Goal: Find specific page/section: Find specific page/section

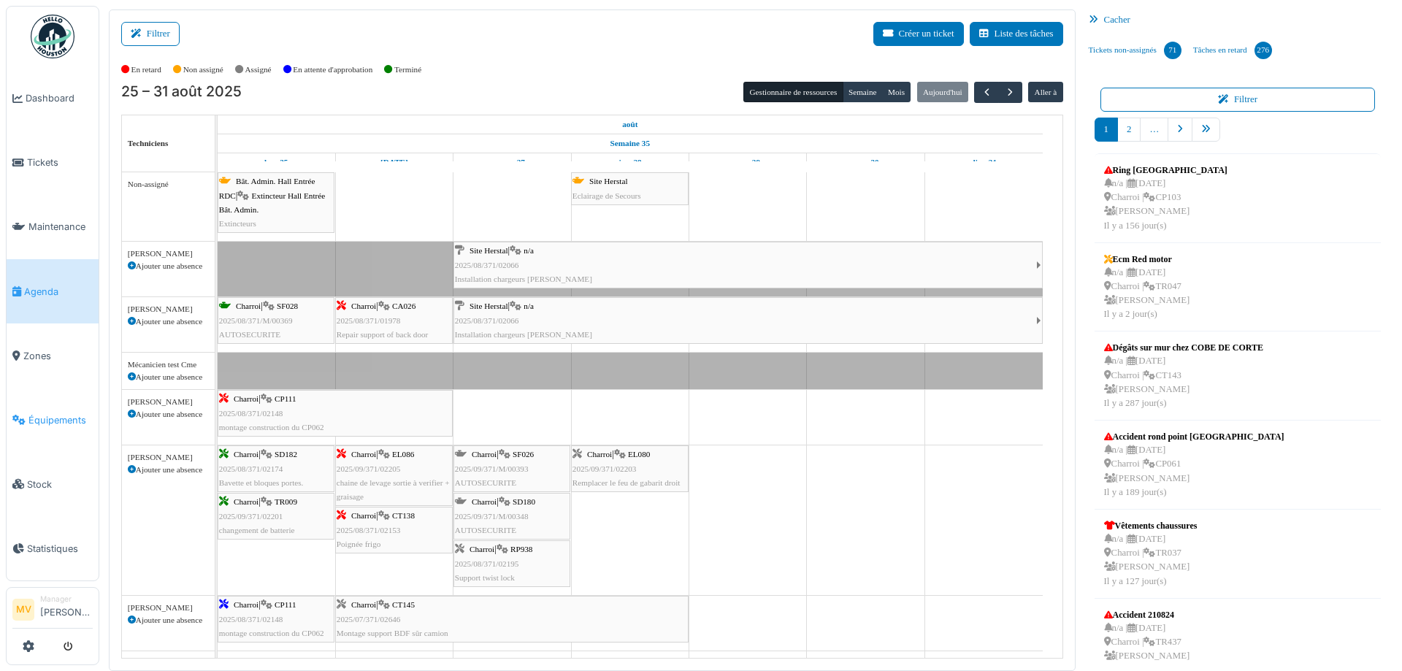
click at [64, 406] on link "Équipements" at bounding box center [53, 420] width 92 height 64
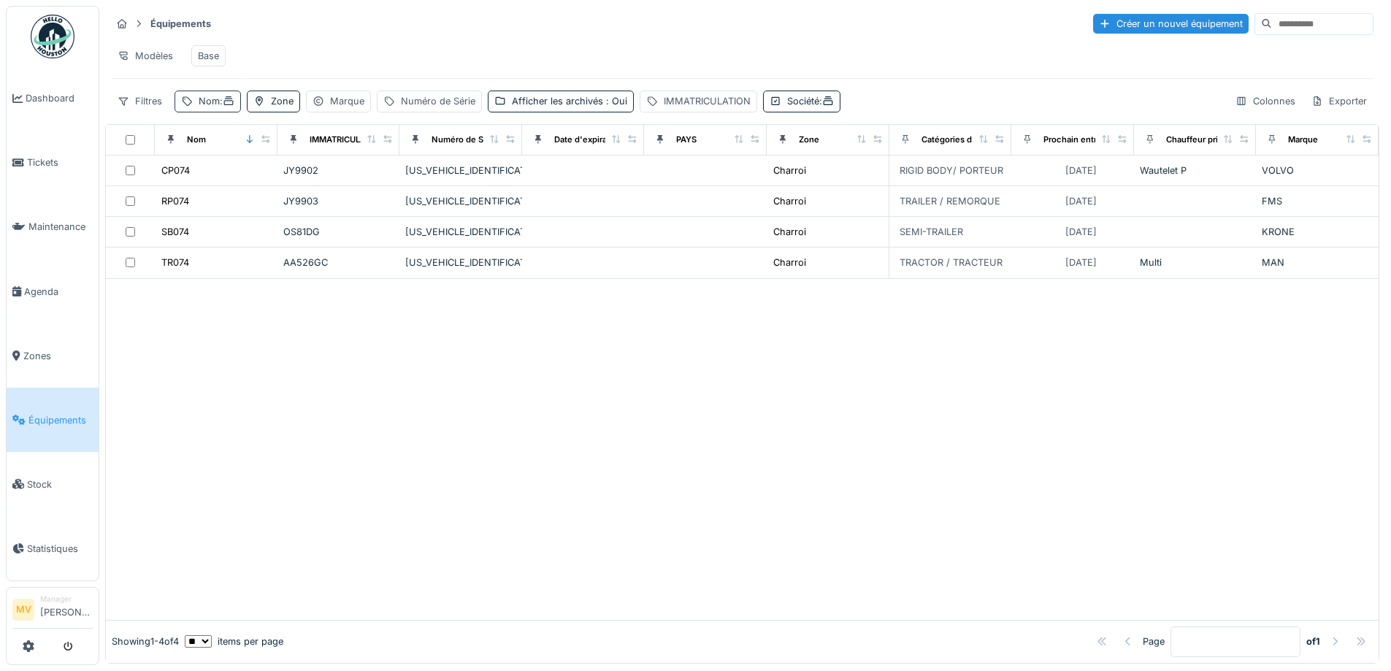
click at [208, 103] on div "Nom :" at bounding box center [207, 101] width 66 height 21
click at [239, 185] on input "***" at bounding box center [253, 182] width 145 height 31
type input "***"
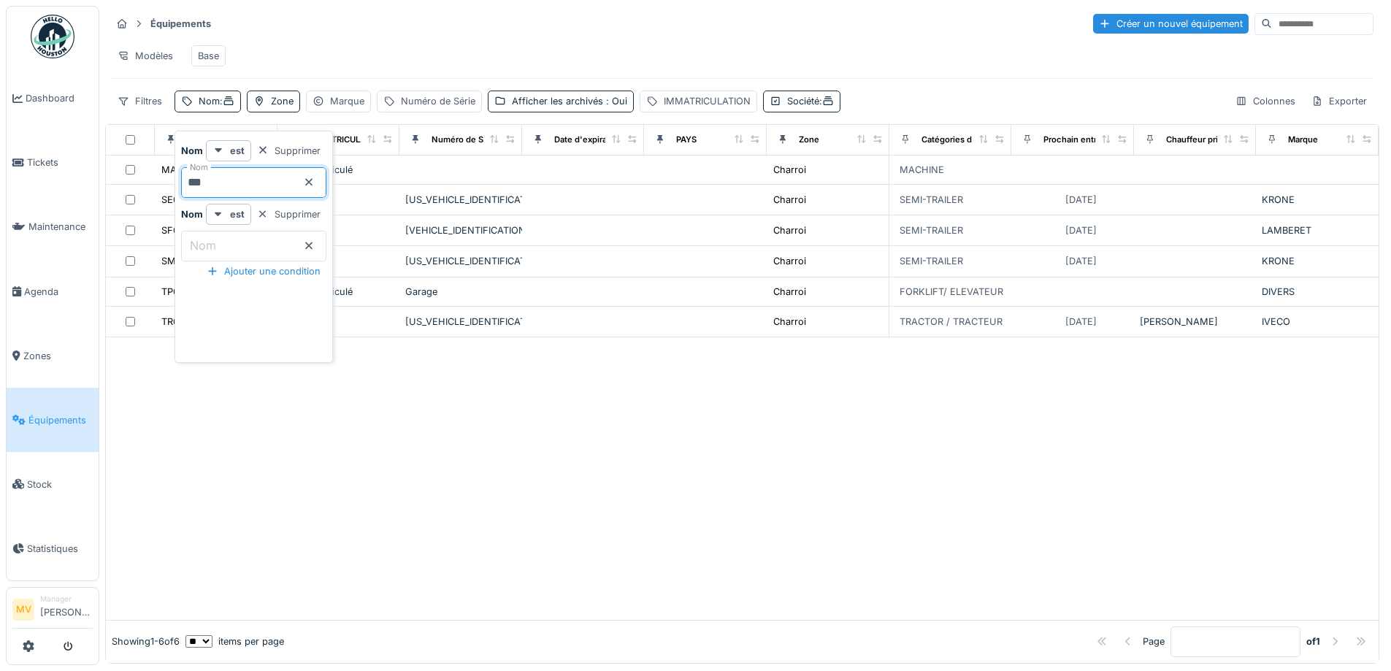
click at [550, 531] on div at bounding box center [742, 478] width 1272 height 283
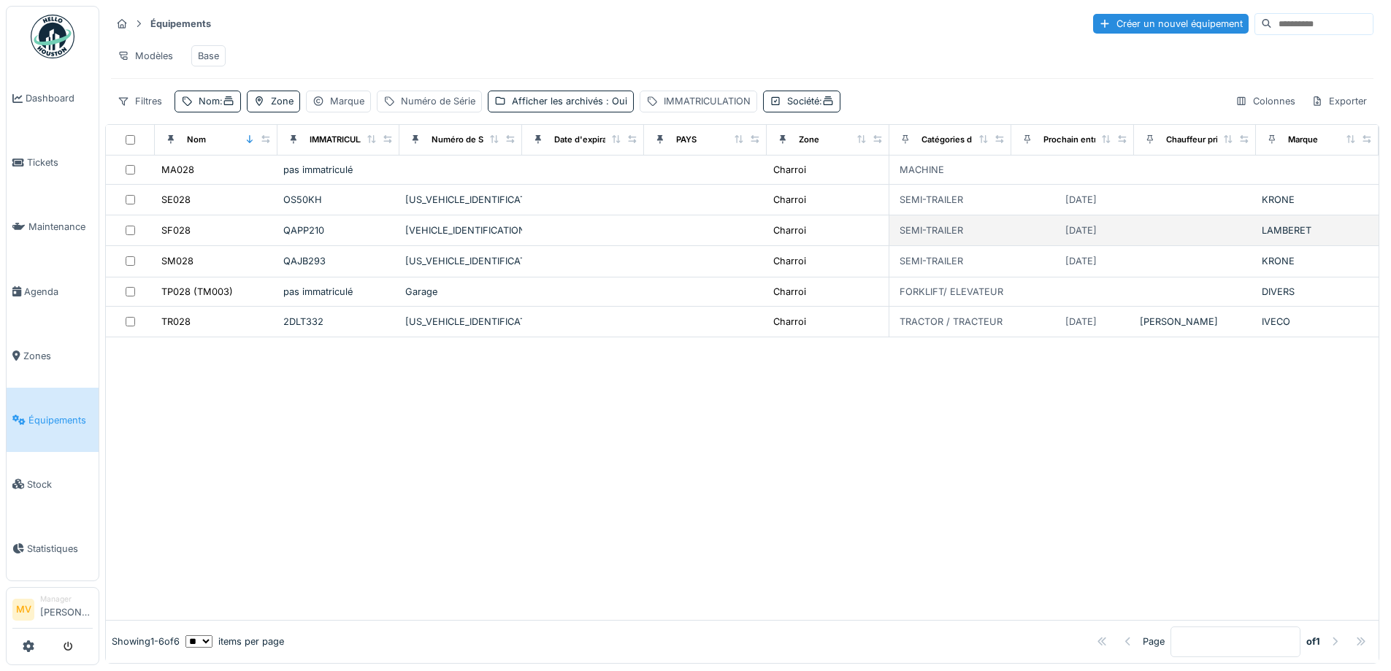
click at [437, 237] on div "VM3LVFS3FF1R29318" at bounding box center [460, 230] width 111 height 14
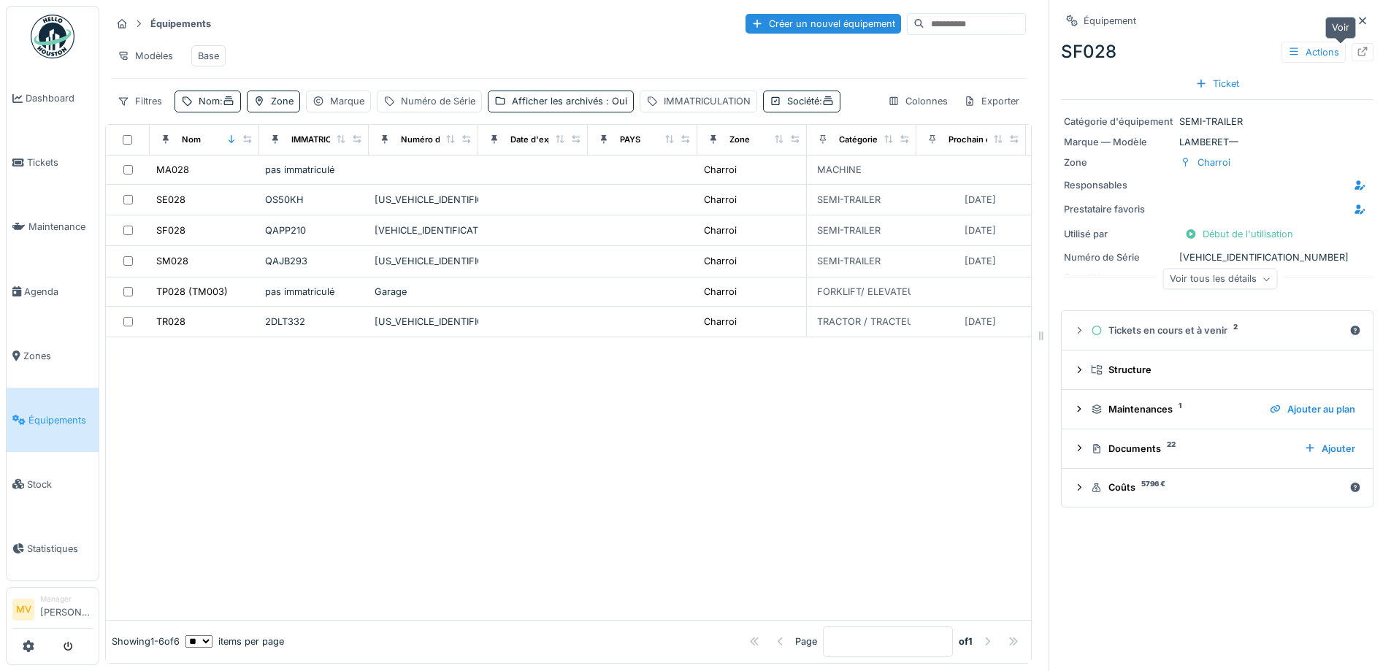
click at [1351, 52] on div at bounding box center [1362, 52] width 22 height 18
click at [150, 112] on div "Filtres" at bounding box center [140, 101] width 58 height 21
click at [628, 45] on div "Modèles Base" at bounding box center [568, 55] width 915 height 33
click at [234, 106] on icon at bounding box center [229, 100] width 12 height 9
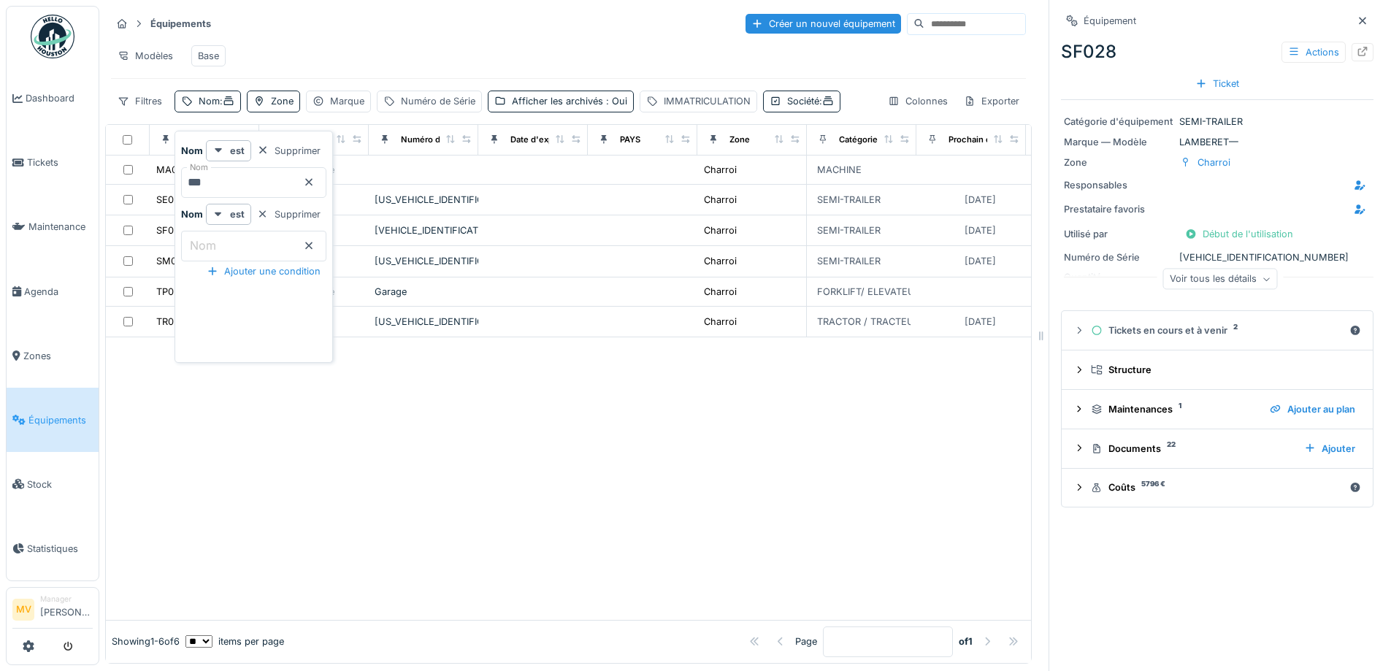
click at [257, 178] on input "***" at bounding box center [253, 182] width 145 height 31
type input "*"
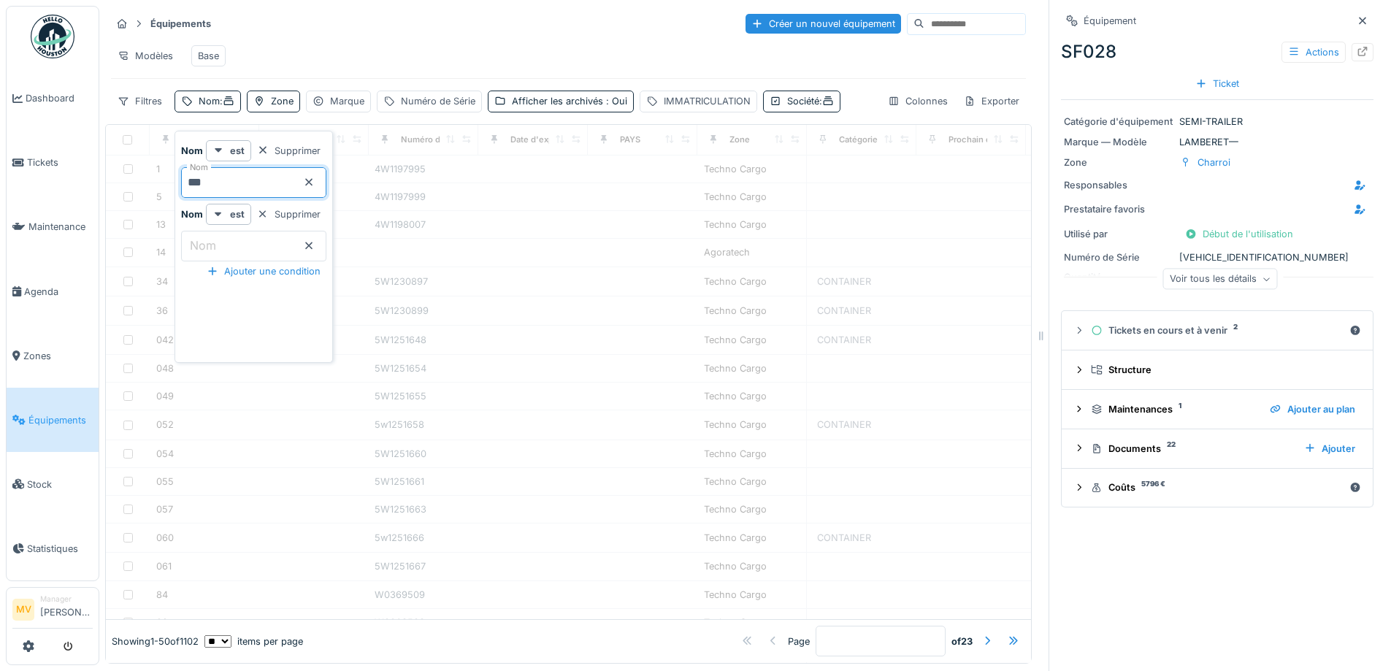
type input "***"
click at [814, 56] on div "Modèles Base" at bounding box center [568, 55] width 915 height 33
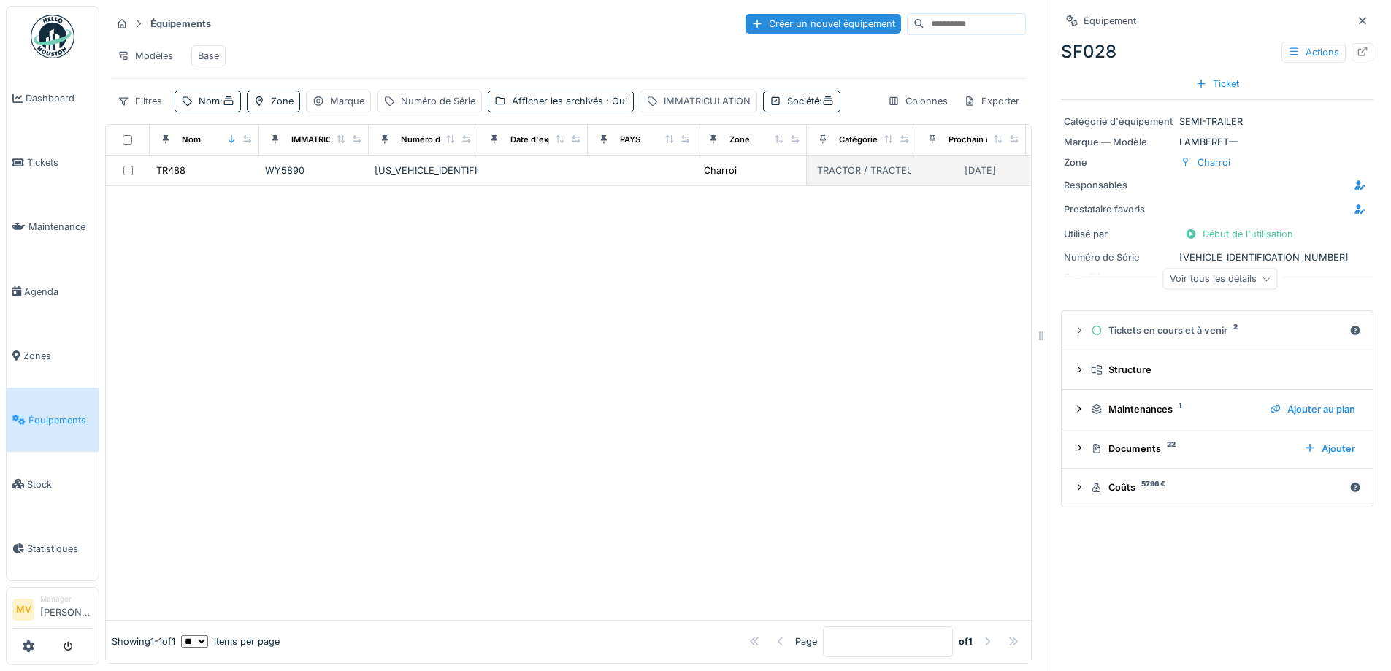
click at [437, 177] on div "YV2XZY0AXNB397651" at bounding box center [424, 171] width 98 height 14
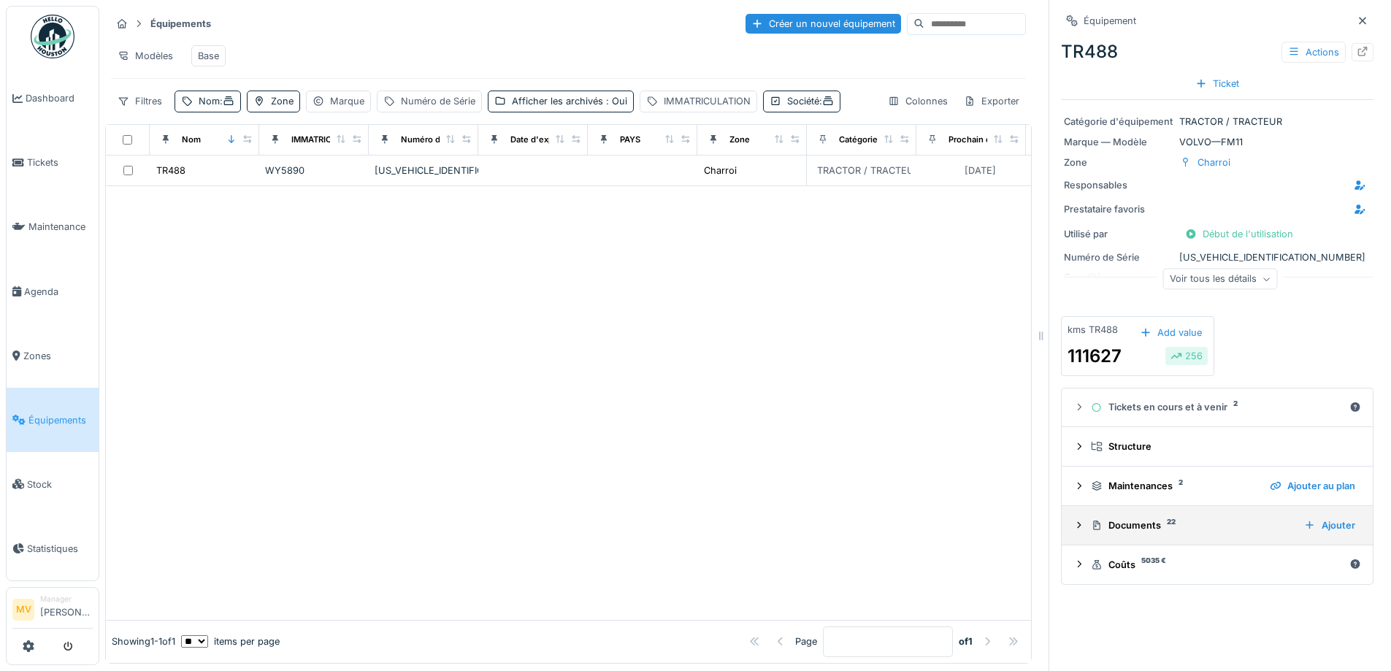
click at [1073, 525] on icon at bounding box center [1079, 525] width 12 height 9
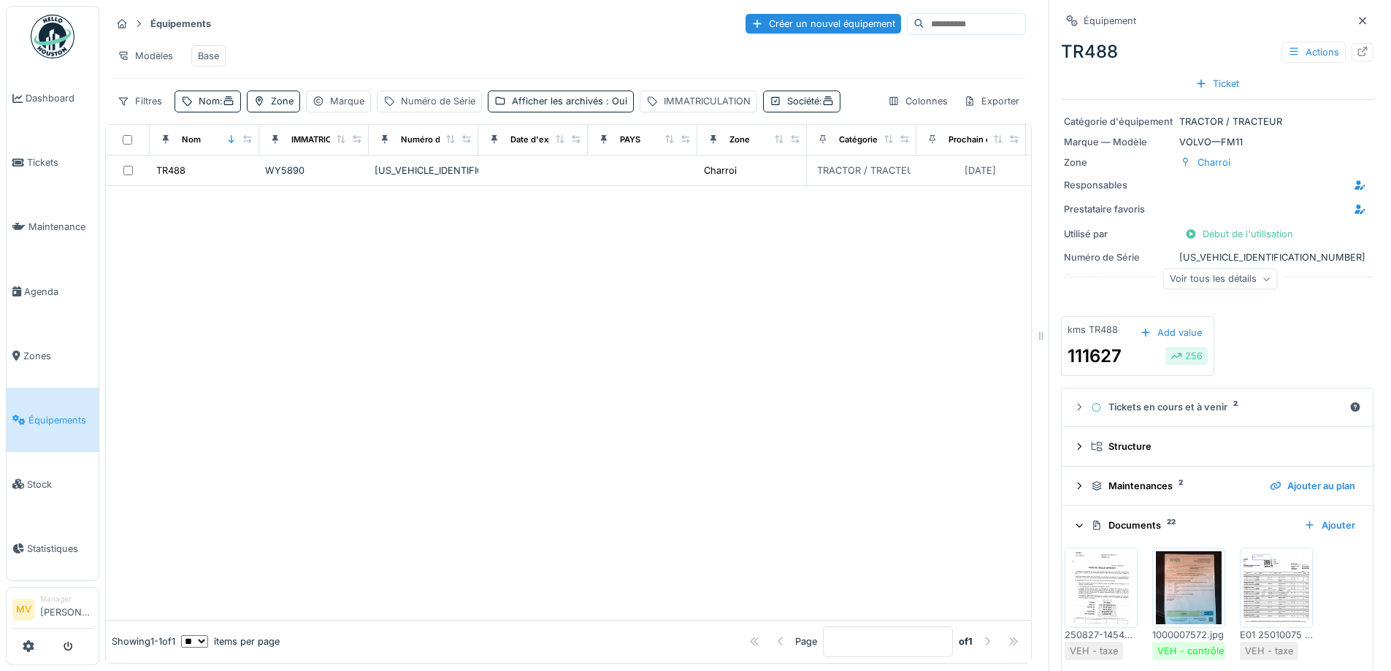
click at [1179, 598] on img at bounding box center [1189, 587] width 66 height 73
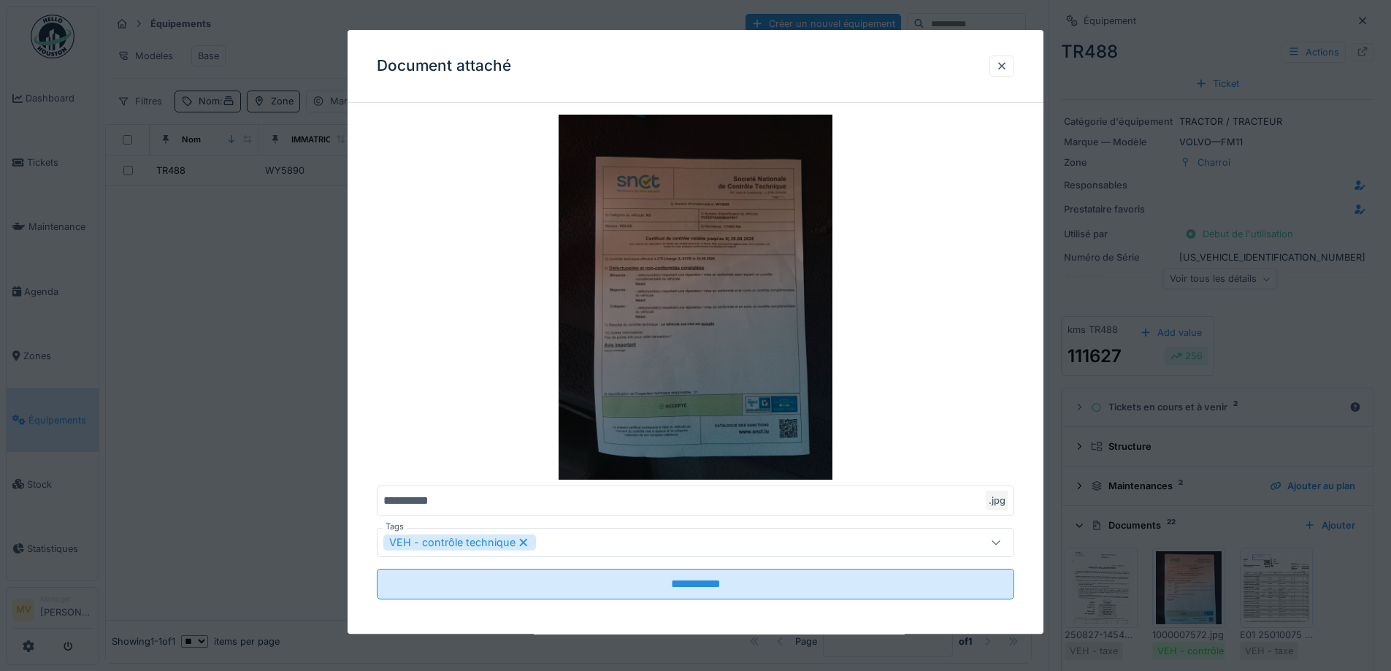
click at [706, 304] on img at bounding box center [695, 297] width 637 height 365
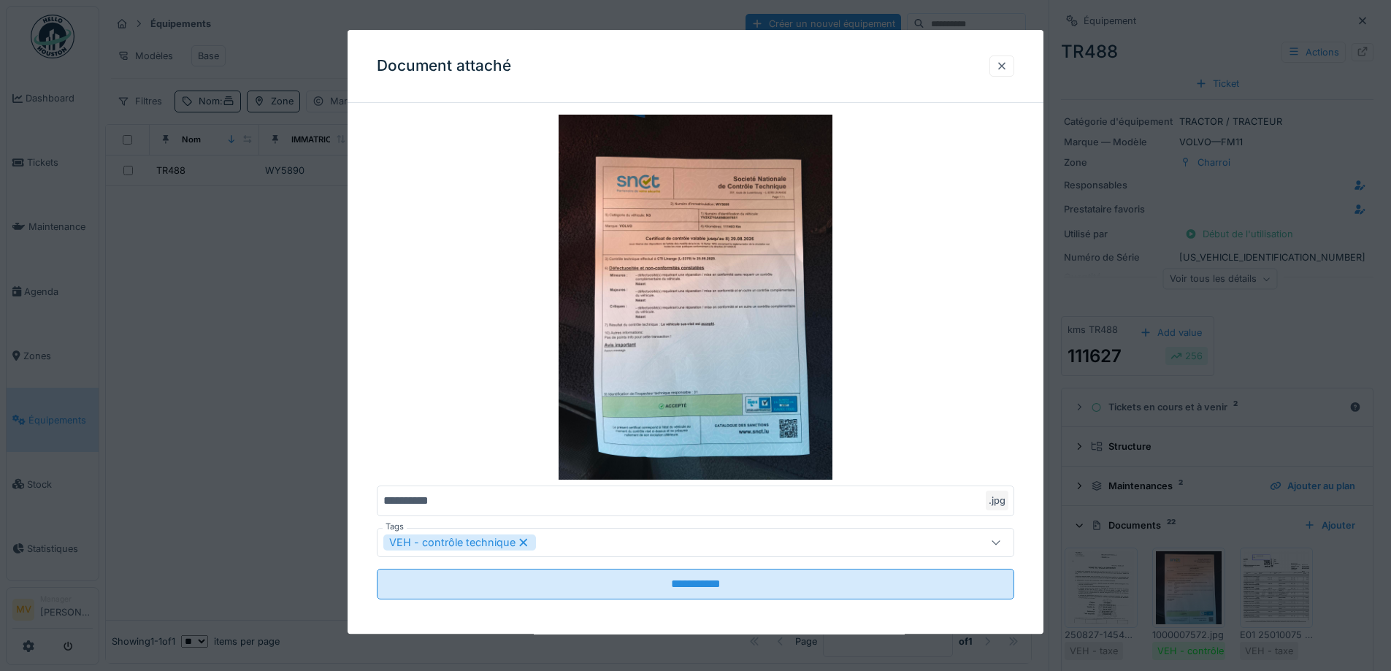
drag, startPoint x: 1008, startPoint y: 61, endPoint x: 1024, endPoint y: 90, distance: 32.7
click at [1007, 62] on div at bounding box center [1002, 66] width 12 height 14
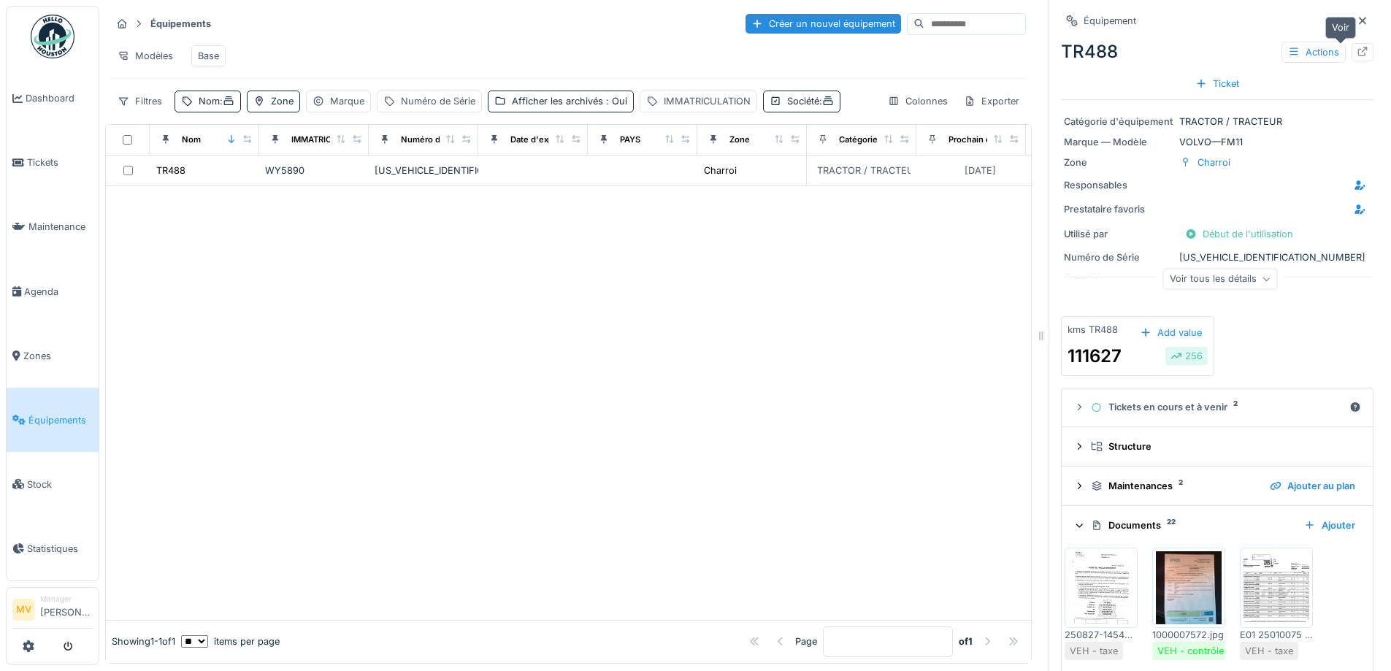
click at [1356, 51] on icon at bounding box center [1362, 51] width 12 height 9
click at [220, 107] on span ":" at bounding box center [227, 101] width 15 height 11
click at [240, 180] on input "***" at bounding box center [253, 182] width 145 height 31
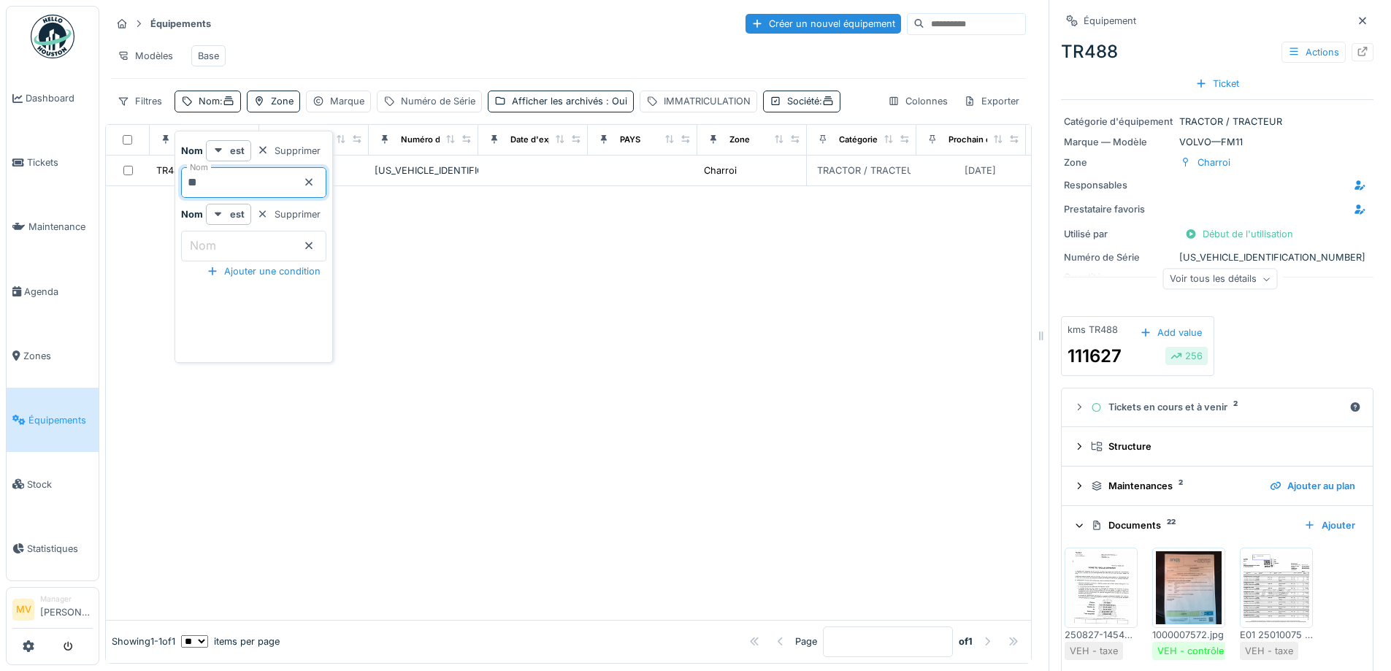
type input "*"
type input "***"
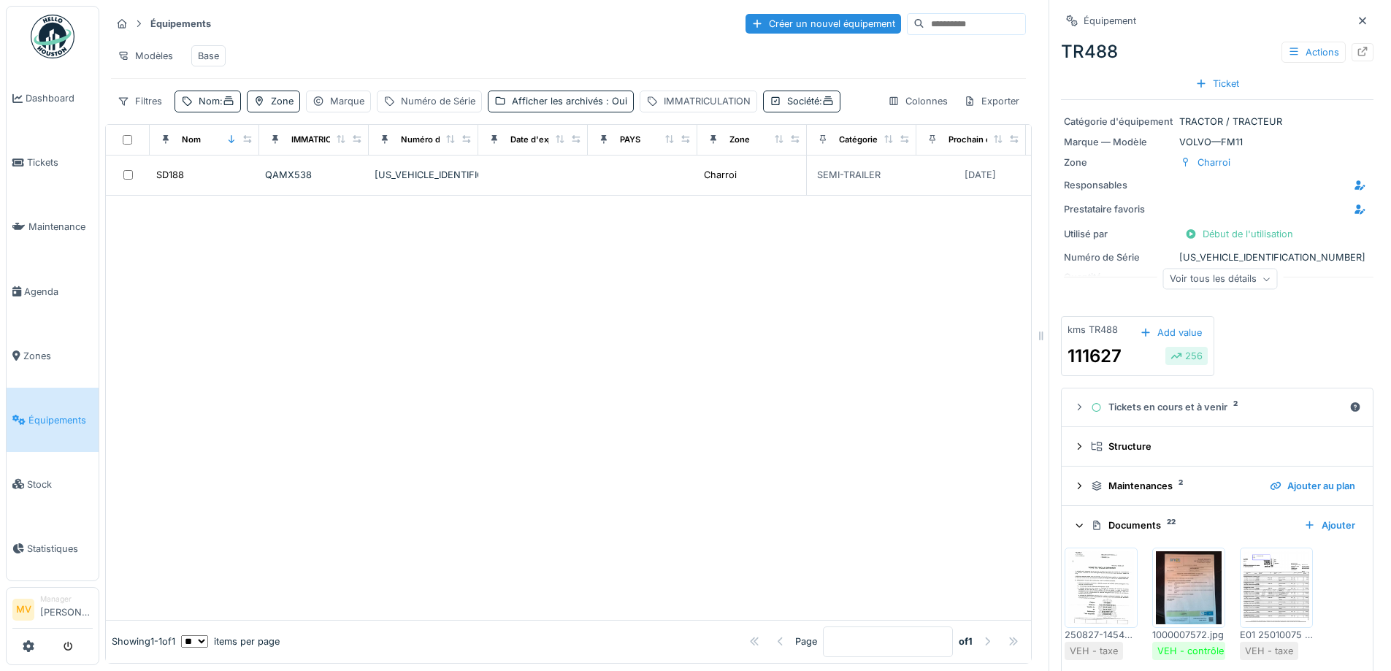
click at [502, 470] on div at bounding box center [568, 407] width 925 height 423
click at [556, 177] on td at bounding box center [533, 175] width 110 height 40
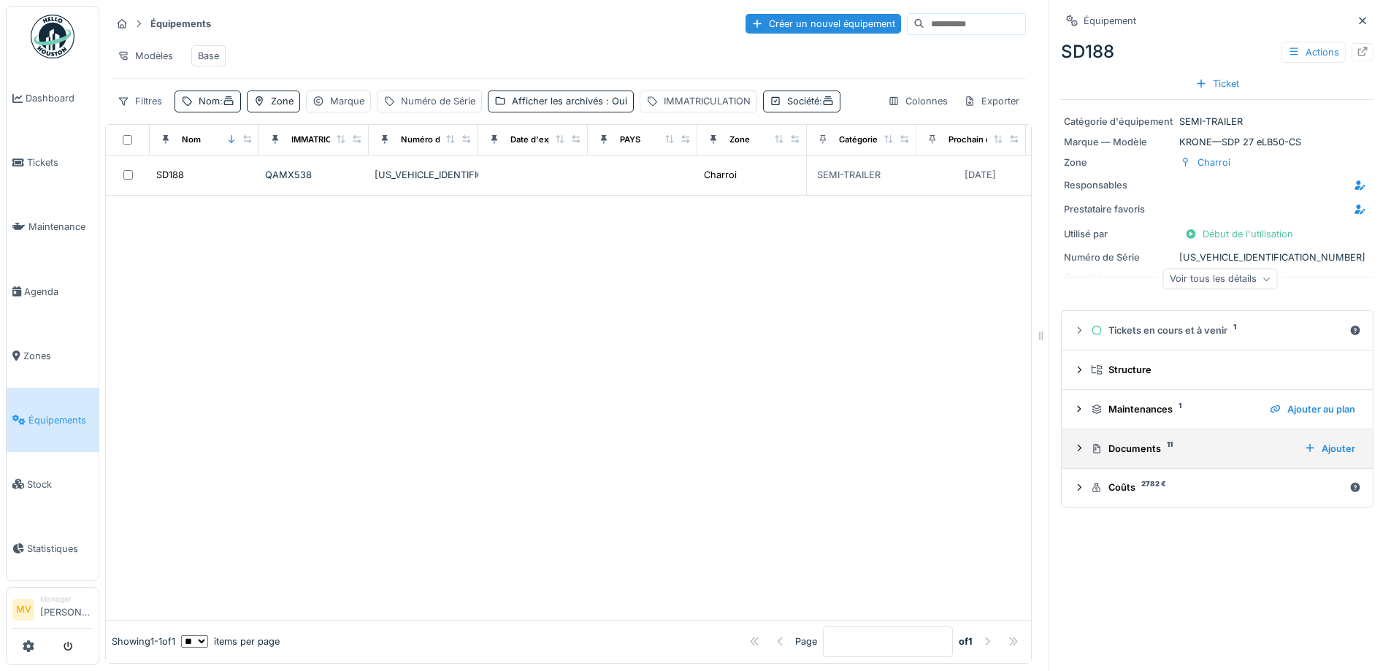
click at [1142, 445] on div "Documents 11" at bounding box center [1191, 449] width 201 height 14
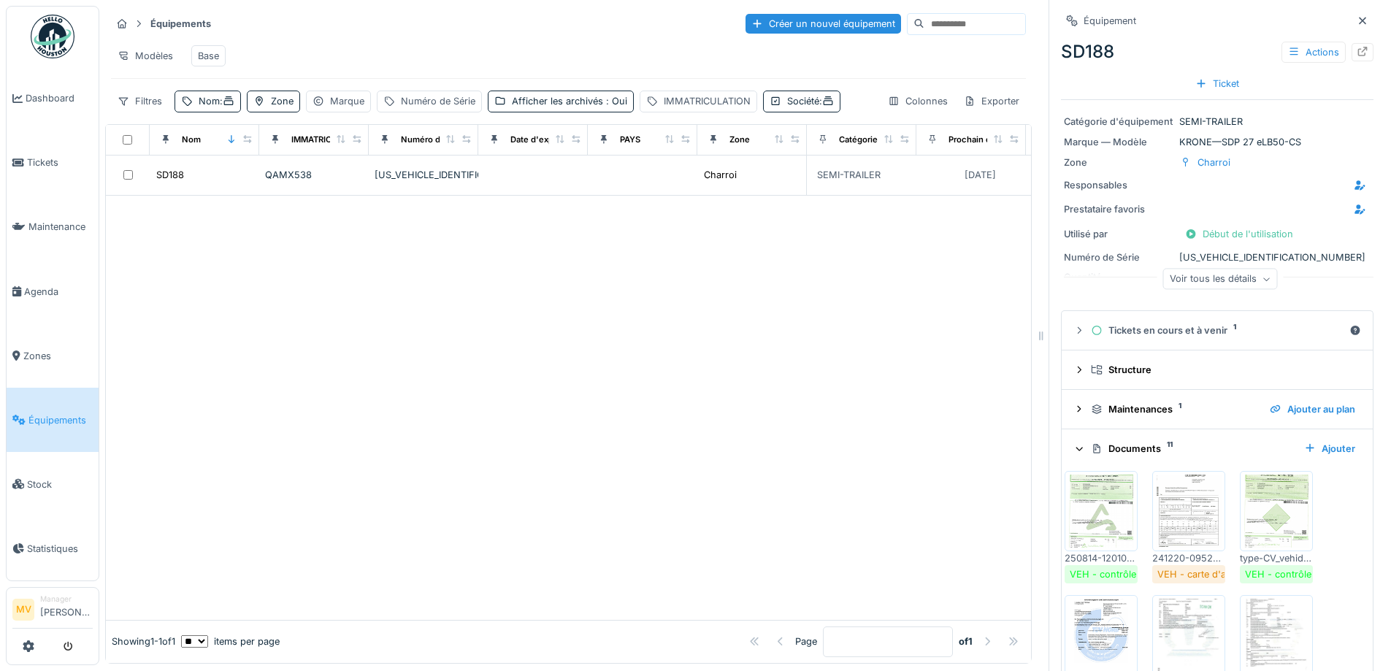
click at [577, 322] on div at bounding box center [568, 407] width 925 height 423
click at [487, 450] on div at bounding box center [568, 407] width 925 height 423
click at [61, 228] on span "Maintenance" at bounding box center [60, 227] width 64 height 14
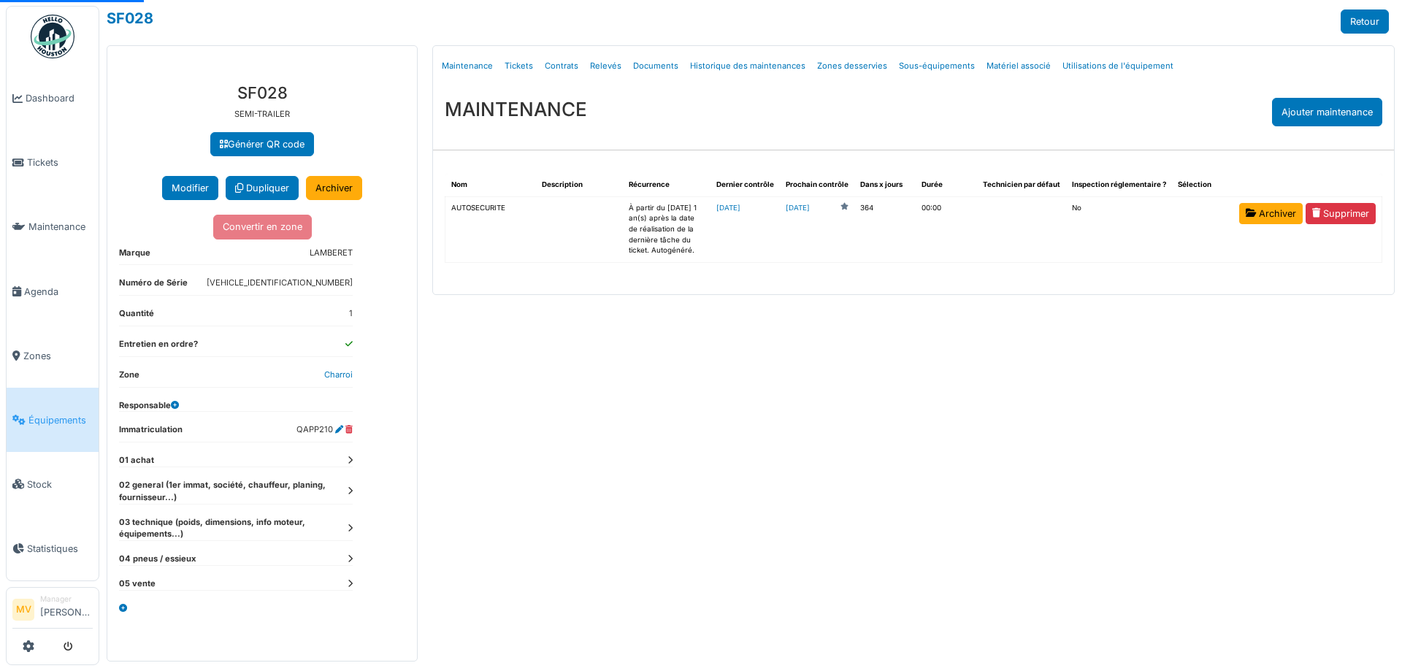
select select "***"
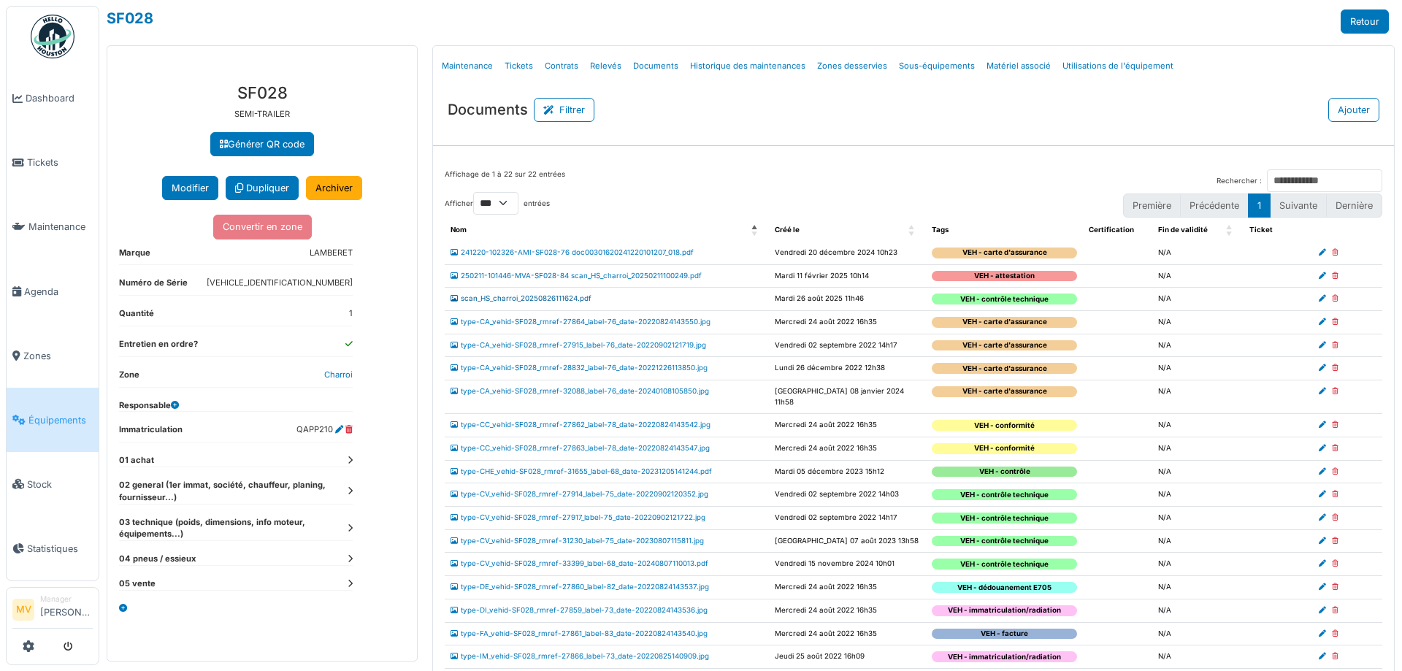
click at [564, 298] on link "scan_HS_charroi_20250826111624.pdf" at bounding box center [520, 298] width 141 height 8
click at [564, 295] on link "scan_HS_charroi_20250826111624.pdf" at bounding box center [520, 298] width 141 height 8
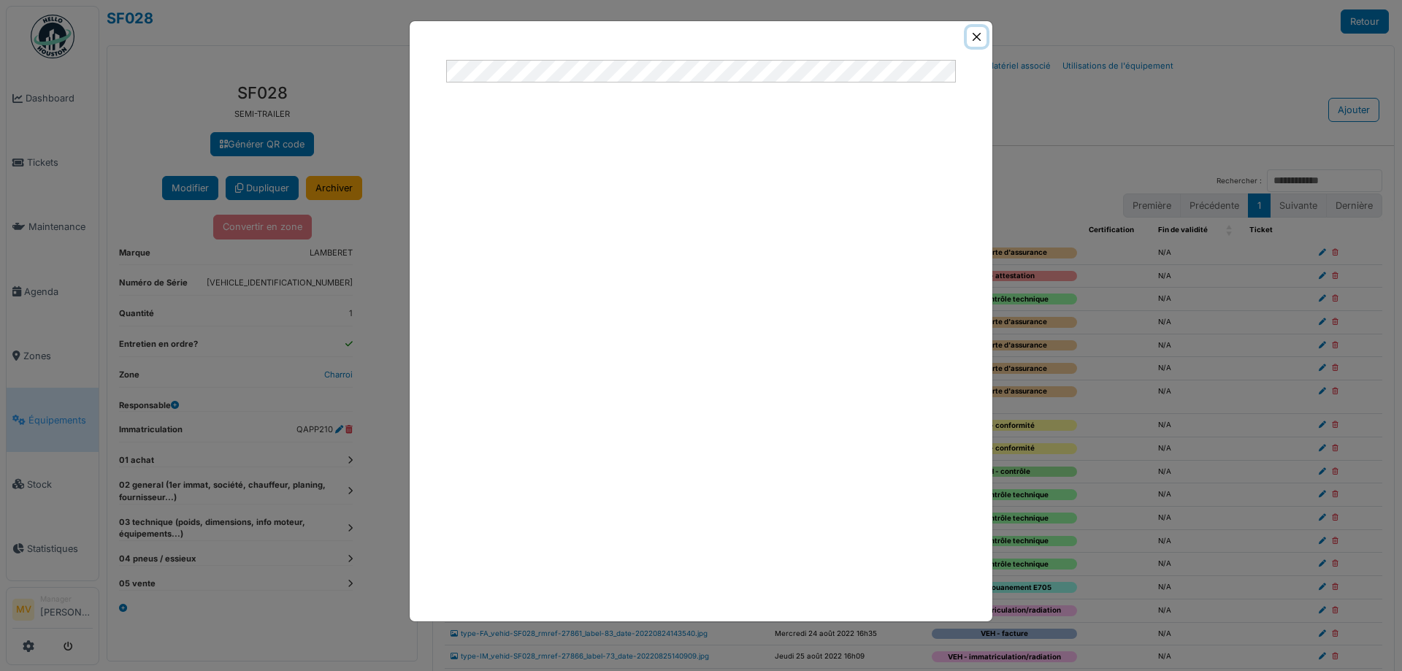
click at [975, 35] on button "Close" at bounding box center [977, 37] width 20 height 20
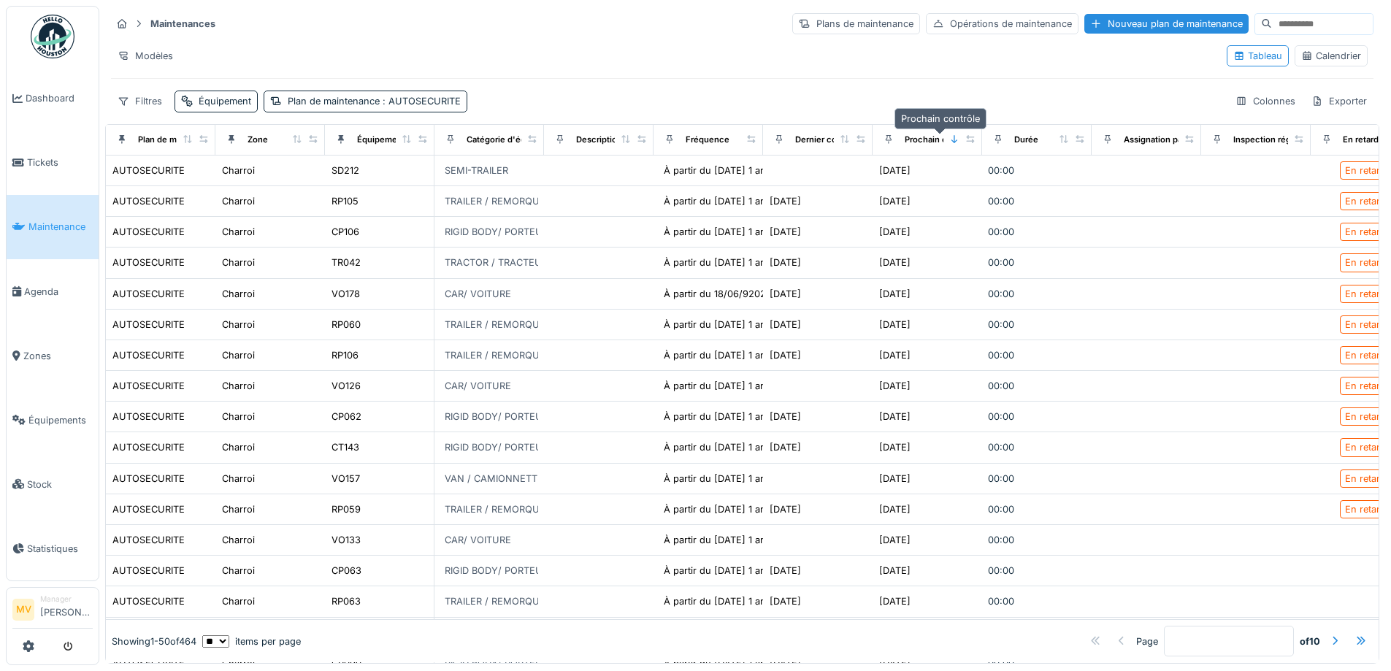
click at [926, 142] on div "Prochain contrôle" at bounding box center [939, 140] width 71 height 12
click at [951, 139] on icon at bounding box center [954, 139] width 10 height 8
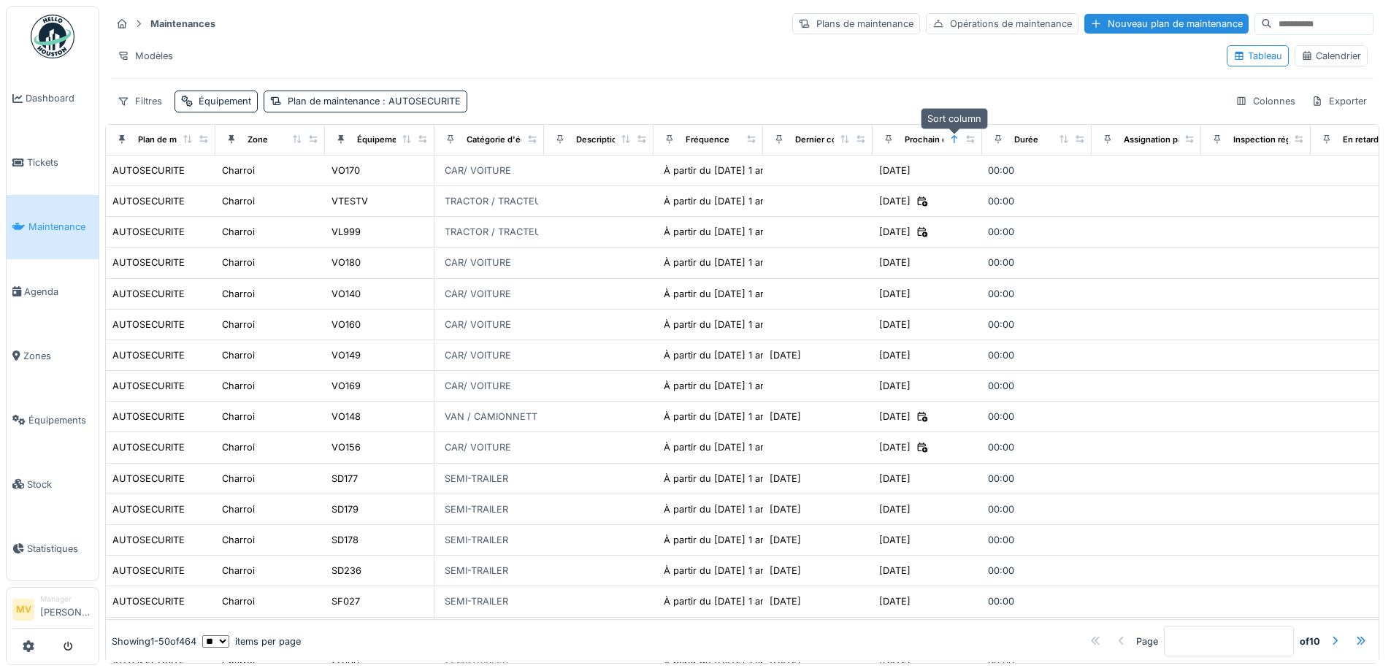
click at [952, 139] on icon at bounding box center [954, 139] width 10 height 8
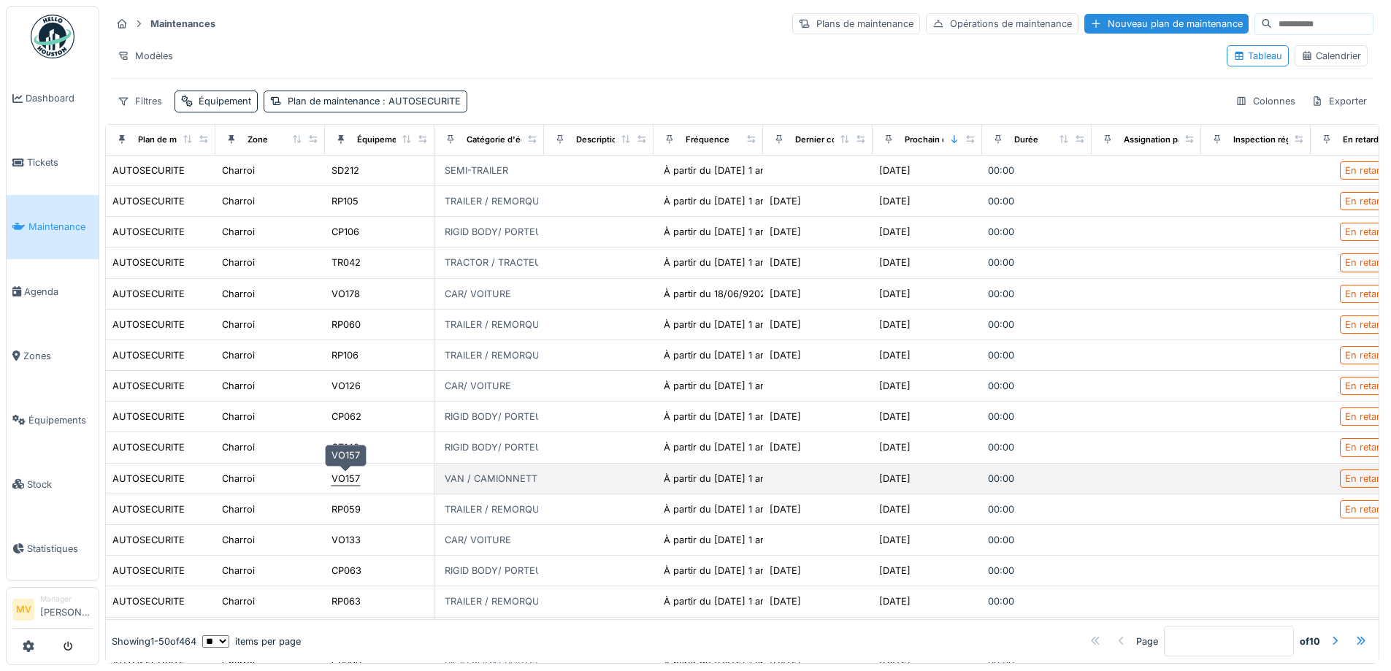
click at [336, 477] on div "VO157" at bounding box center [345, 479] width 28 height 14
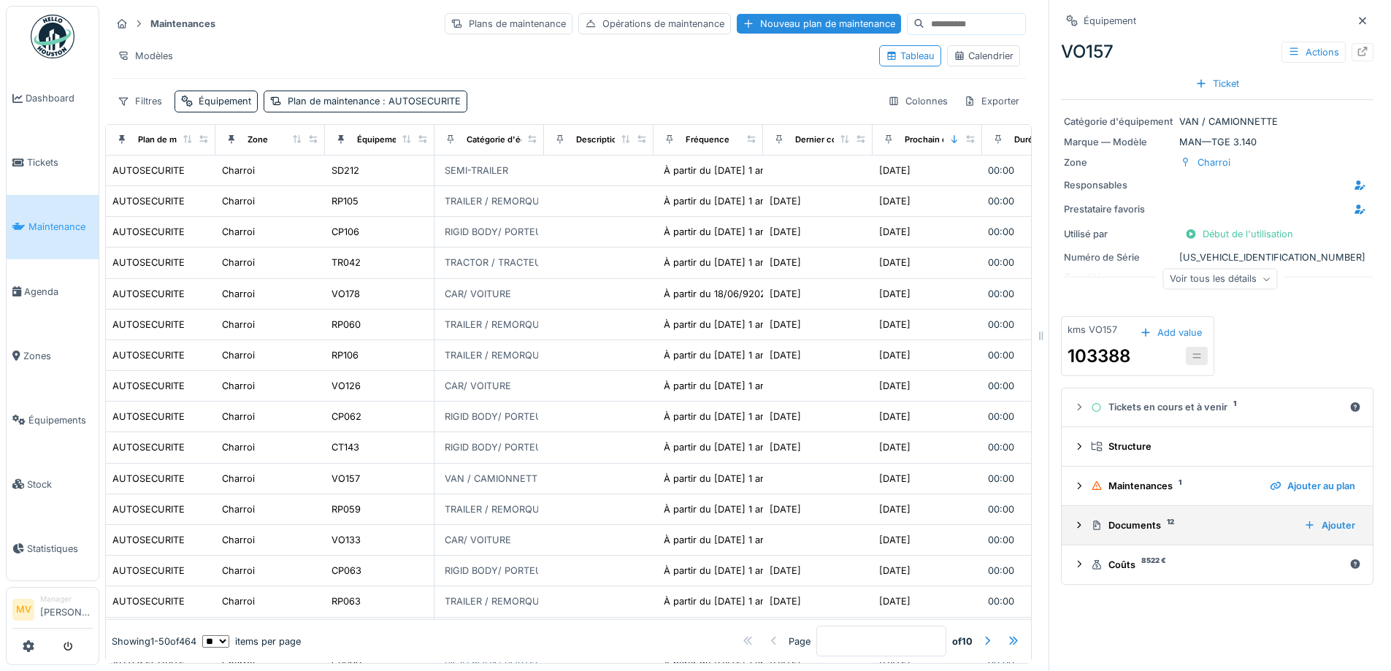
click at [1130, 526] on div "Documents 12" at bounding box center [1191, 525] width 201 height 14
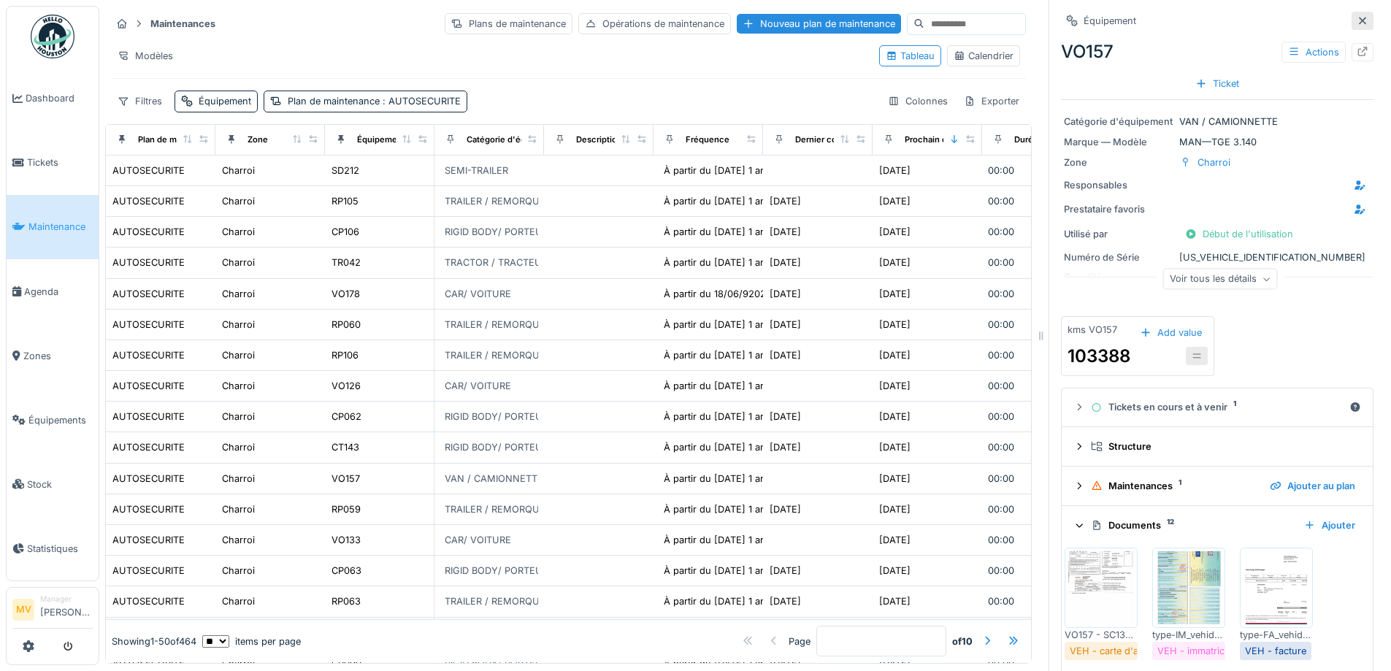
click at [1359, 20] on icon at bounding box center [1362, 20] width 7 height 7
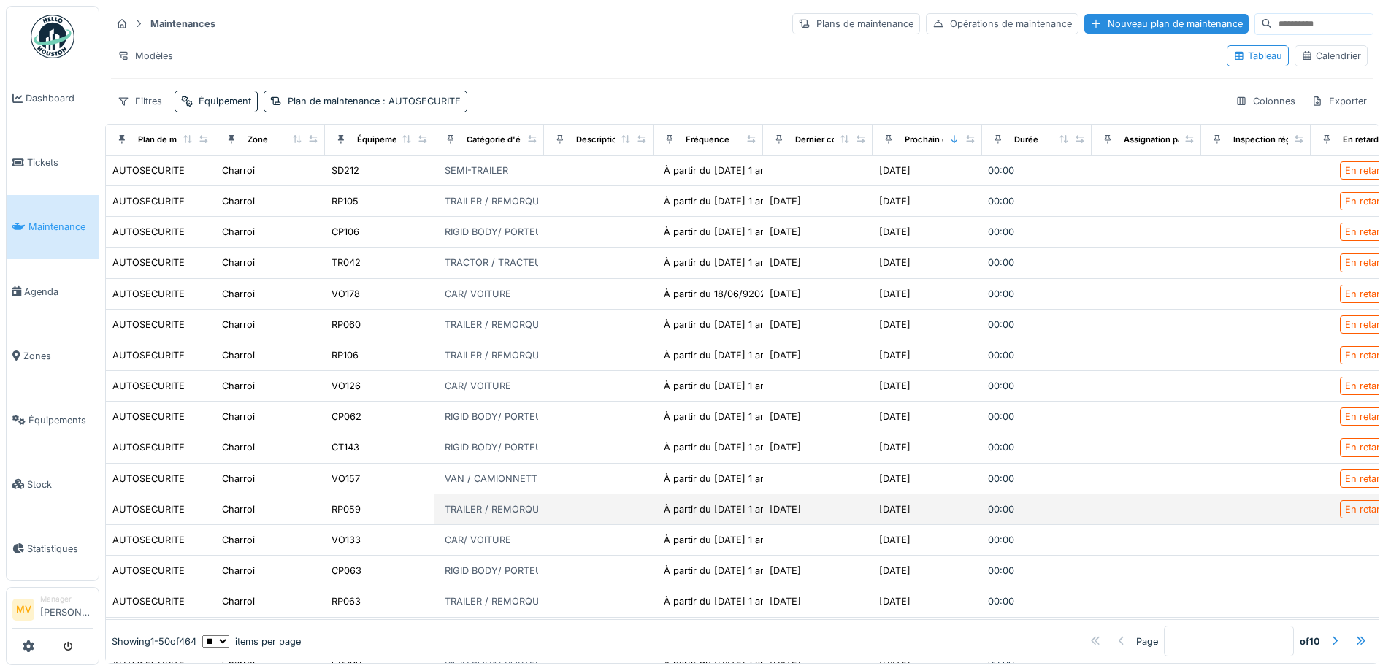
scroll to position [389, 0]
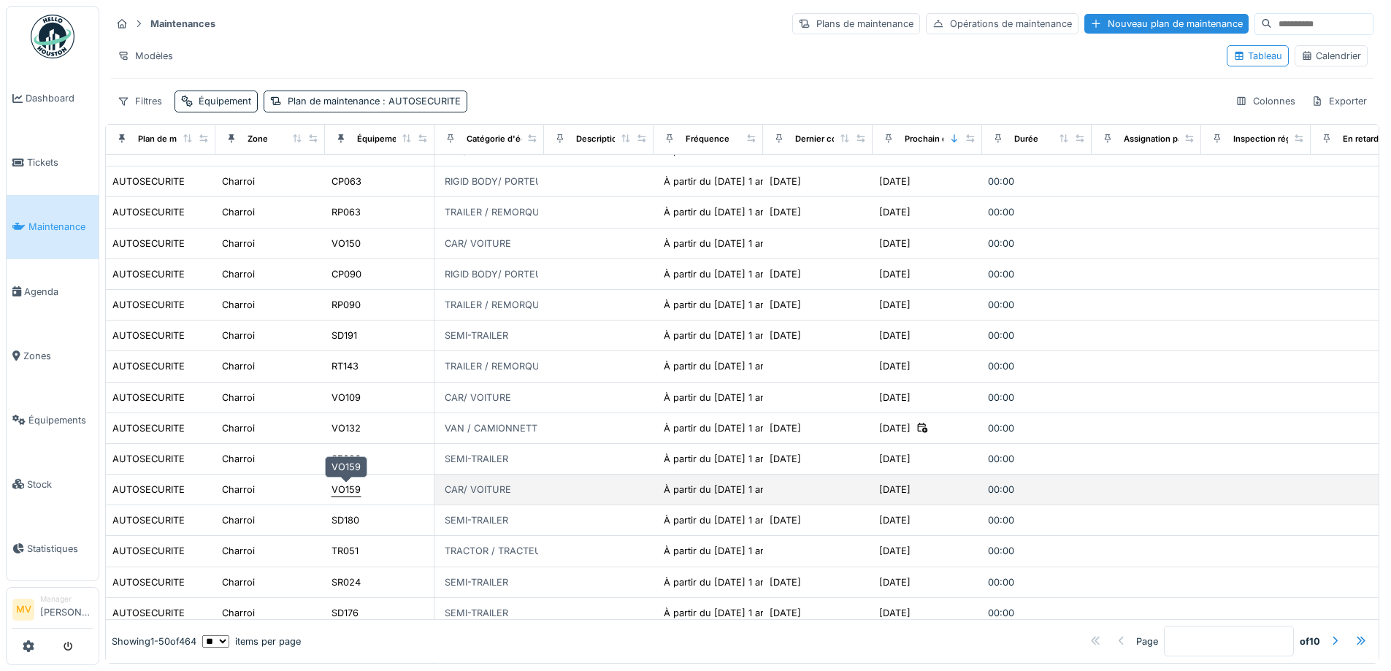
click at [359, 490] on div "VO159" at bounding box center [345, 490] width 29 height 14
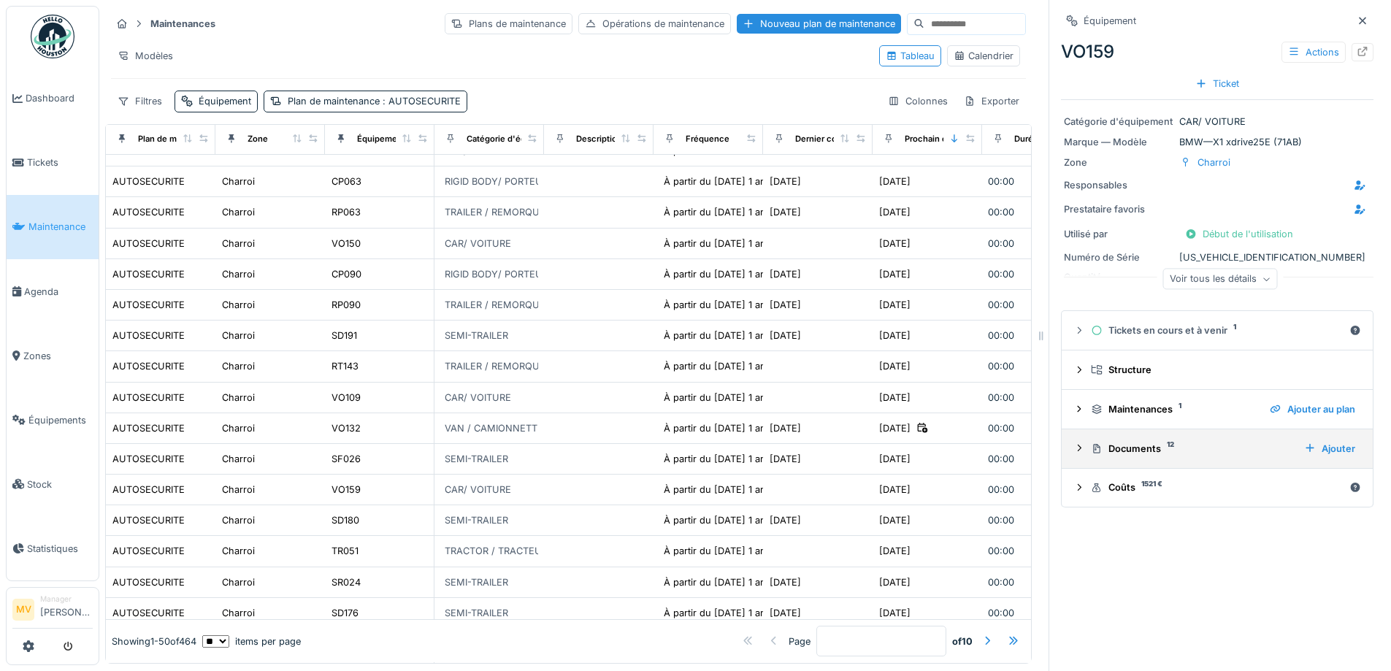
click at [1126, 451] on div "Documents 12" at bounding box center [1191, 449] width 201 height 14
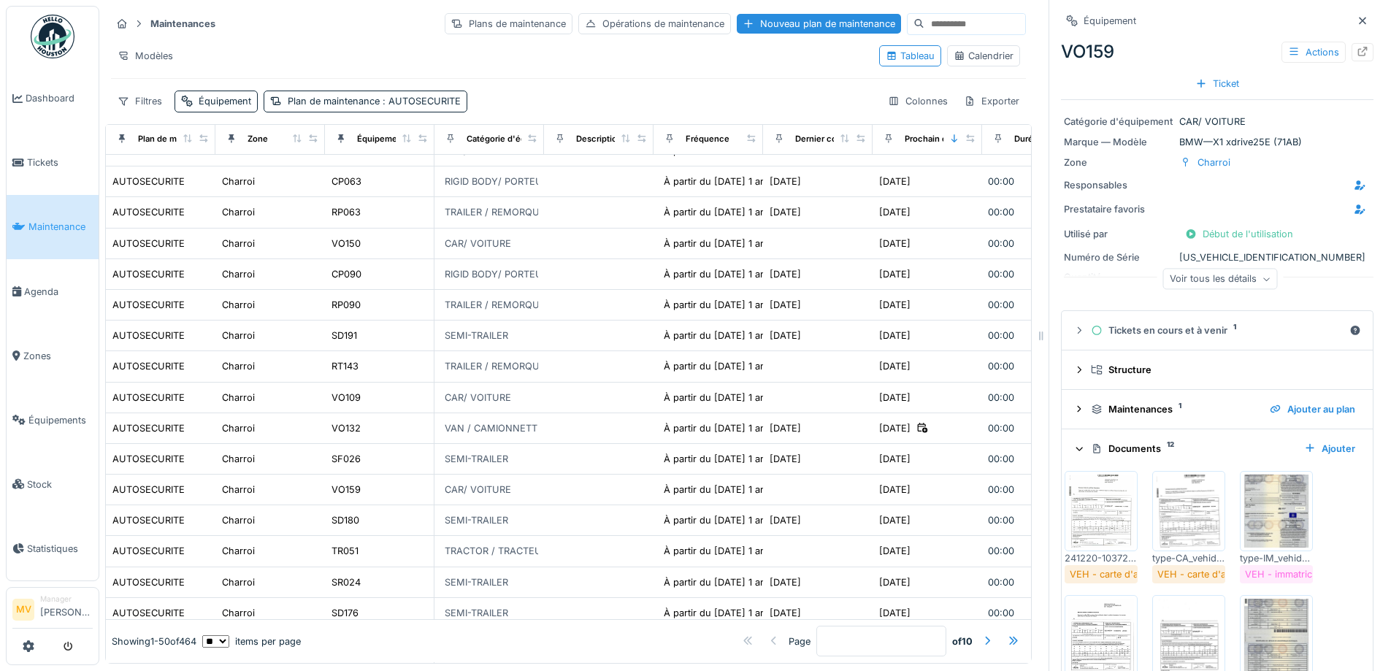
drag, startPoint x: 1342, startPoint y: 15, endPoint x: 1391, endPoint y: 133, distance: 127.6
click at [1356, 16] on icon at bounding box center [1362, 20] width 12 height 9
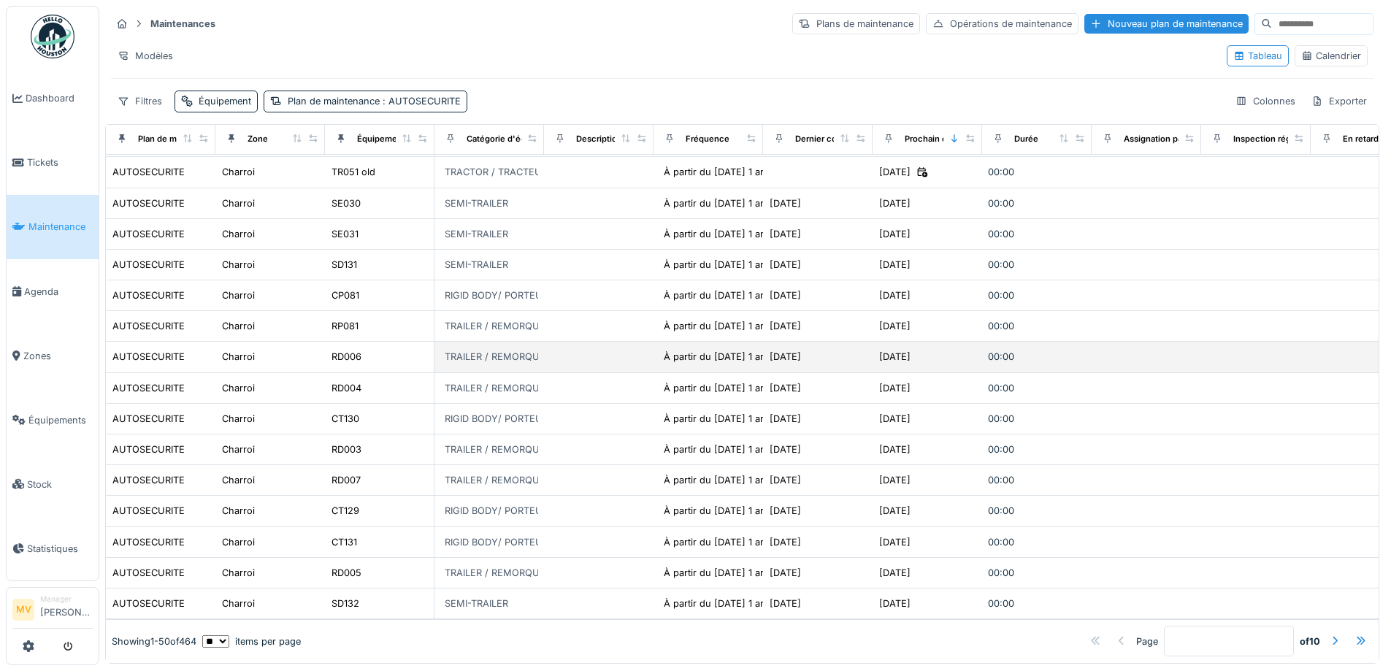
scroll to position [708, 0]
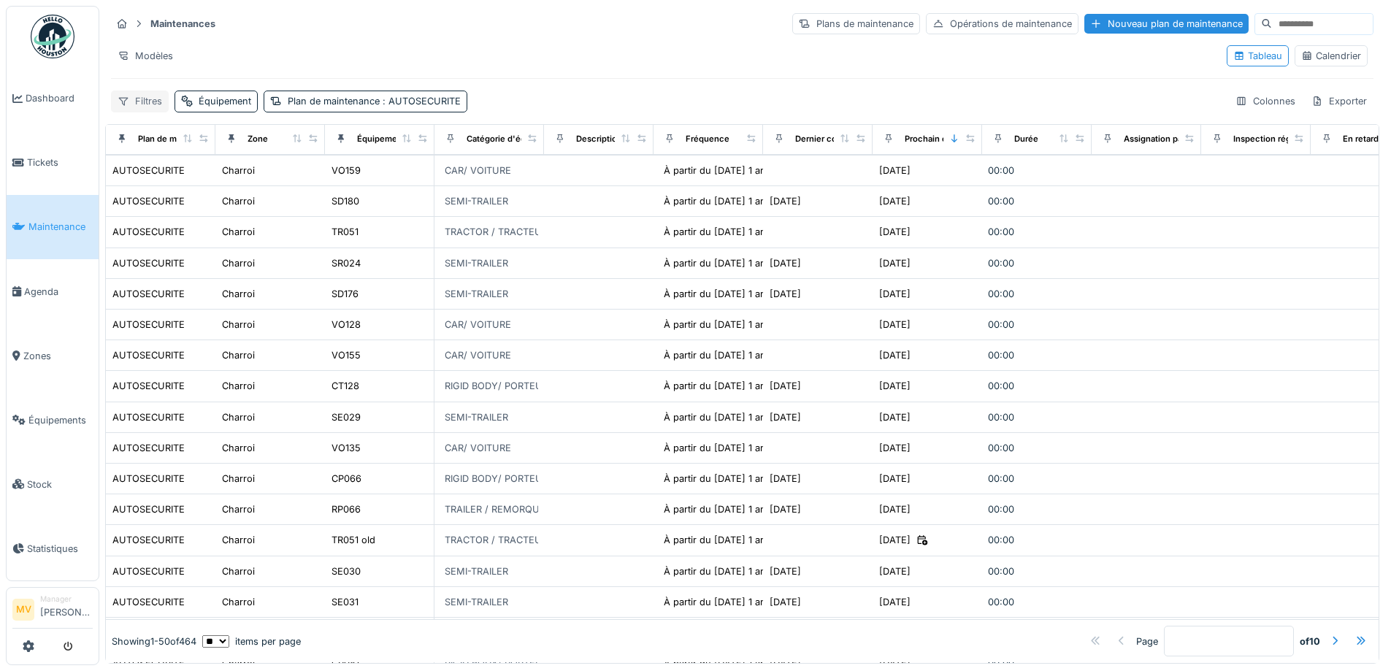
click at [153, 96] on div "Filtres" at bounding box center [140, 101] width 58 height 21
drag, startPoint x: 561, startPoint y: 88, endPoint x: 551, endPoint y: 86, distance: 10.5
click at [561, 88] on div "Maintenances Plans de maintenance Opérations de maintenance Nouveau plan de mai…" at bounding box center [742, 62] width 1274 height 112
click at [244, 101] on div "Équipement" at bounding box center [225, 101] width 53 height 14
click at [518, 89] on div "Maintenances Plans de maintenance Opérations de maintenance Nouveau plan de mai…" at bounding box center [742, 62] width 1274 height 112
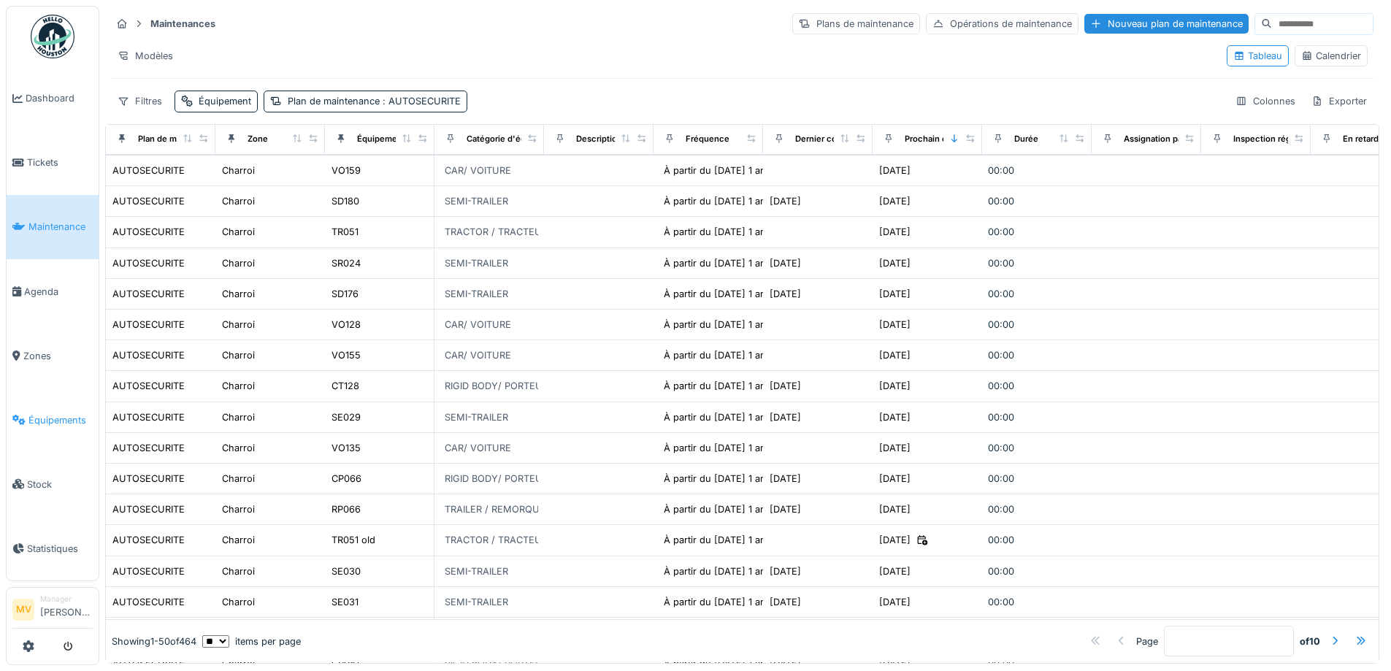
click at [77, 425] on span "Équipements" at bounding box center [60, 420] width 64 height 14
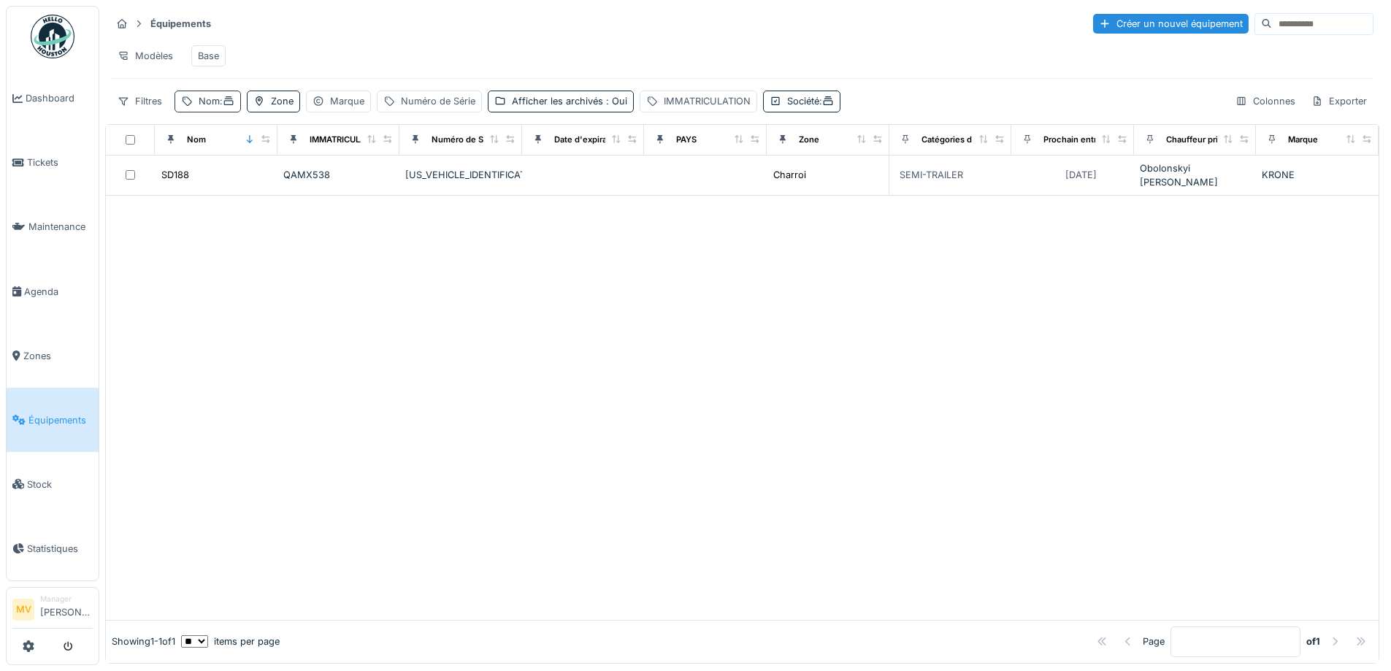
click at [210, 108] on div "Nom :" at bounding box center [217, 101] width 36 height 14
drag, startPoint x: 556, startPoint y: 311, endPoint x: 539, endPoint y: 260, distance: 53.6
click at [555, 308] on div at bounding box center [742, 407] width 1272 height 423
click at [498, 182] on div "WKESD000000992163" at bounding box center [460, 175] width 111 height 14
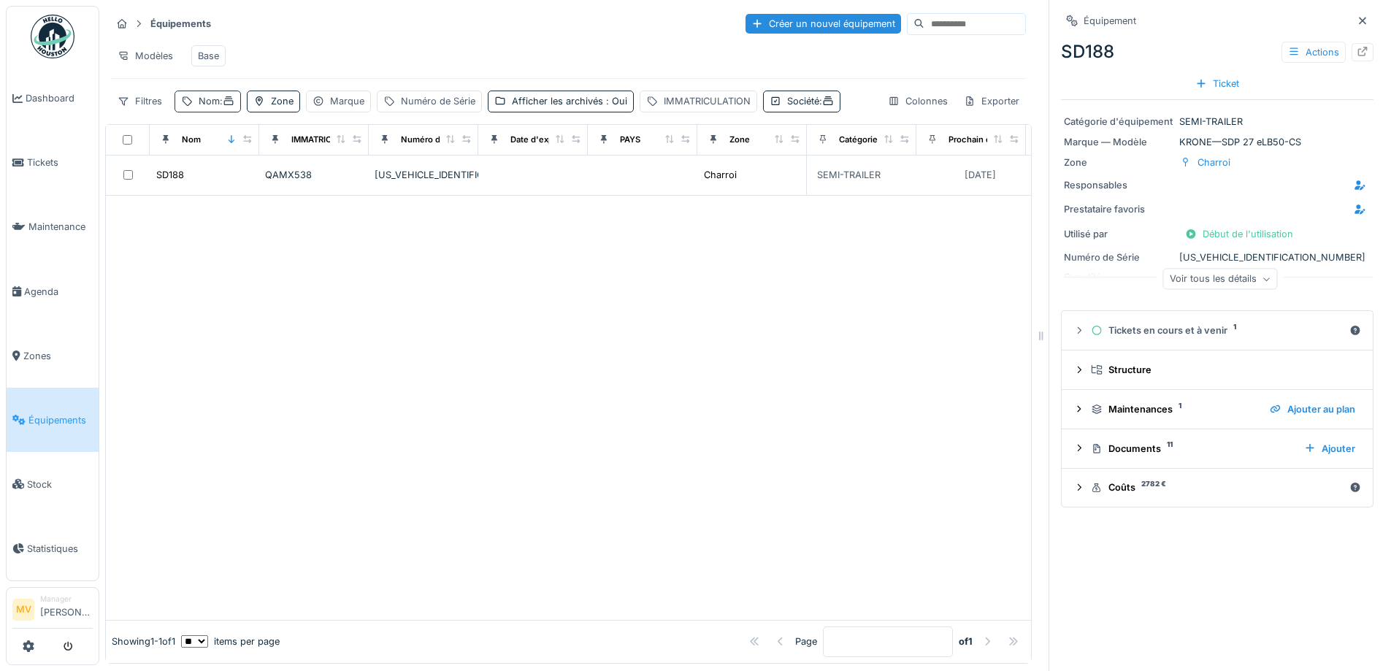
click at [241, 110] on div "Nom :" at bounding box center [207, 101] width 66 height 21
click at [242, 172] on input "***" at bounding box center [253, 182] width 145 height 31
type input "***"
click at [822, 431] on div at bounding box center [568, 418] width 925 height 402
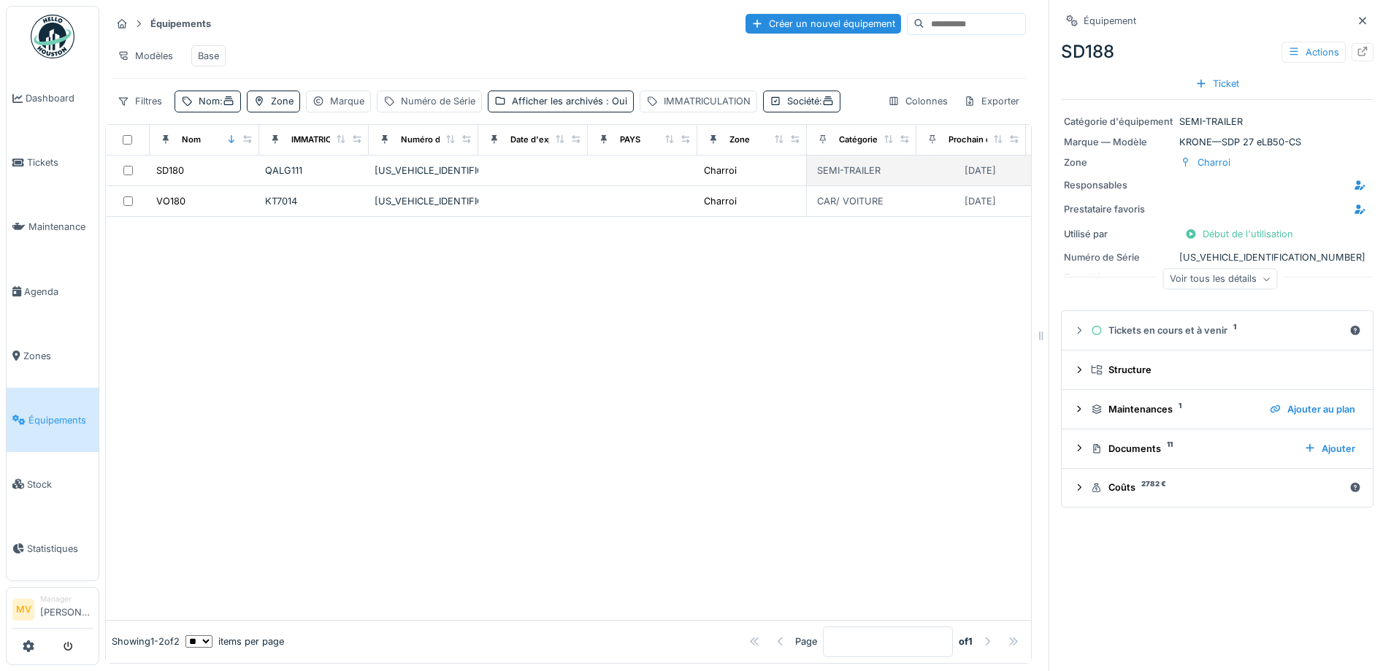
click at [463, 177] on div "WFDFLT33902027348" at bounding box center [424, 171] width 98 height 14
click at [1356, 53] on icon at bounding box center [1362, 51] width 12 height 9
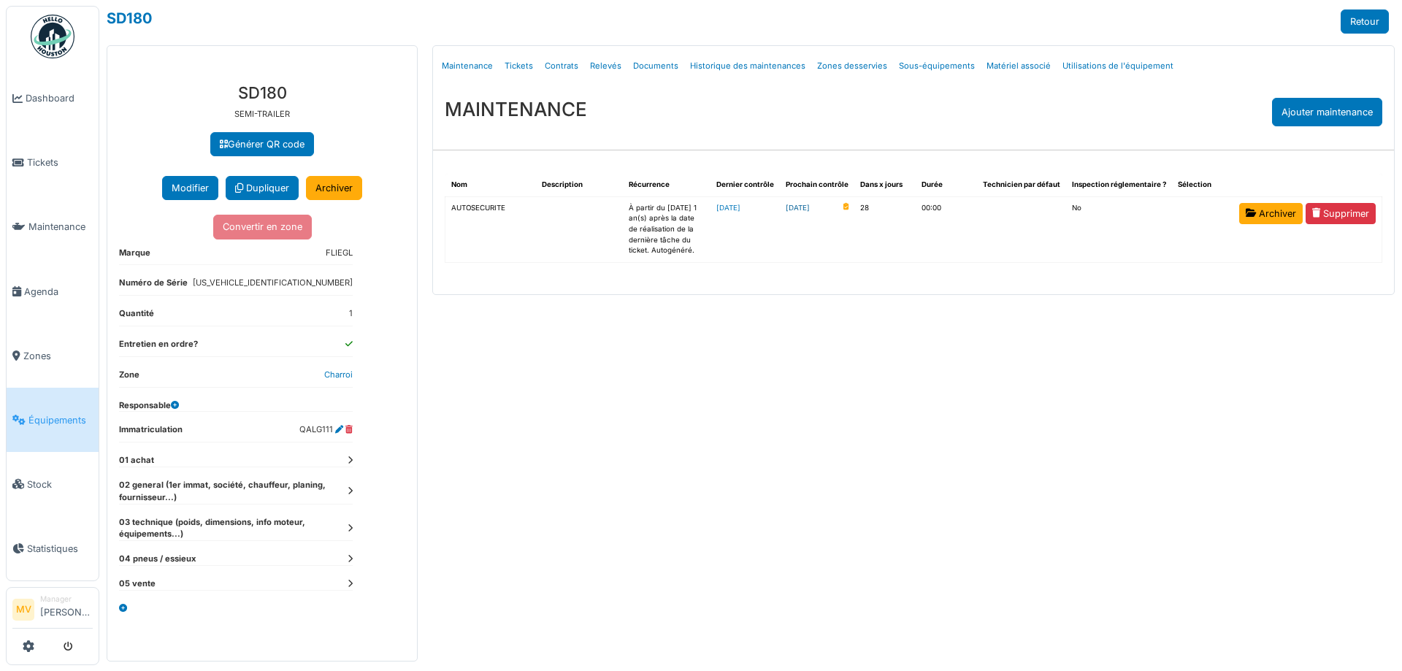
click at [810, 208] on link "[DATE]" at bounding box center [798, 208] width 24 height 11
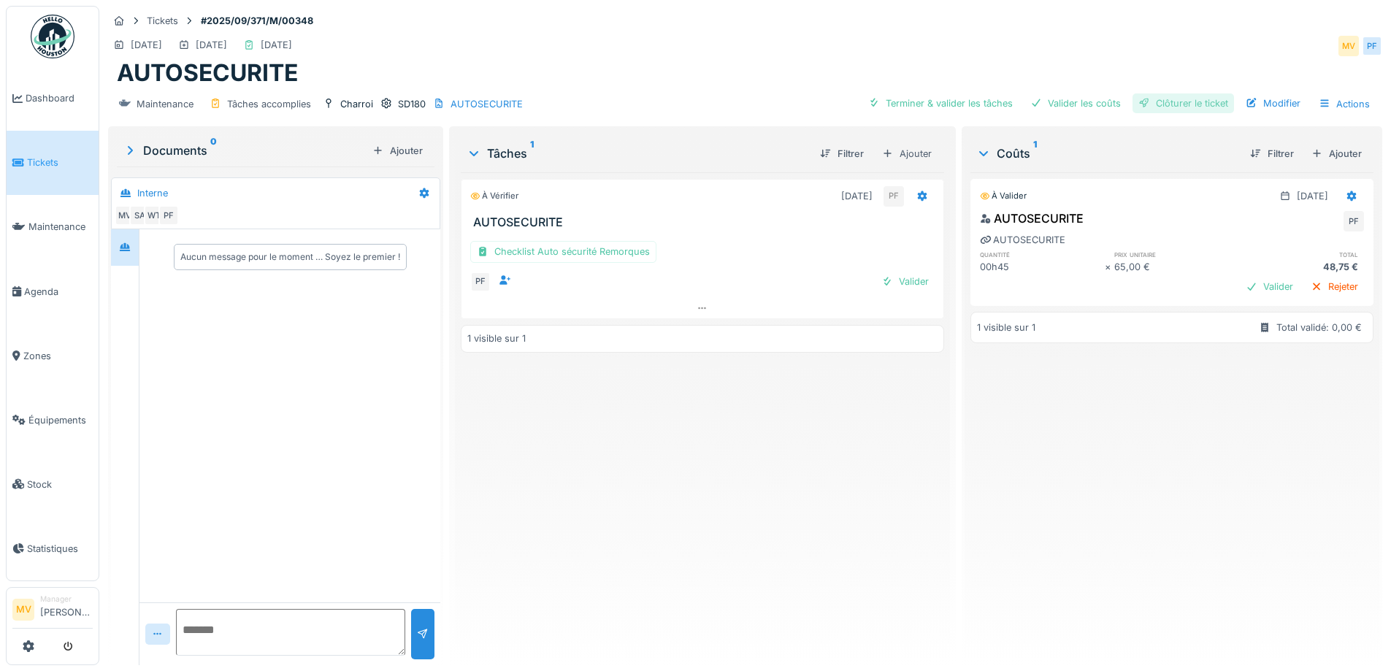
click at [1186, 102] on div "Clôturer le ticket" at bounding box center [1182, 103] width 101 height 20
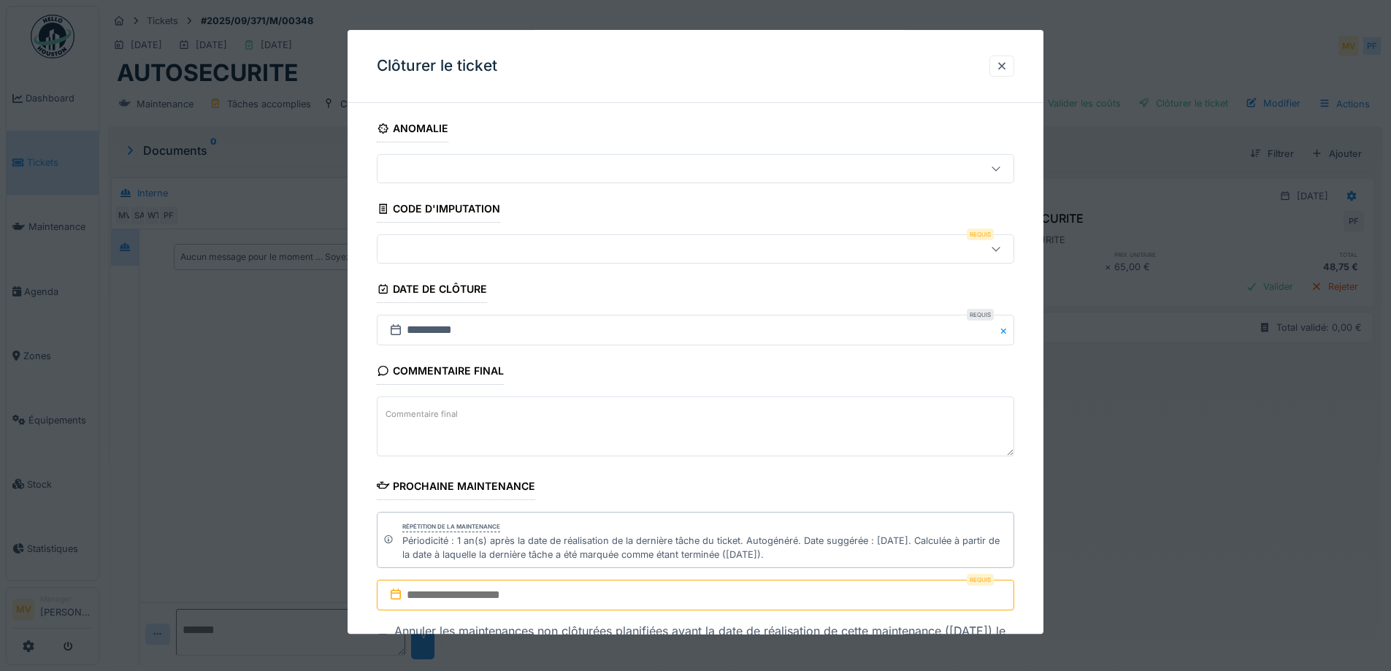
click at [491, 247] on div at bounding box center [658, 250] width 550 height 16
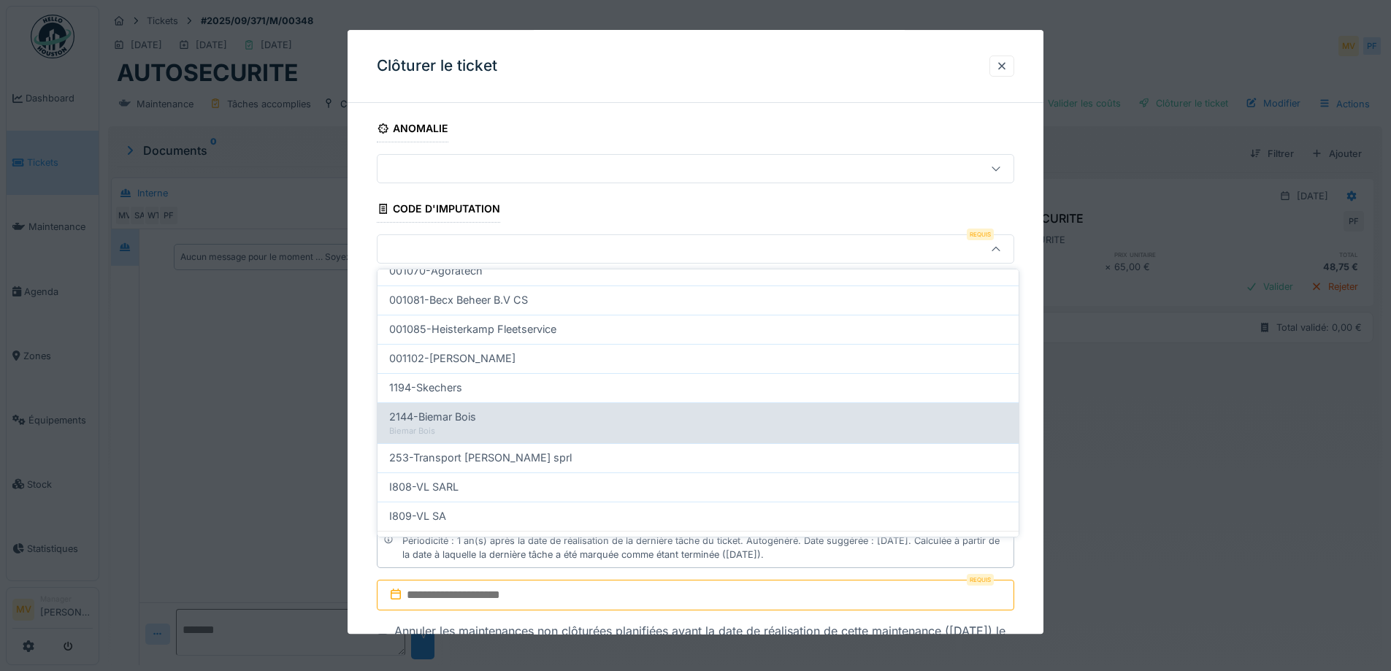
scroll to position [466, 0]
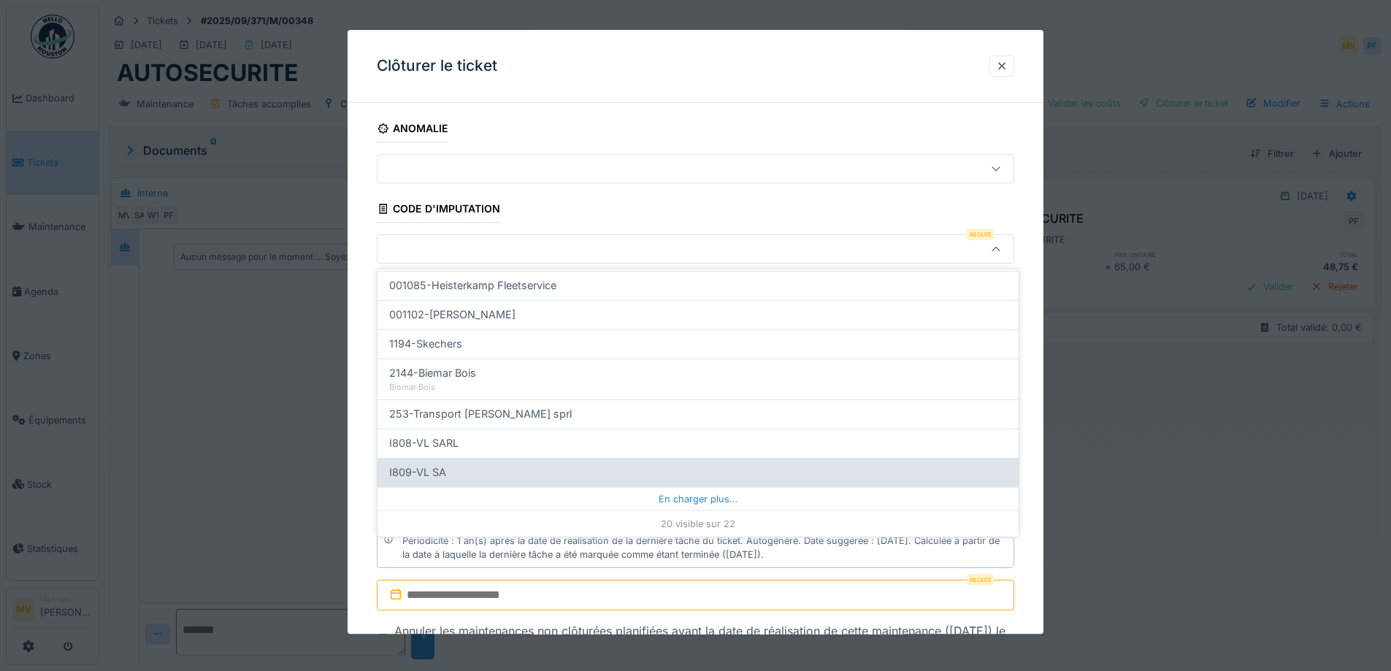
click at [484, 469] on div "I809-VL SA" at bounding box center [698, 472] width 618 height 16
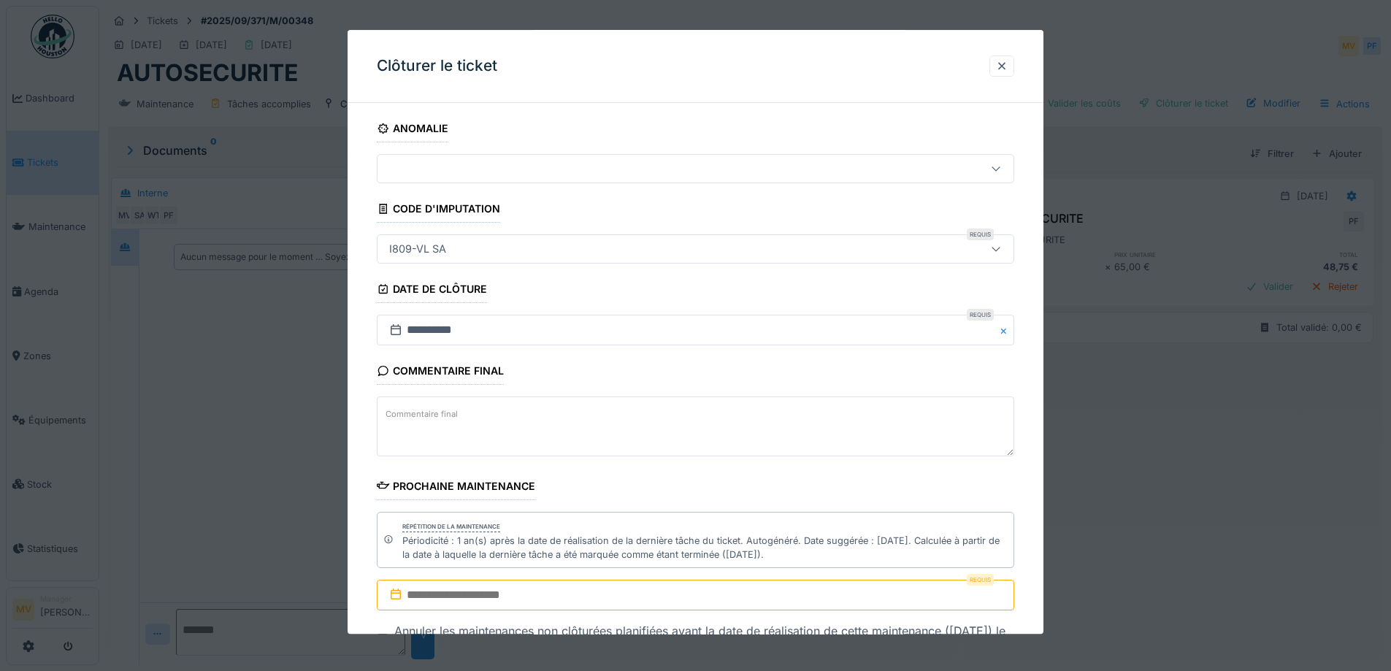
type input "***"
drag, startPoint x: 528, startPoint y: 595, endPoint x: 544, endPoint y: 594, distance: 16.1
click at [528, 595] on input "text" at bounding box center [695, 595] width 637 height 31
click at [719, 413] on span "2025" at bounding box center [719, 412] width 23 height 11
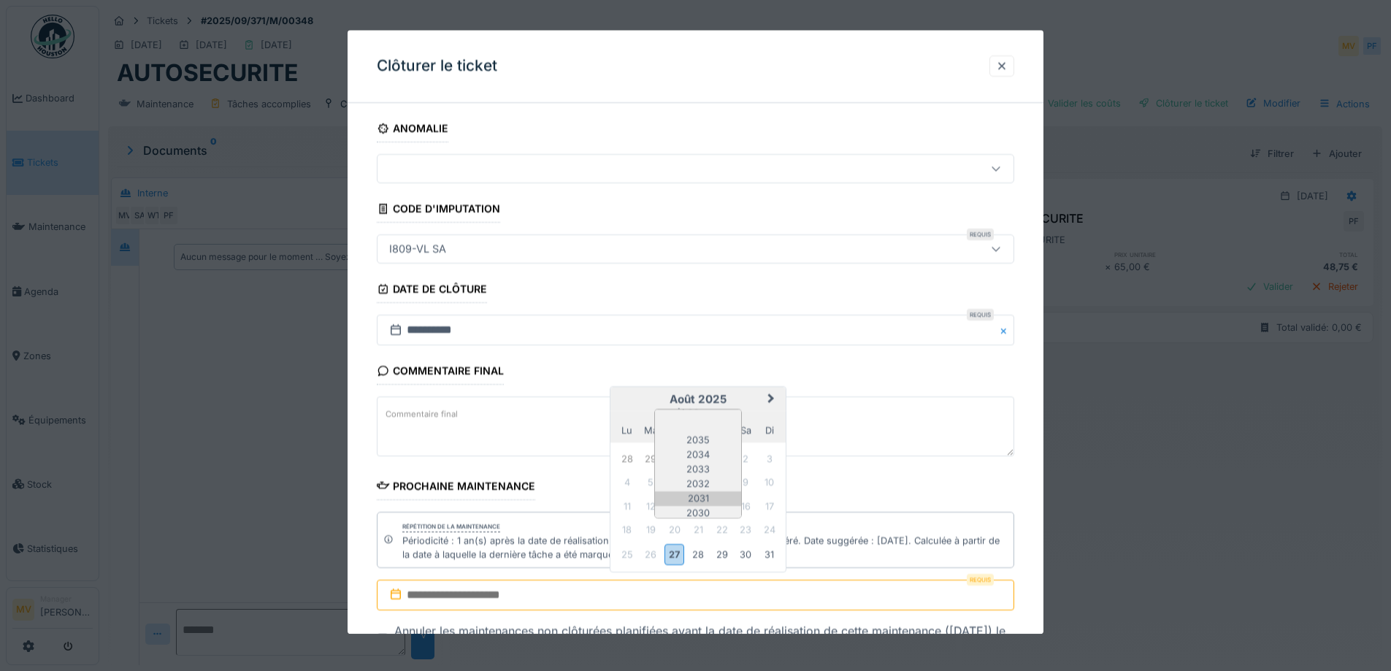
scroll to position [76, 0]
click at [704, 489] on div "2026" at bounding box center [698, 496] width 86 height 15
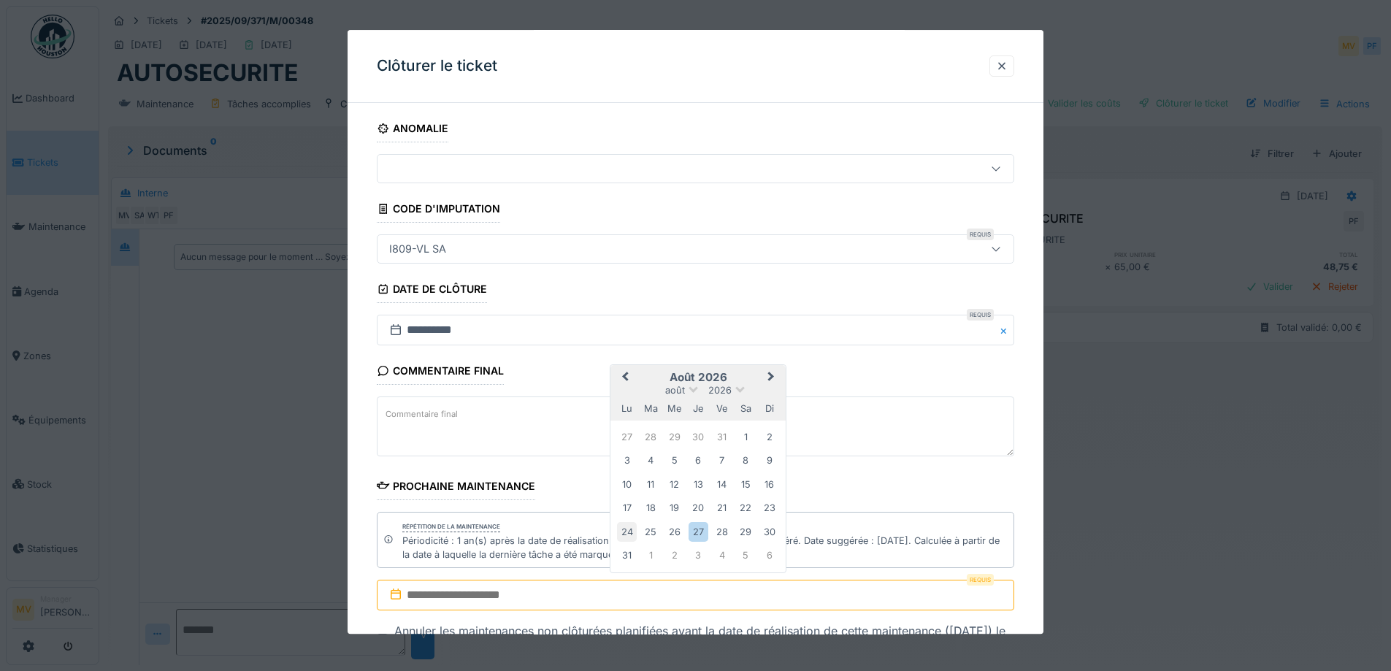
click at [629, 532] on div "24" at bounding box center [627, 532] width 20 height 20
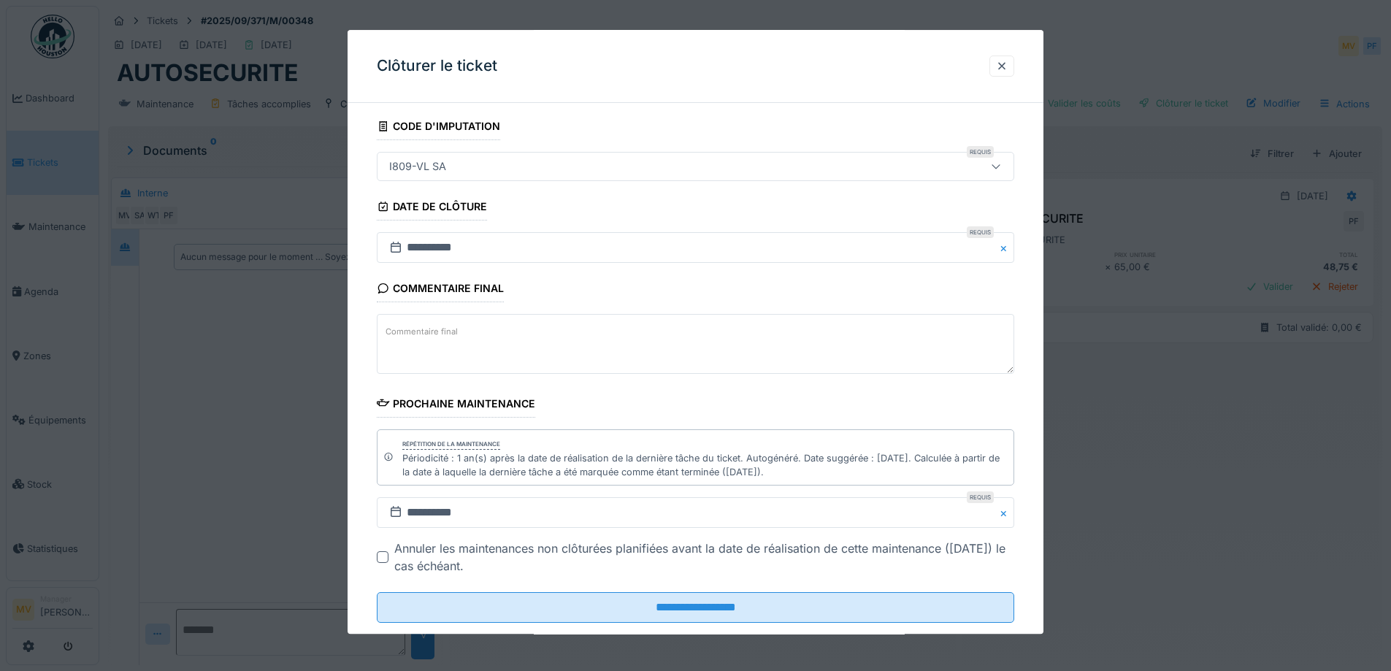
scroll to position [112, 0]
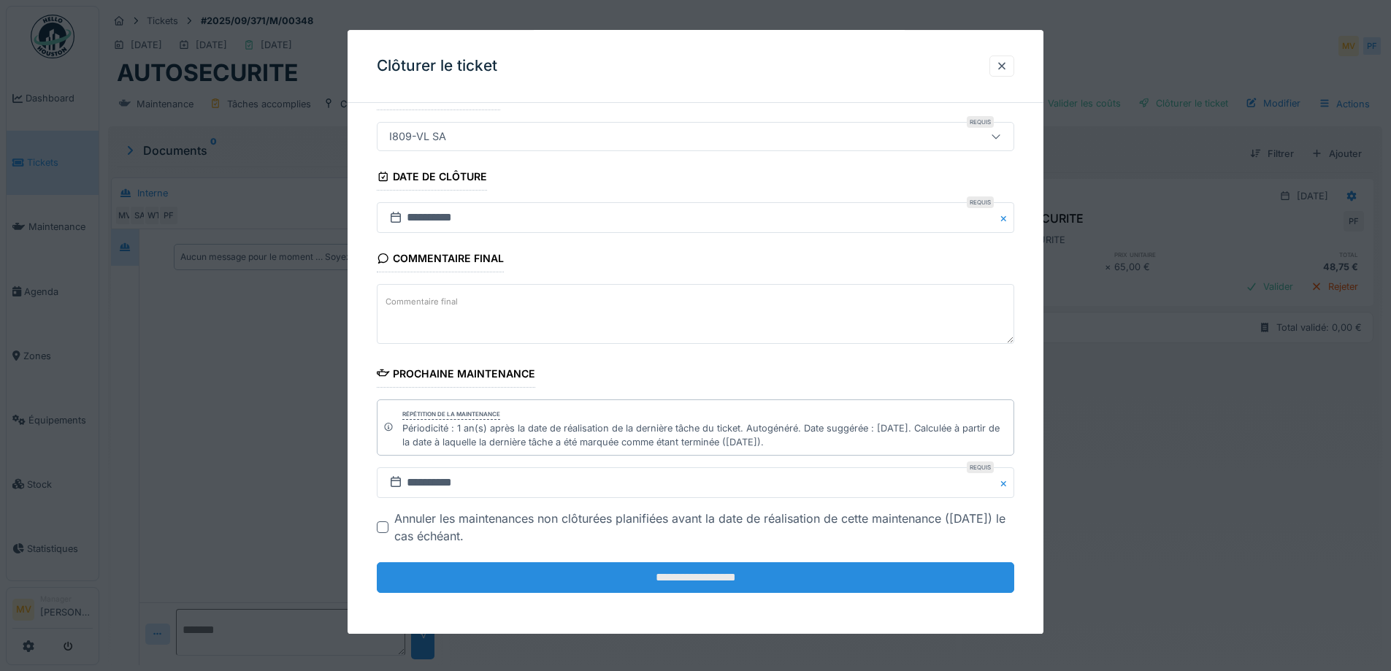
click at [774, 576] on input "**********" at bounding box center [695, 578] width 637 height 31
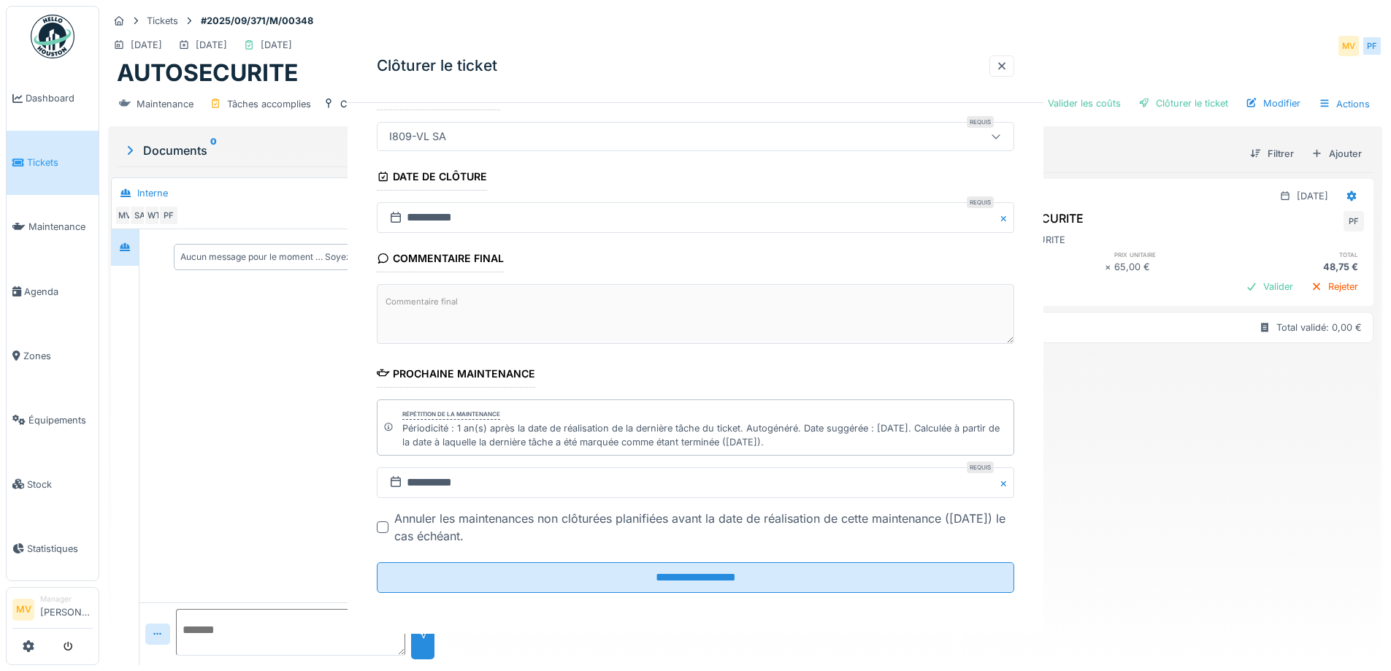
click at [704, 596] on div "**********" at bounding box center [744, 335] width 1291 height 671
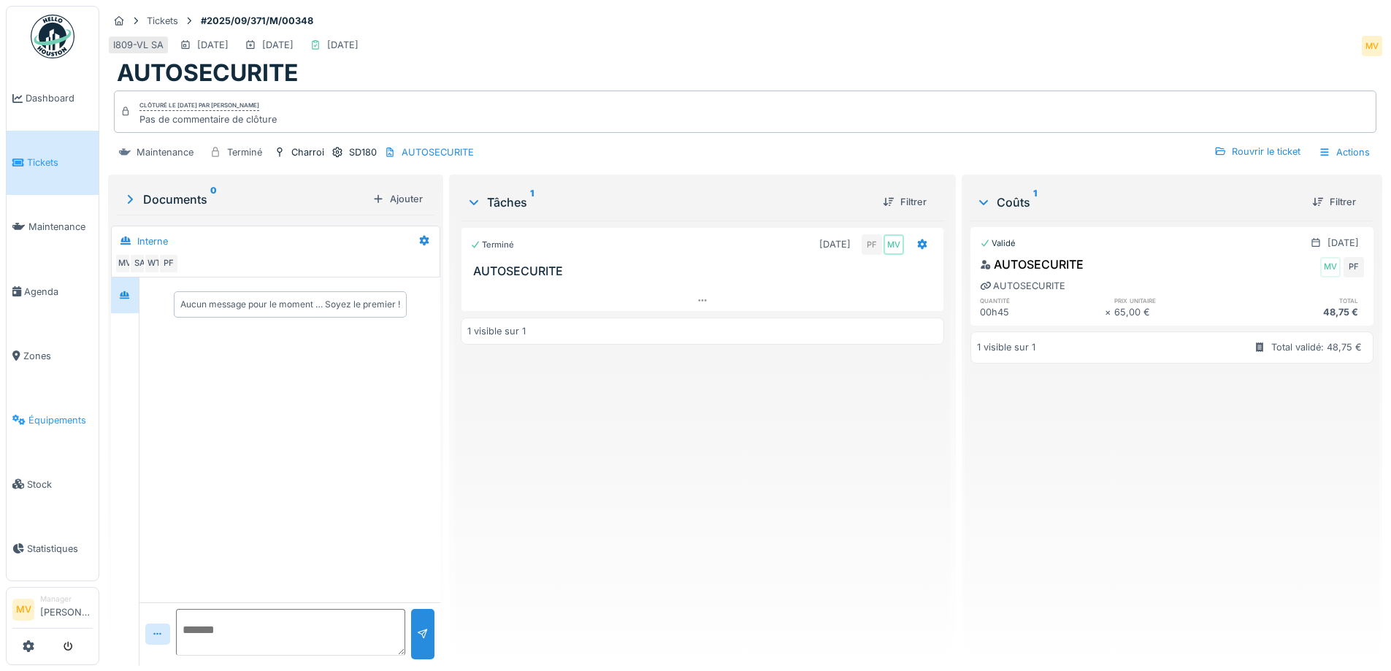
click at [47, 427] on link "Équipements" at bounding box center [53, 420] width 92 height 64
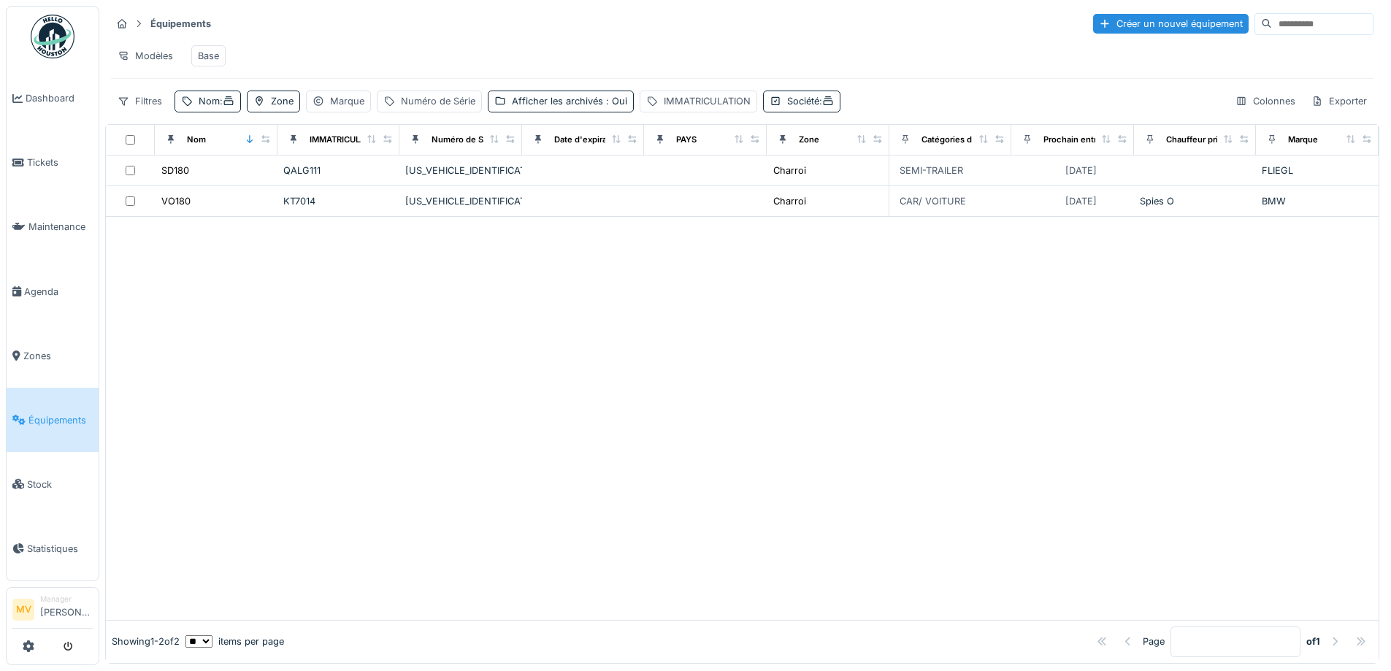
drag, startPoint x: 222, startPoint y: 109, endPoint x: 231, endPoint y: 123, distance: 17.0
click at [222, 107] on span ":" at bounding box center [227, 101] width 15 height 11
click at [315, 183] on icon at bounding box center [309, 181] width 12 height 9
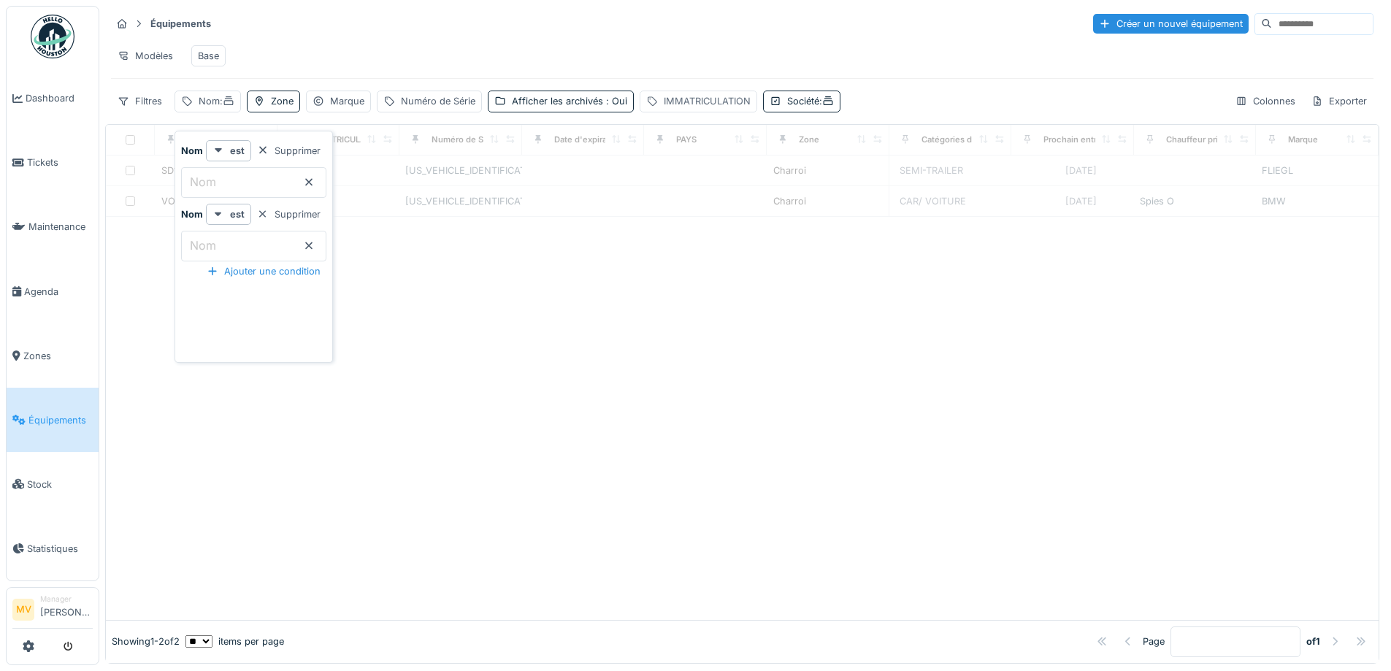
click at [700, 108] on div "IMMATRICULATION" at bounding box center [707, 101] width 87 height 14
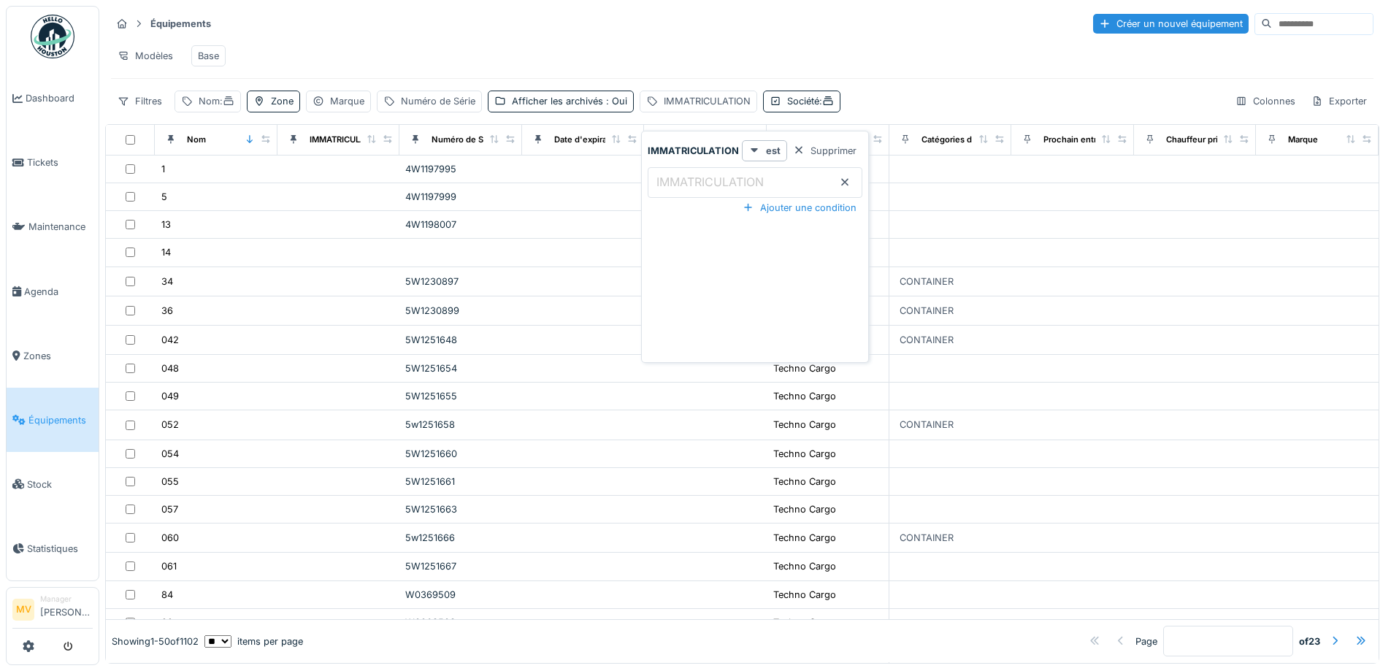
click at [694, 183] on label "IMMATRICULATION" at bounding box center [709, 182] width 113 height 18
click at [694, 183] on input "IMMATRICULATION" at bounding box center [755, 182] width 215 height 31
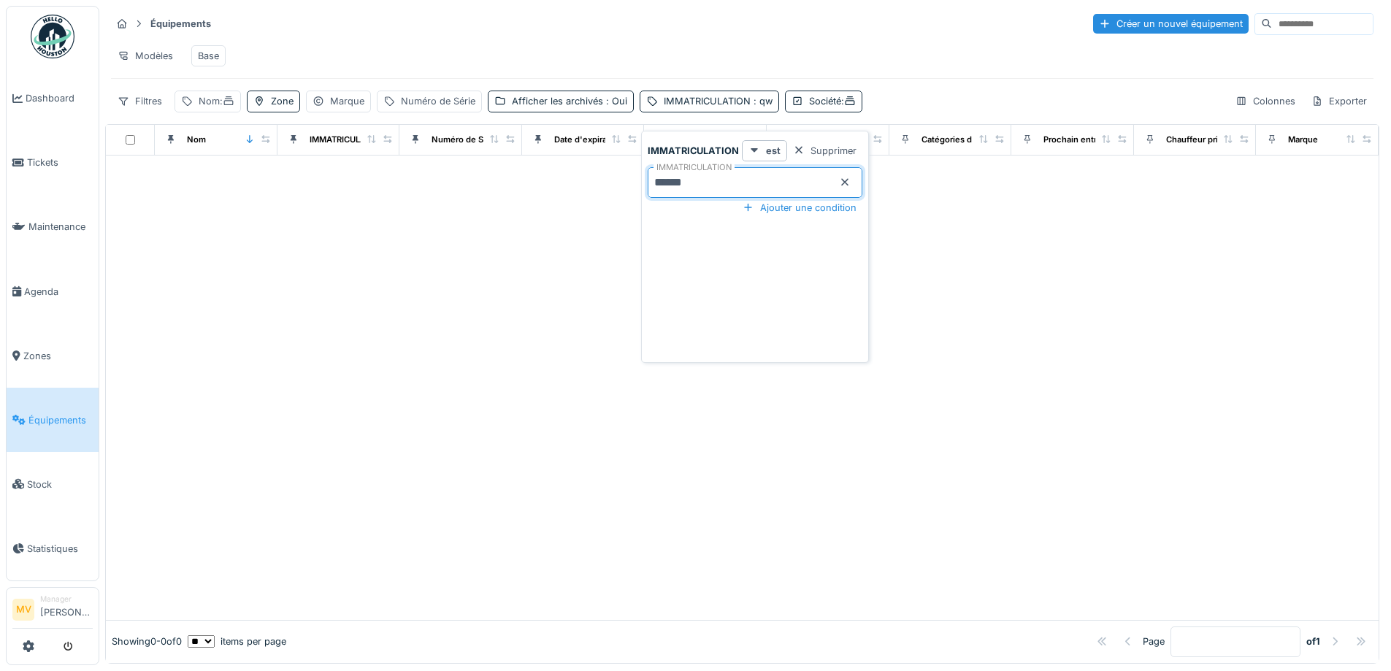
type input "******"
click at [619, 347] on div at bounding box center [742, 387] width 1272 height 464
click at [764, 107] on span ": qw5996" at bounding box center [772, 101] width 45 height 11
click at [705, 181] on input "******" at bounding box center [755, 182] width 215 height 31
type input "*"
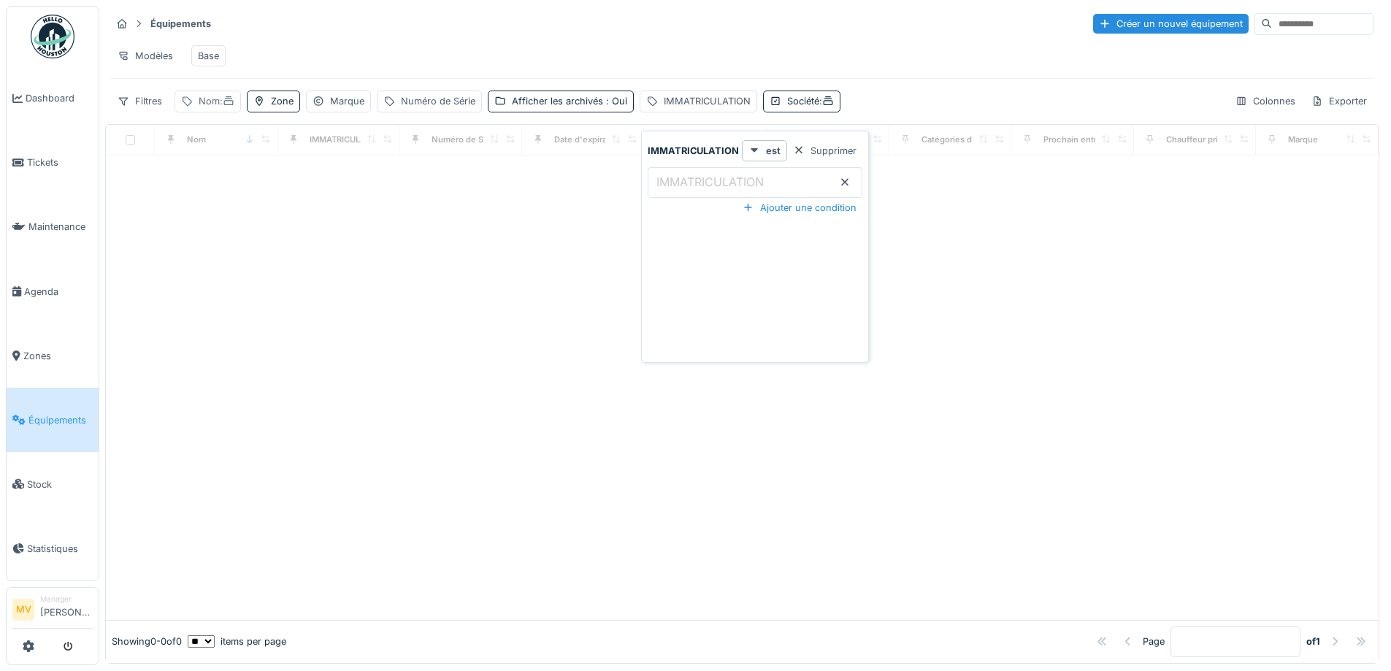
click at [197, 109] on div "Nom :" at bounding box center [207, 101] width 66 height 21
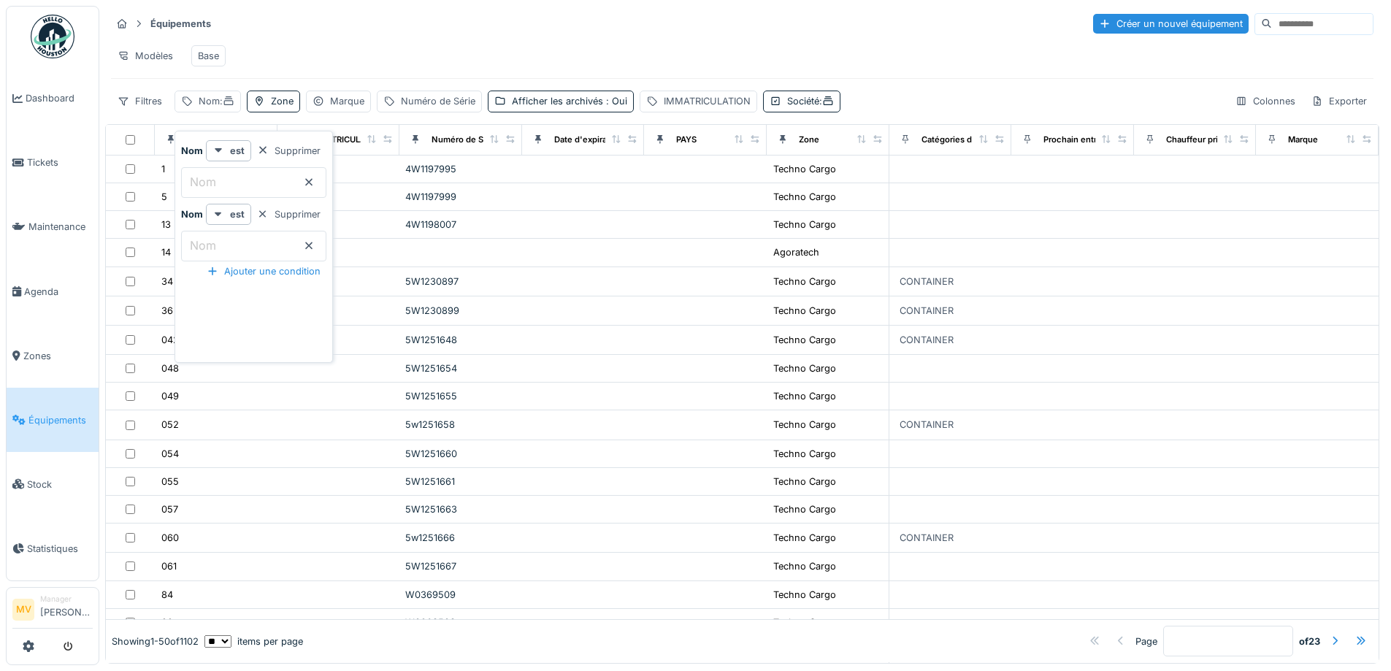
click at [234, 178] on input "Nom" at bounding box center [253, 182] width 145 height 31
type input "***"
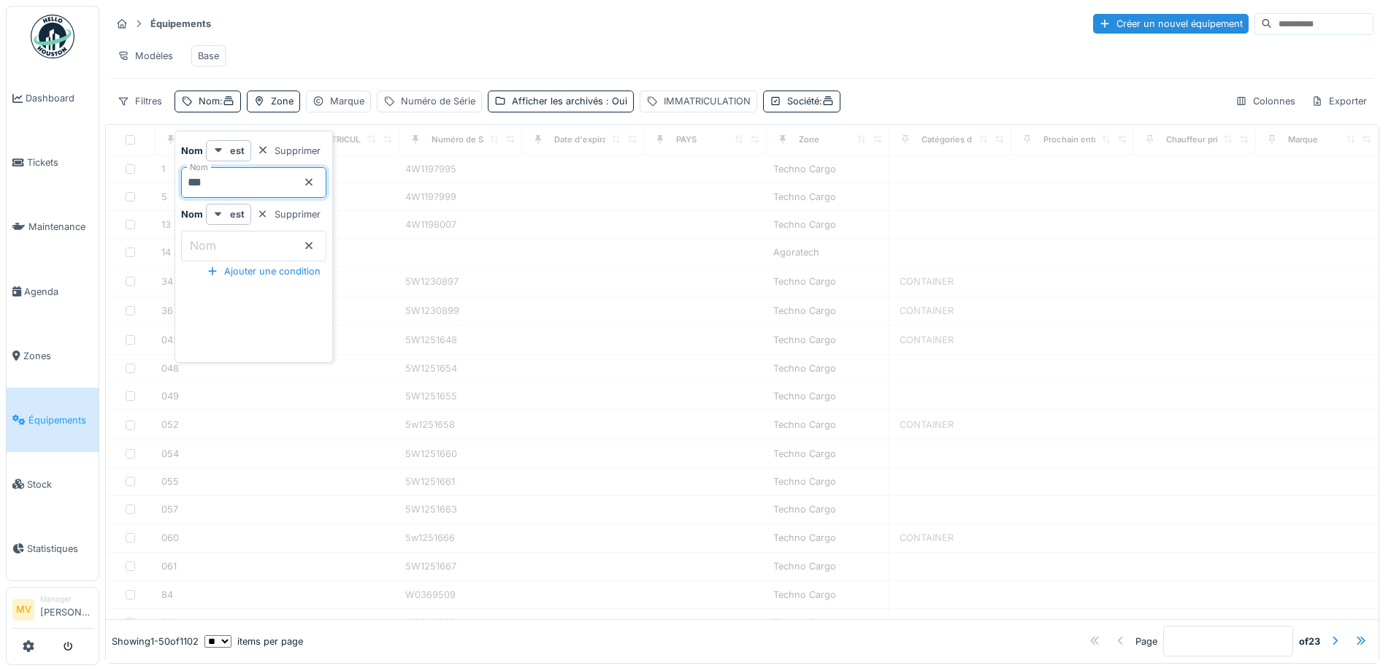
click at [418, 68] on div "Modèles Base" at bounding box center [742, 55] width 1262 height 33
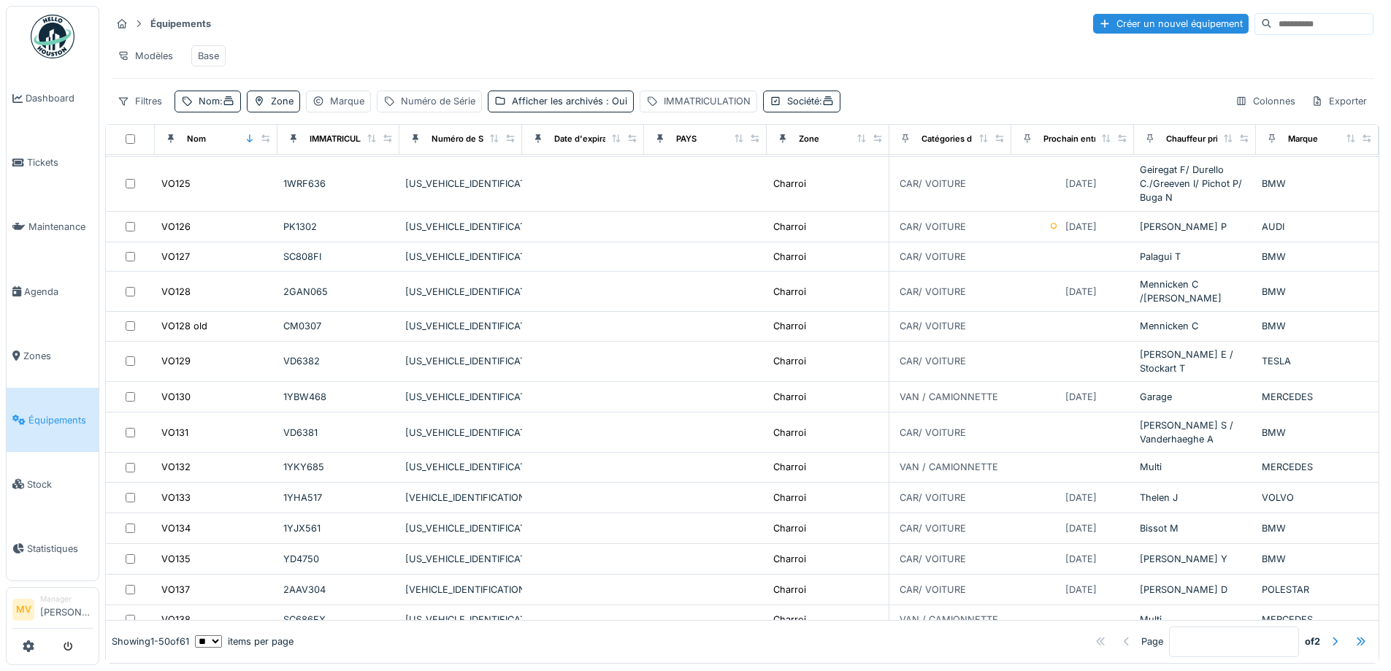
scroll to position [648, 0]
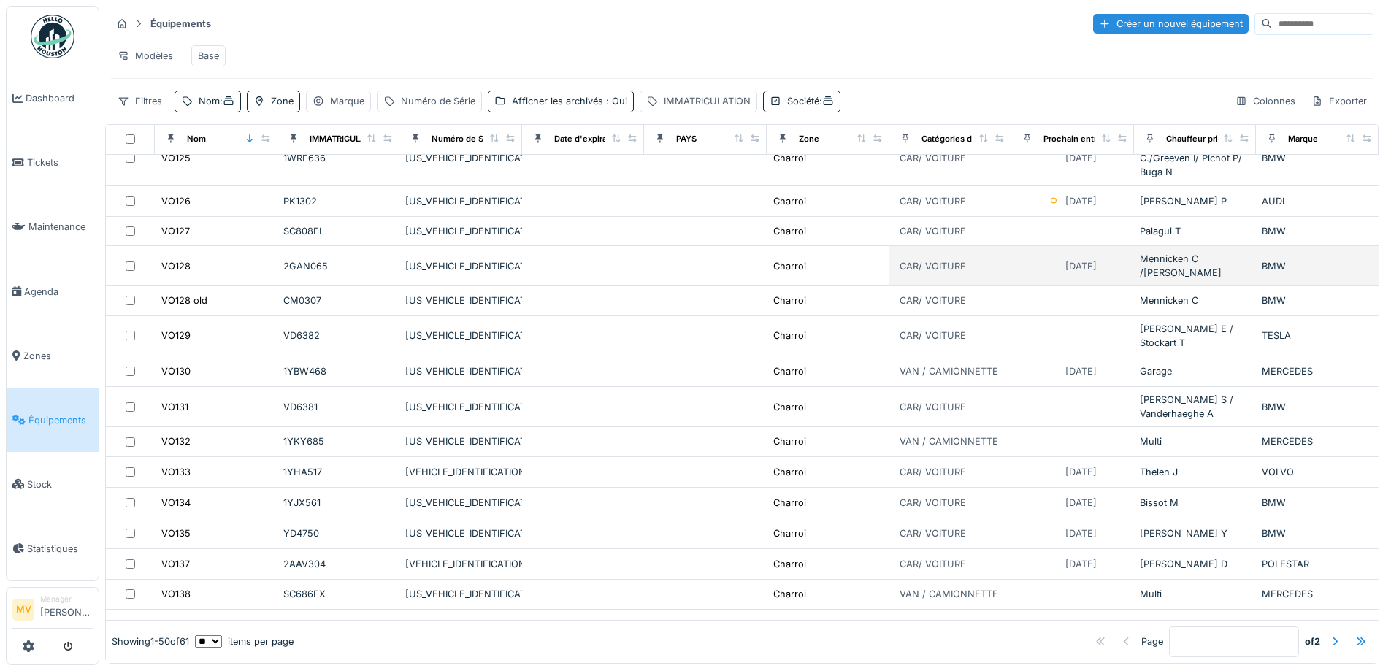
drag, startPoint x: 190, startPoint y: 112, endPoint x: 240, endPoint y: 169, distance: 76.0
click at [210, 136] on div "Équipements Créer un nouvel équipement Modèles Base Filtres Nom : Zone Marque N…" at bounding box center [742, 335] width 1274 height 658
click at [223, 107] on span ":" at bounding box center [227, 101] width 15 height 11
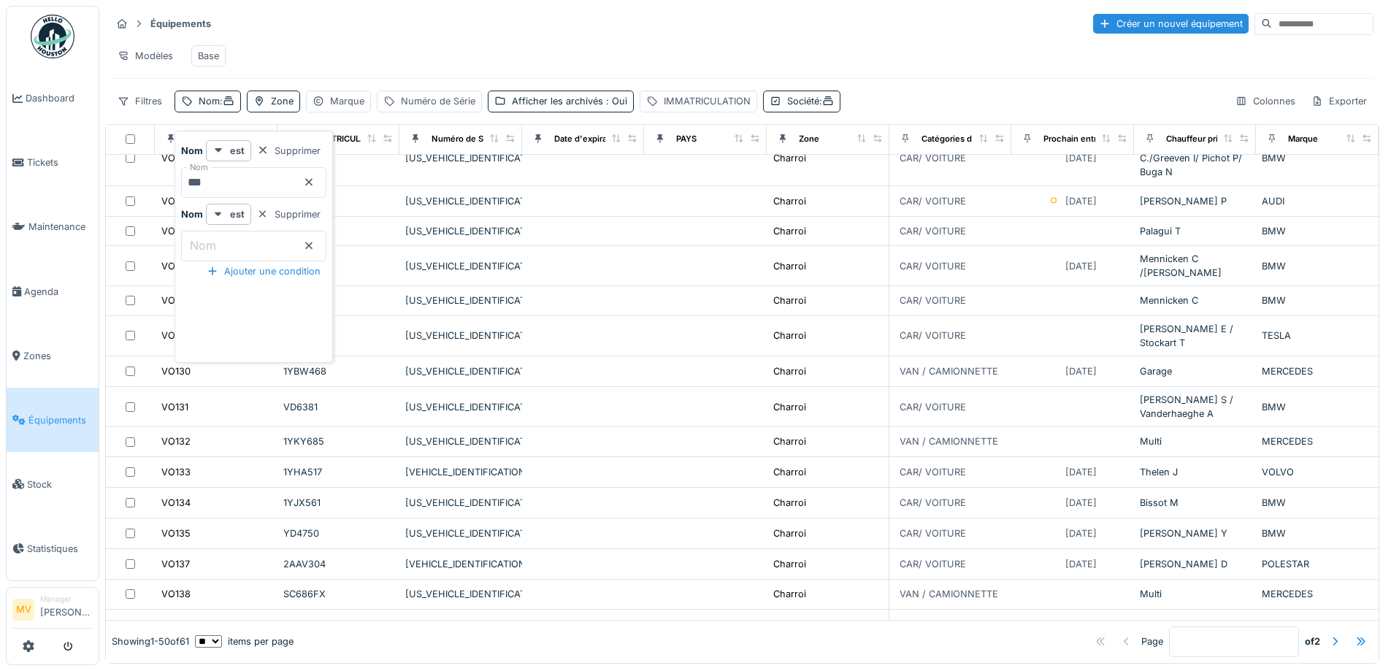
click at [253, 183] on input "***" at bounding box center [253, 182] width 145 height 31
type input "*"
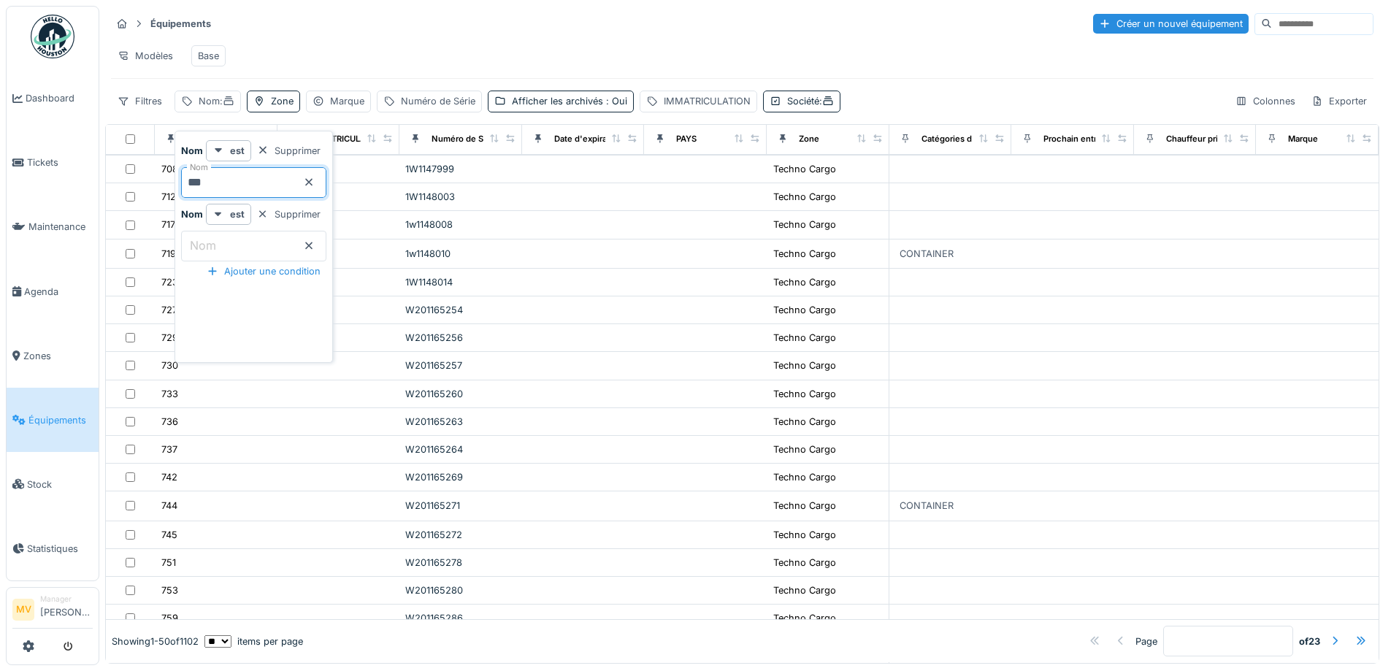
type input "***"
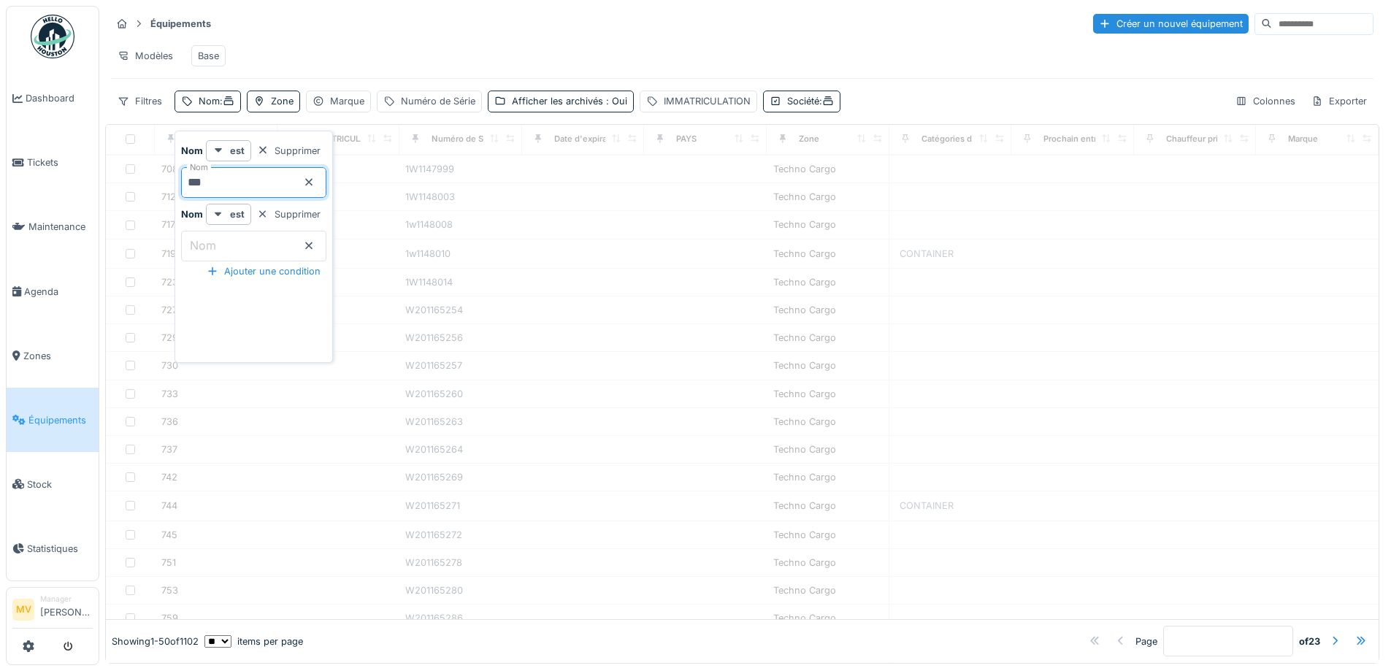
scroll to position [0, 0]
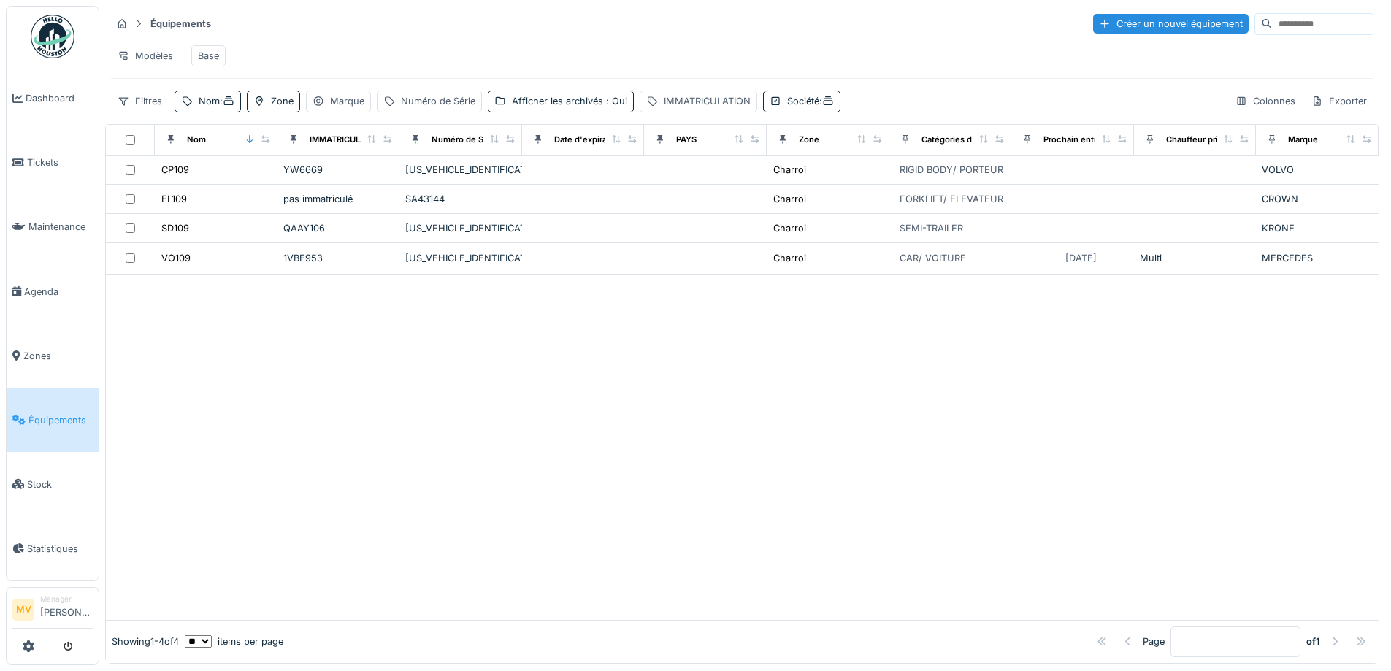
drag, startPoint x: 558, startPoint y: 388, endPoint x: 521, endPoint y: 326, distance: 71.7
click at [558, 386] on div at bounding box center [742, 446] width 1272 height 345
click at [421, 177] on div "[US_VEHICLE_IDENTIFICATION_NUMBER]" at bounding box center [460, 170] width 111 height 14
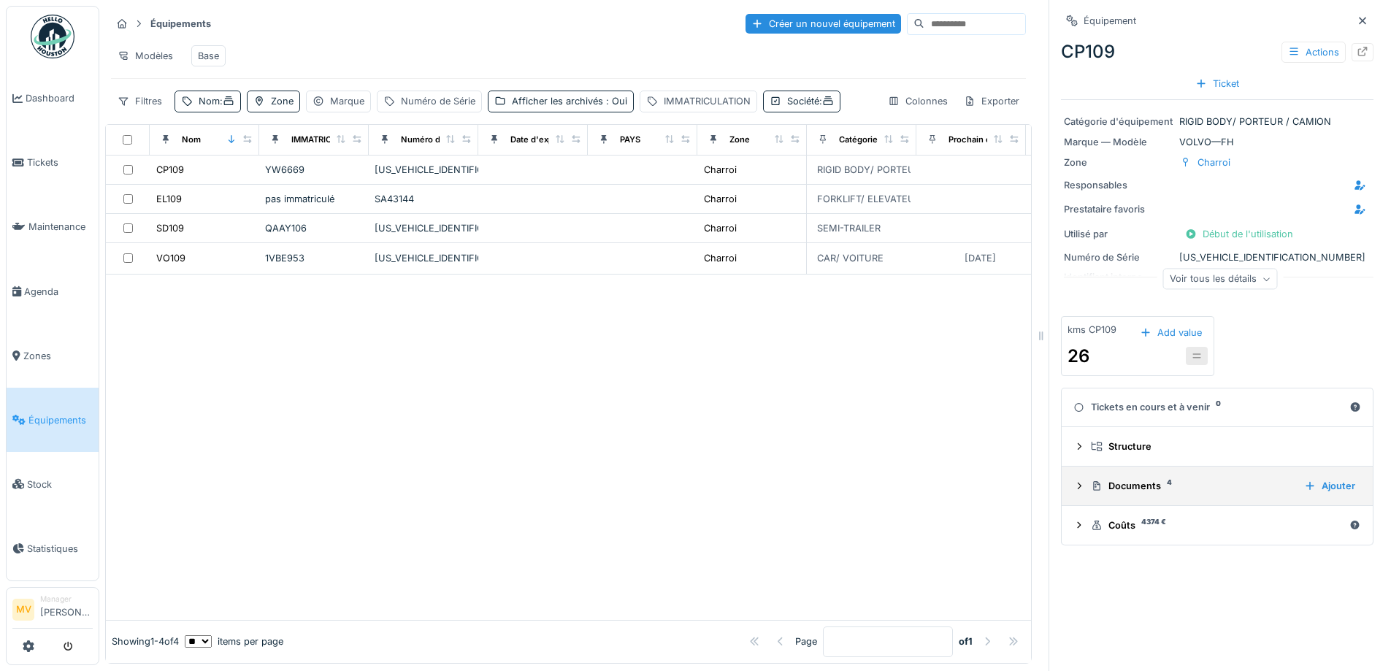
click at [1130, 493] on div "Documents 4" at bounding box center [1191, 486] width 201 height 14
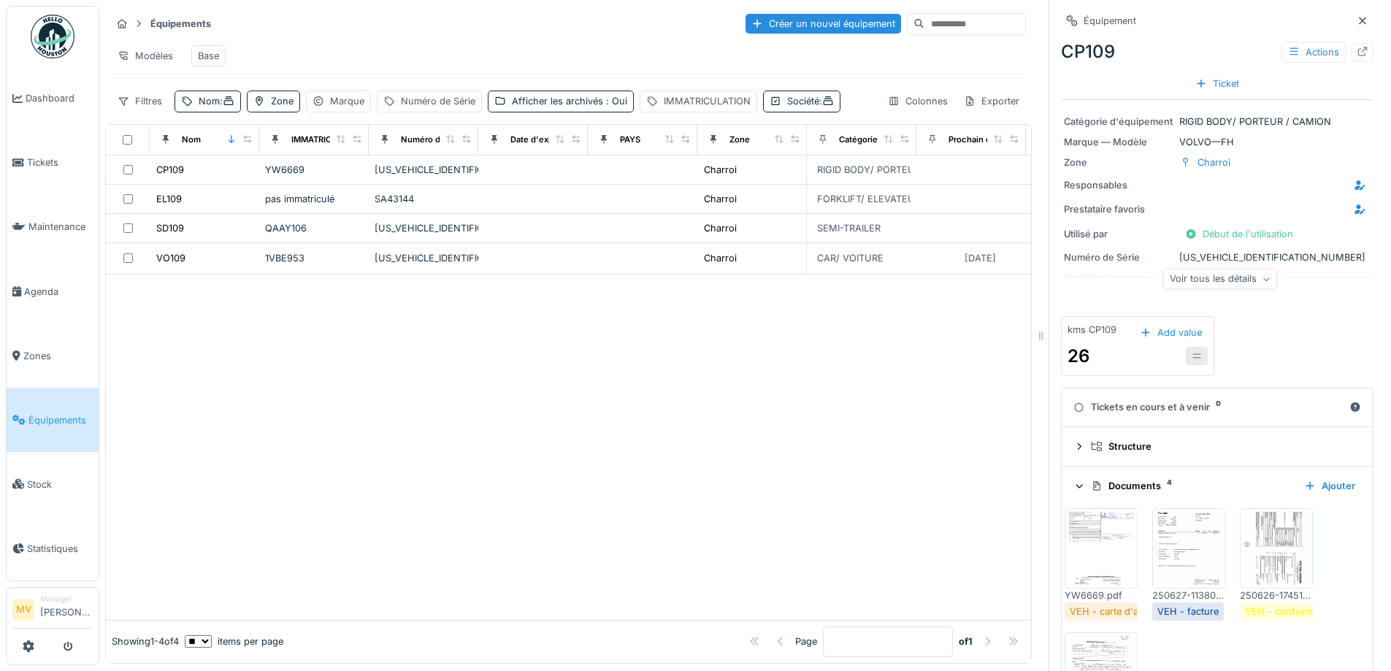
drag, startPoint x: 1259, startPoint y: 534, endPoint x: 1248, endPoint y: 517, distance: 19.7
click at [1259, 533] on img at bounding box center [1276, 548] width 66 height 73
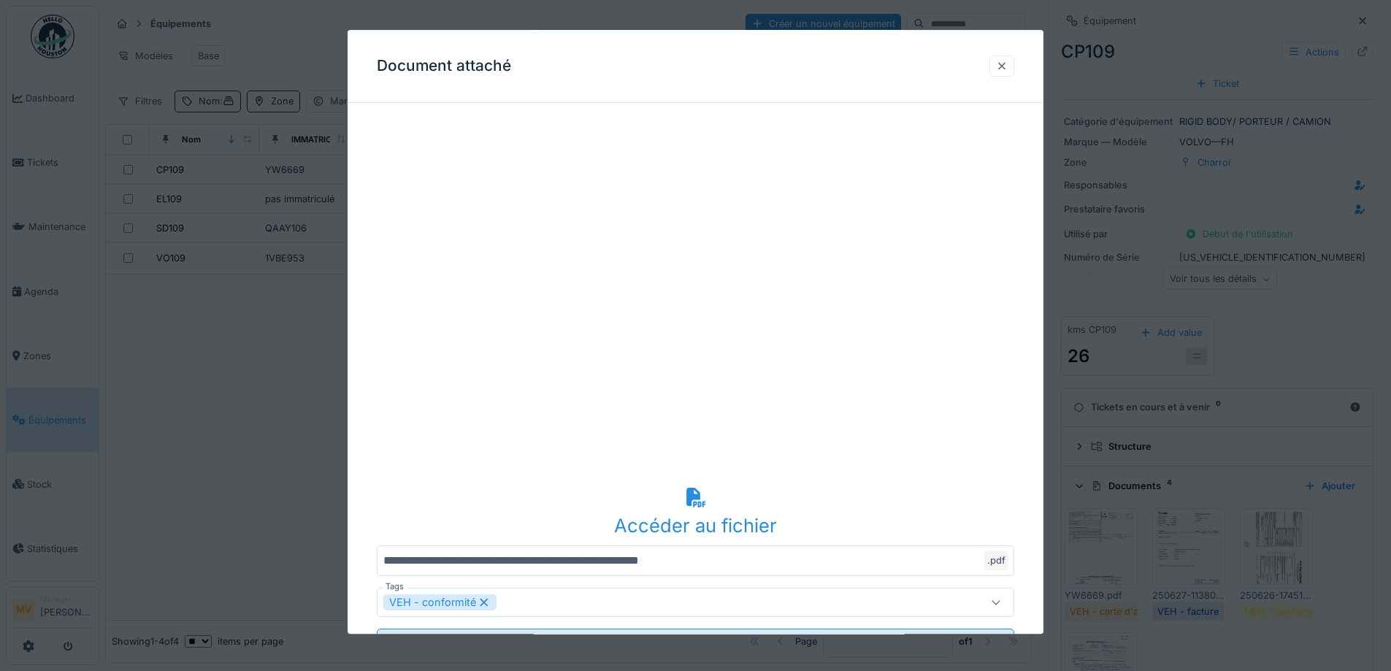
click at [1007, 62] on div at bounding box center [1002, 66] width 12 height 14
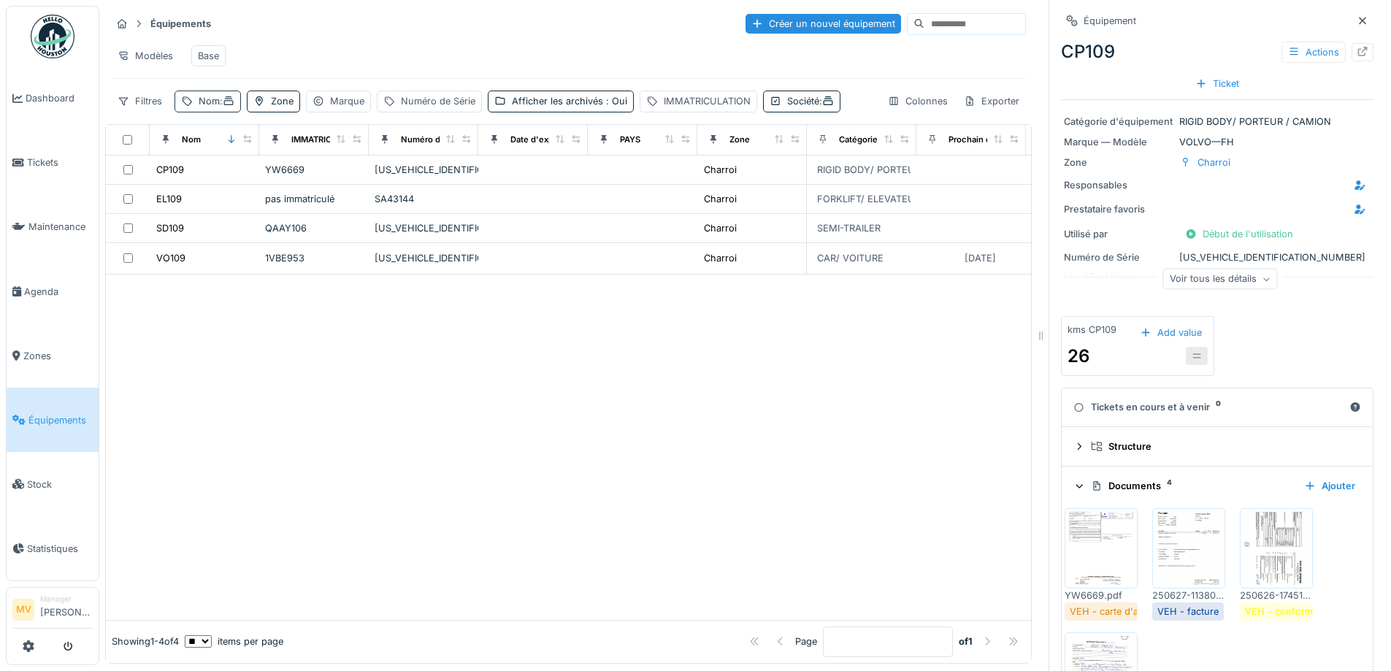
click at [210, 108] on div "Nom :" at bounding box center [217, 101] width 36 height 14
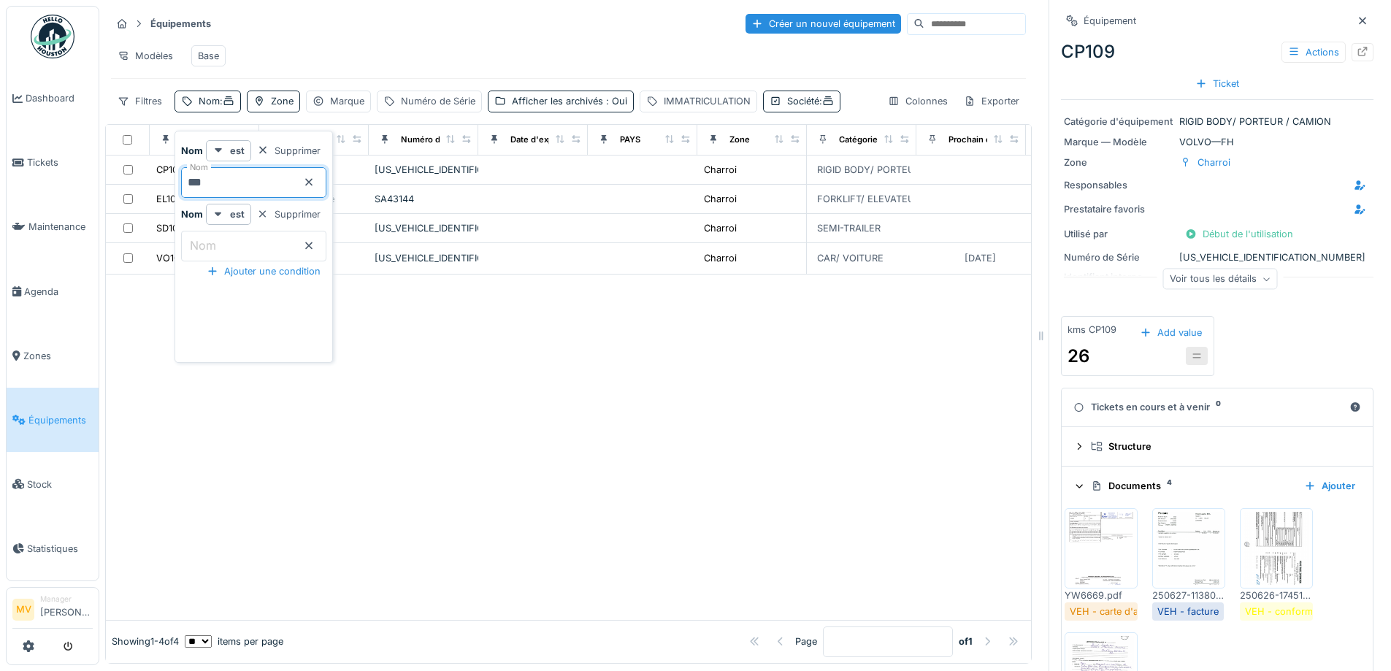
click at [236, 183] on input "***" at bounding box center [253, 182] width 145 height 31
type input "*"
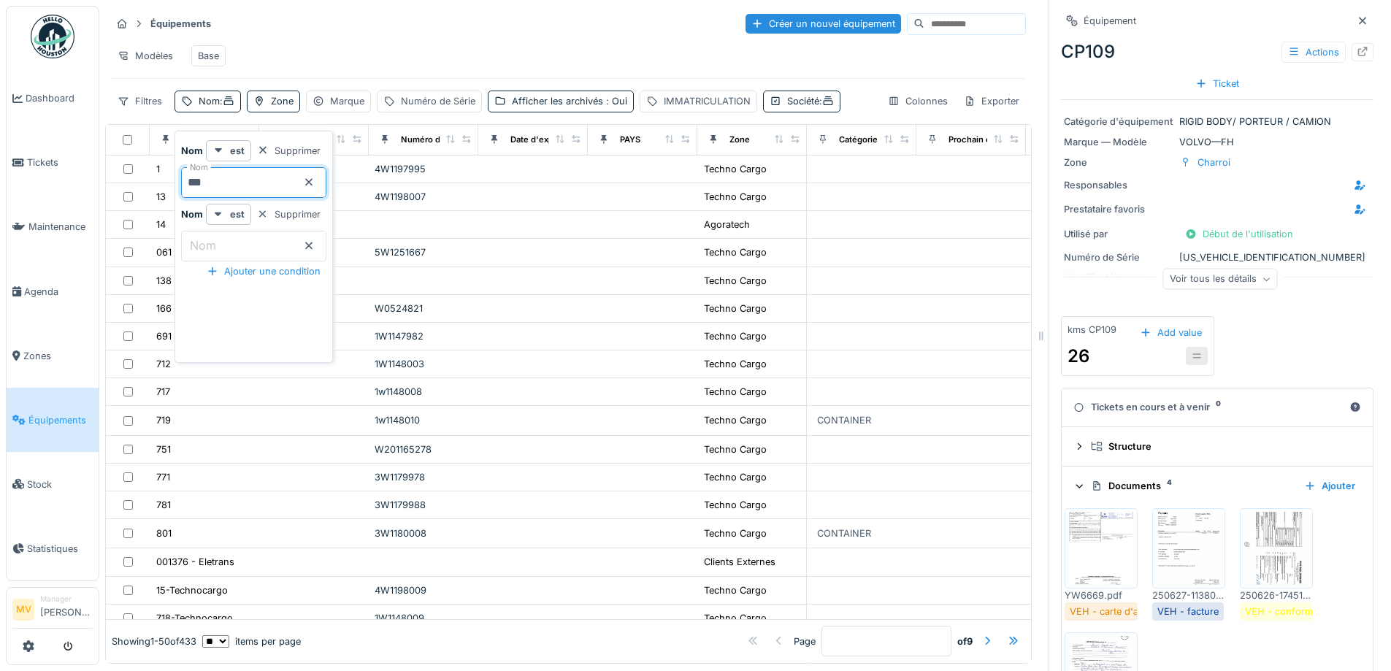
type input "***"
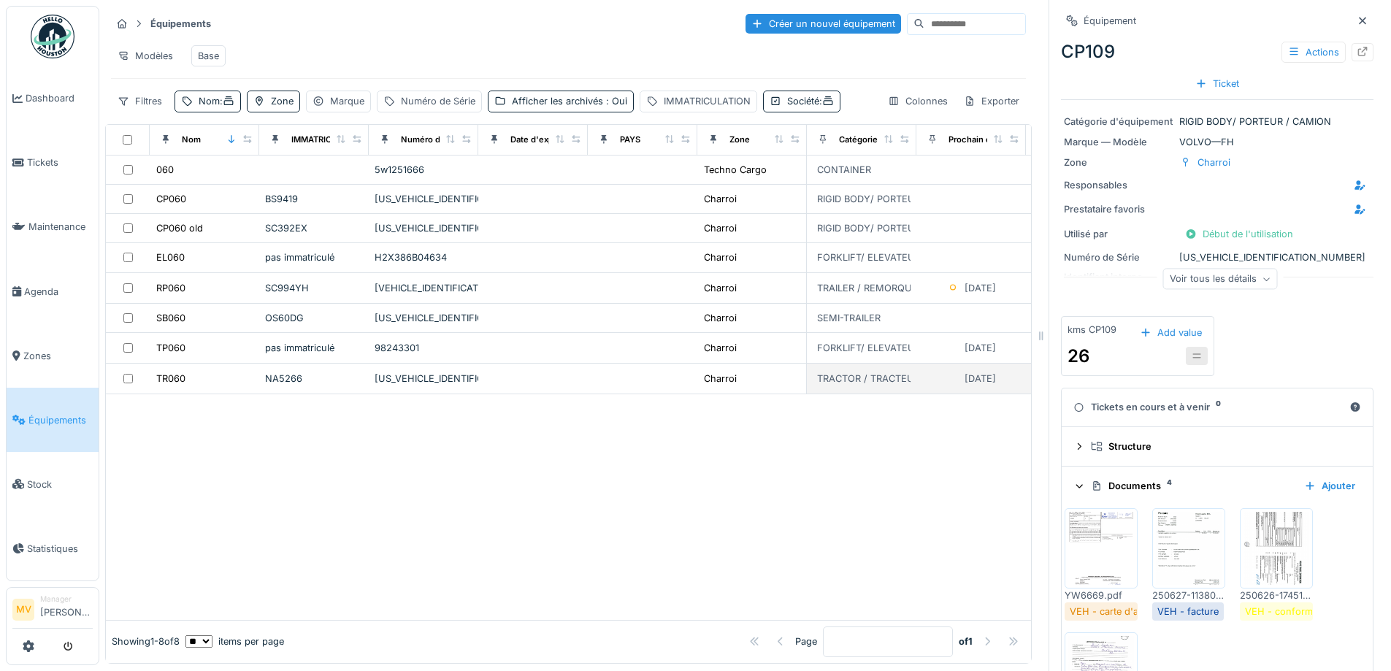
drag, startPoint x: 542, startPoint y: 508, endPoint x: 441, endPoint y: 383, distance: 160.4
click at [542, 504] on div at bounding box center [568, 506] width 925 height 225
click at [429, 295] on div "YA9RE3C4CEJ140720" at bounding box center [424, 288] width 98 height 14
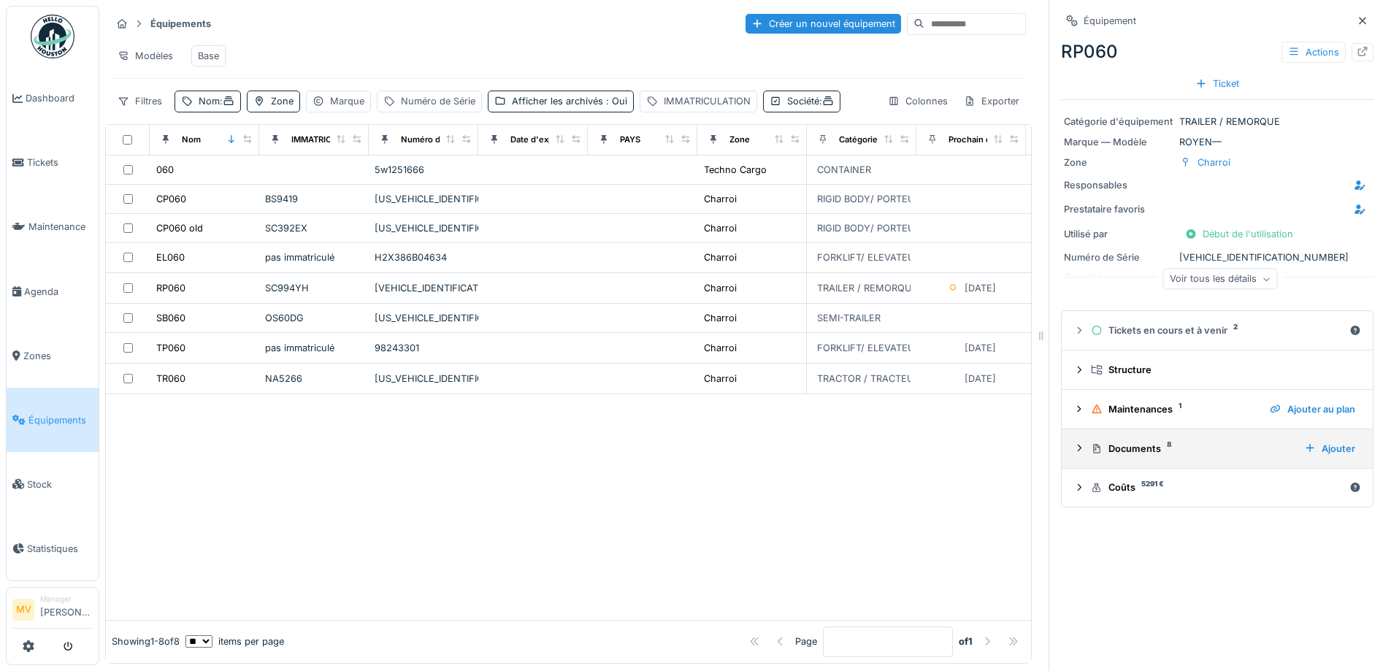
click at [1140, 454] on div "Documents 8" at bounding box center [1191, 449] width 201 height 14
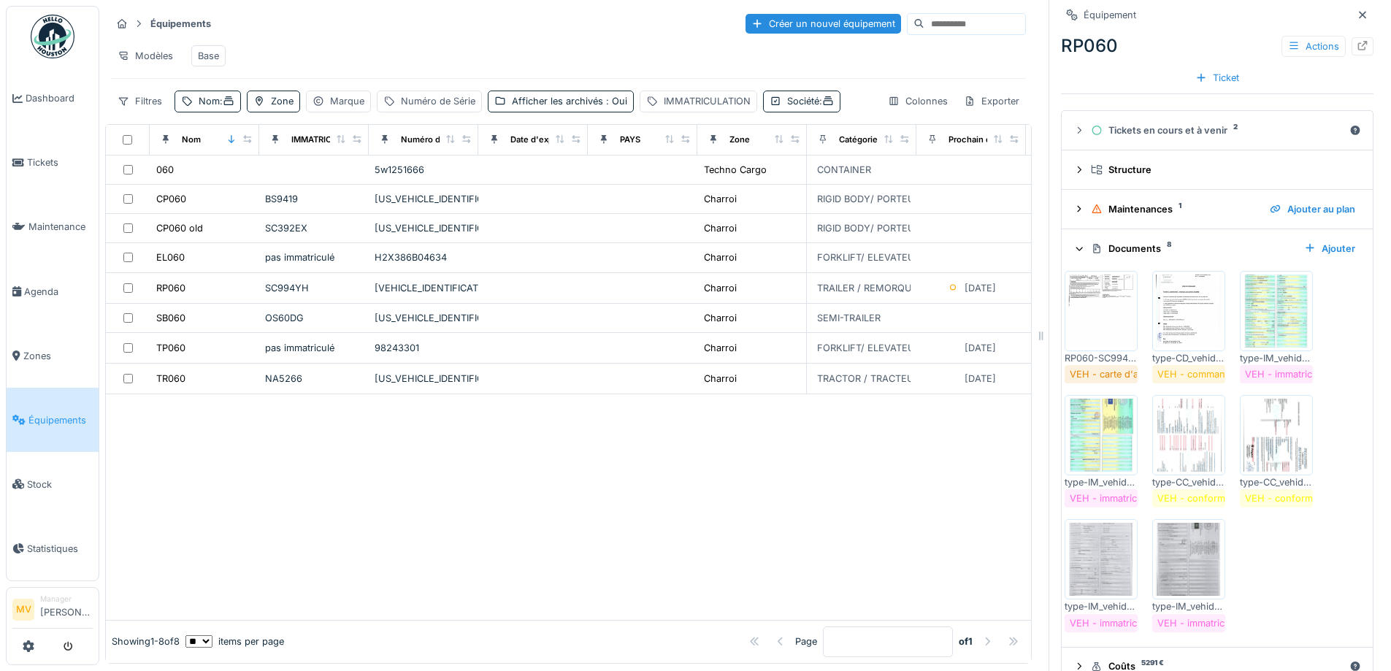
scroll to position [229, 0]
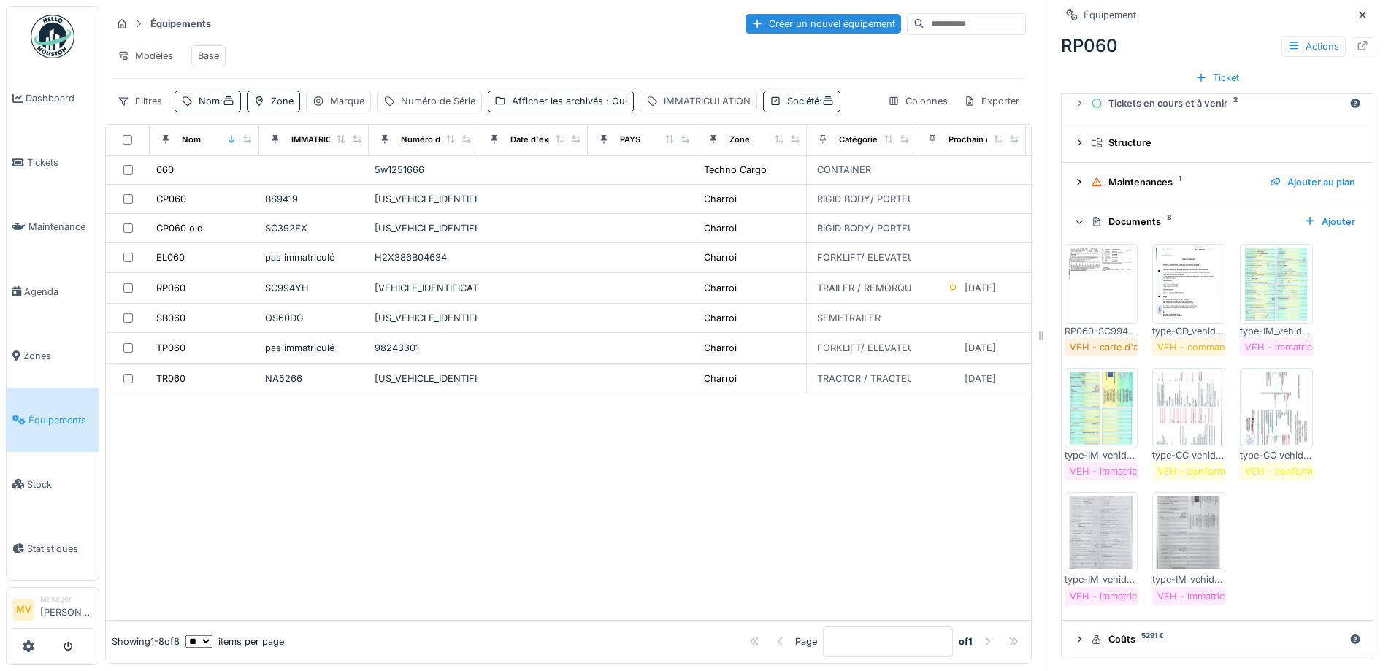
click at [1186, 410] on img at bounding box center [1189, 408] width 66 height 73
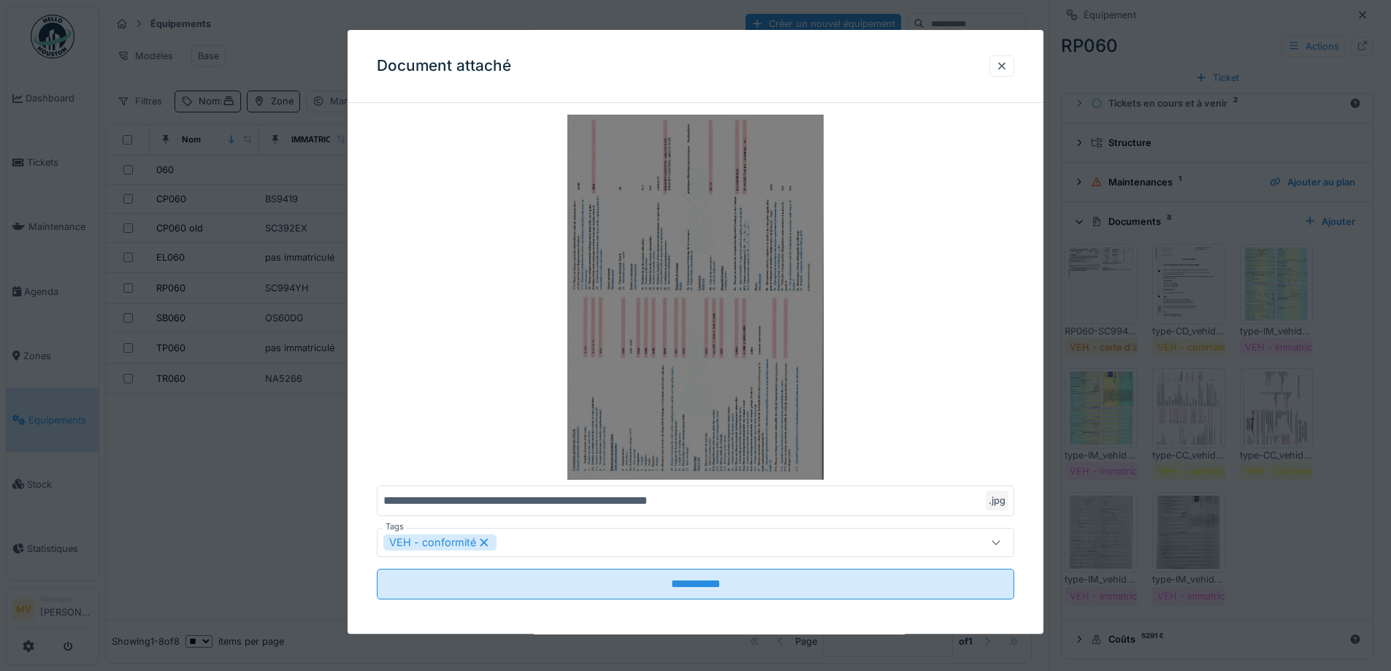
click at [715, 370] on img at bounding box center [695, 297] width 637 height 365
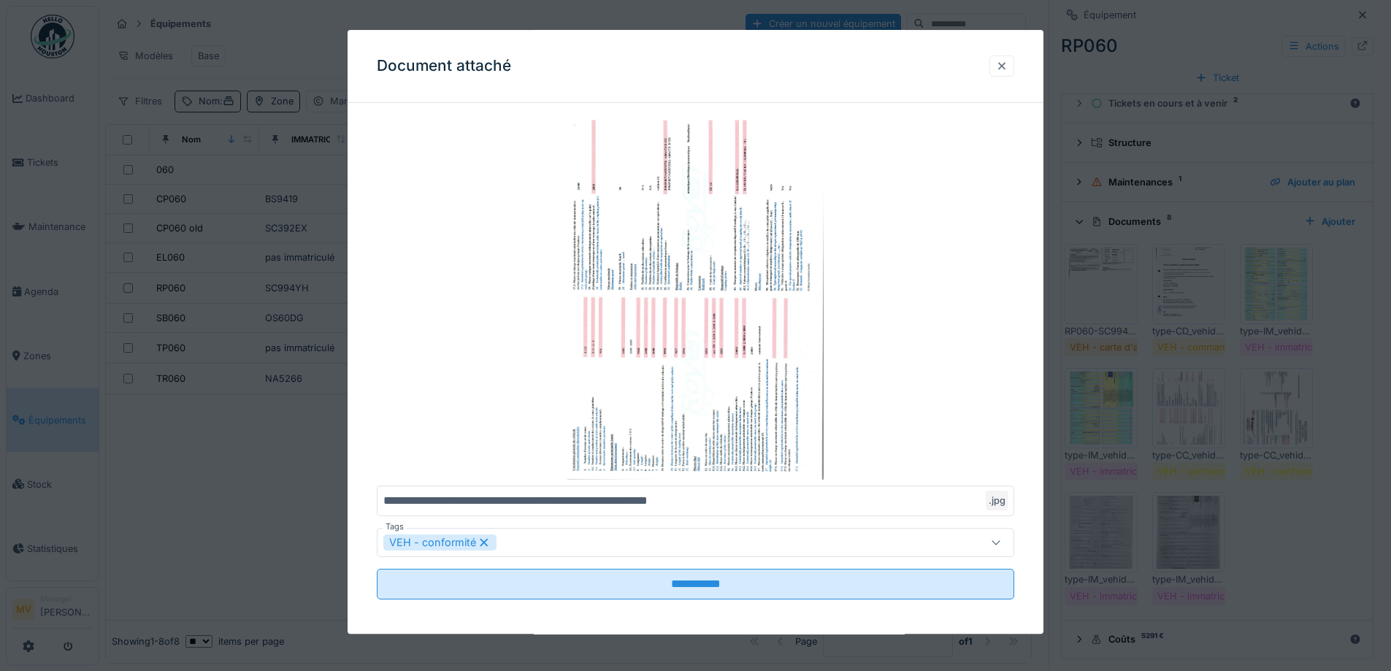
click at [1004, 64] on div at bounding box center [1002, 66] width 12 height 14
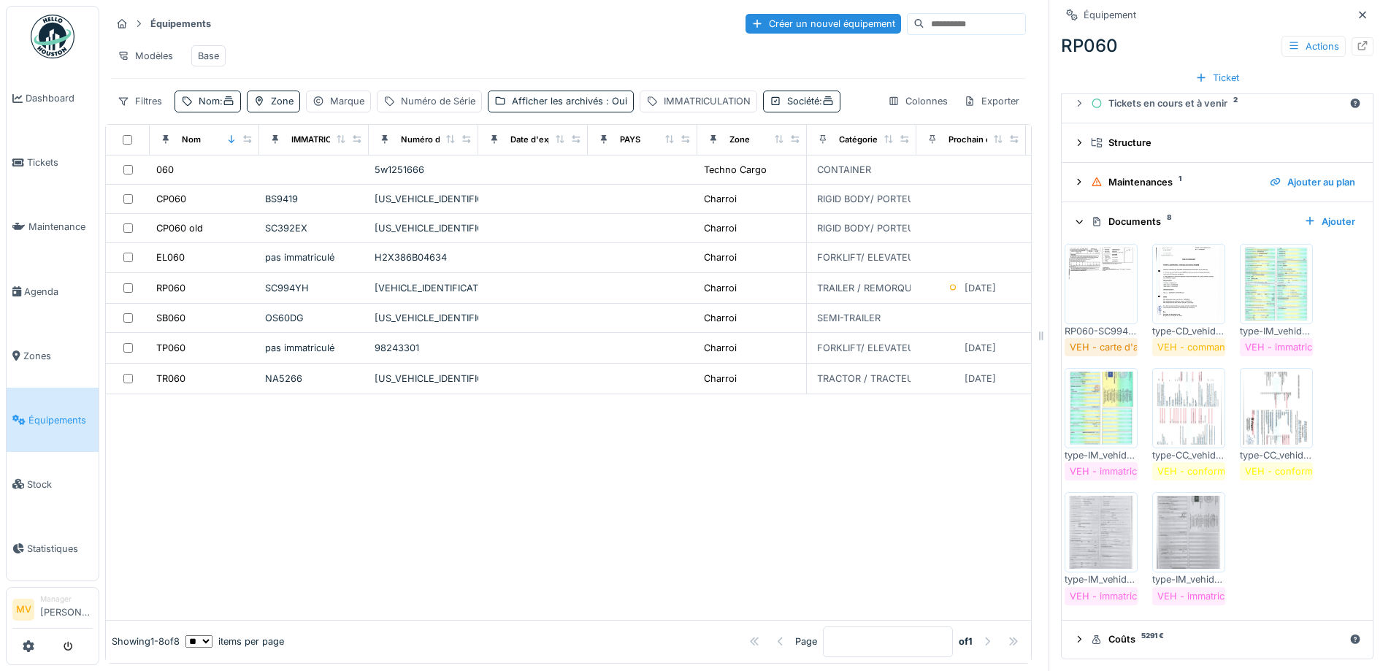
click at [1270, 413] on img at bounding box center [1276, 408] width 66 height 73
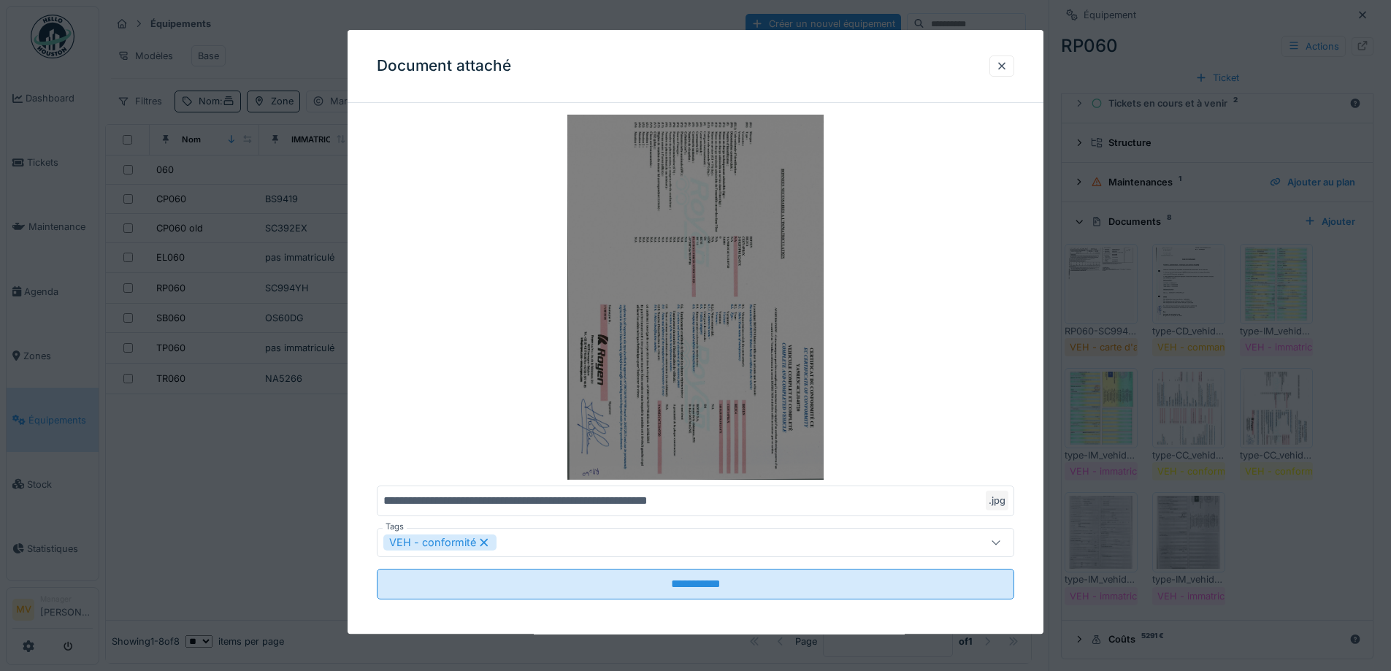
click at [680, 285] on img at bounding box center [695, 297] width 637 height 365
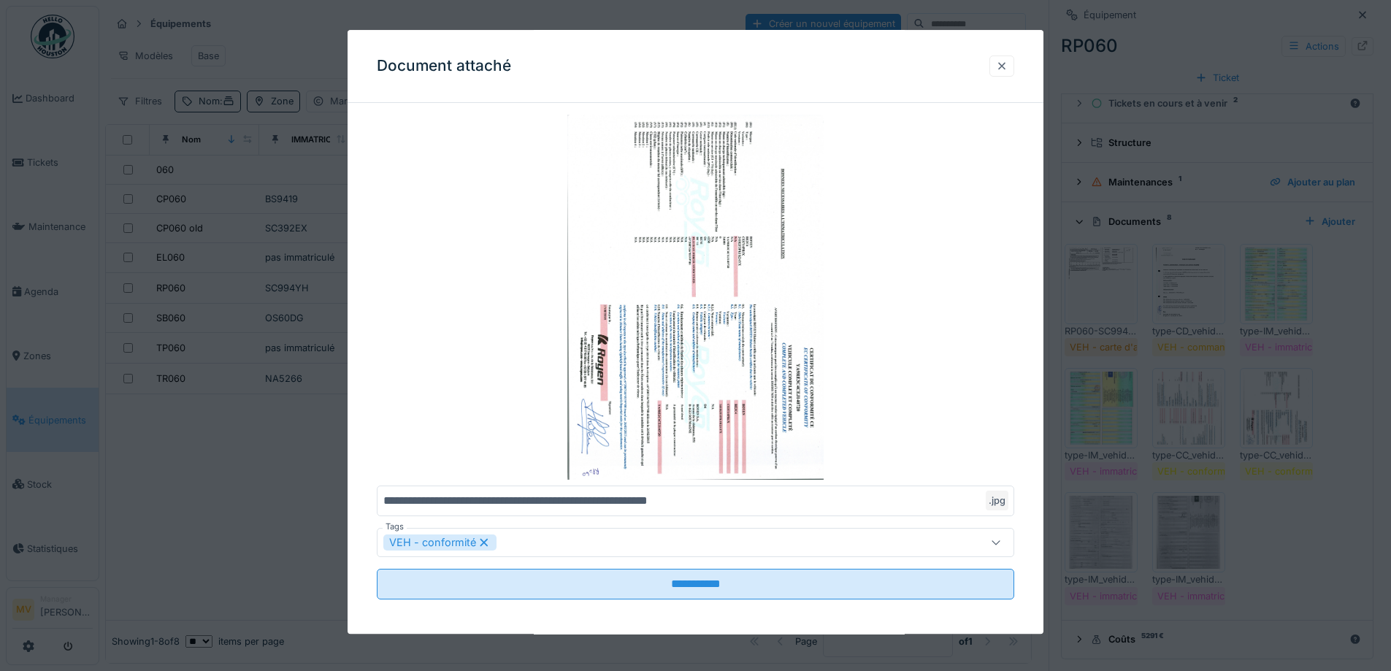
click at [999, 60] on div at bounding box center [1001, 65] width 25 height 21
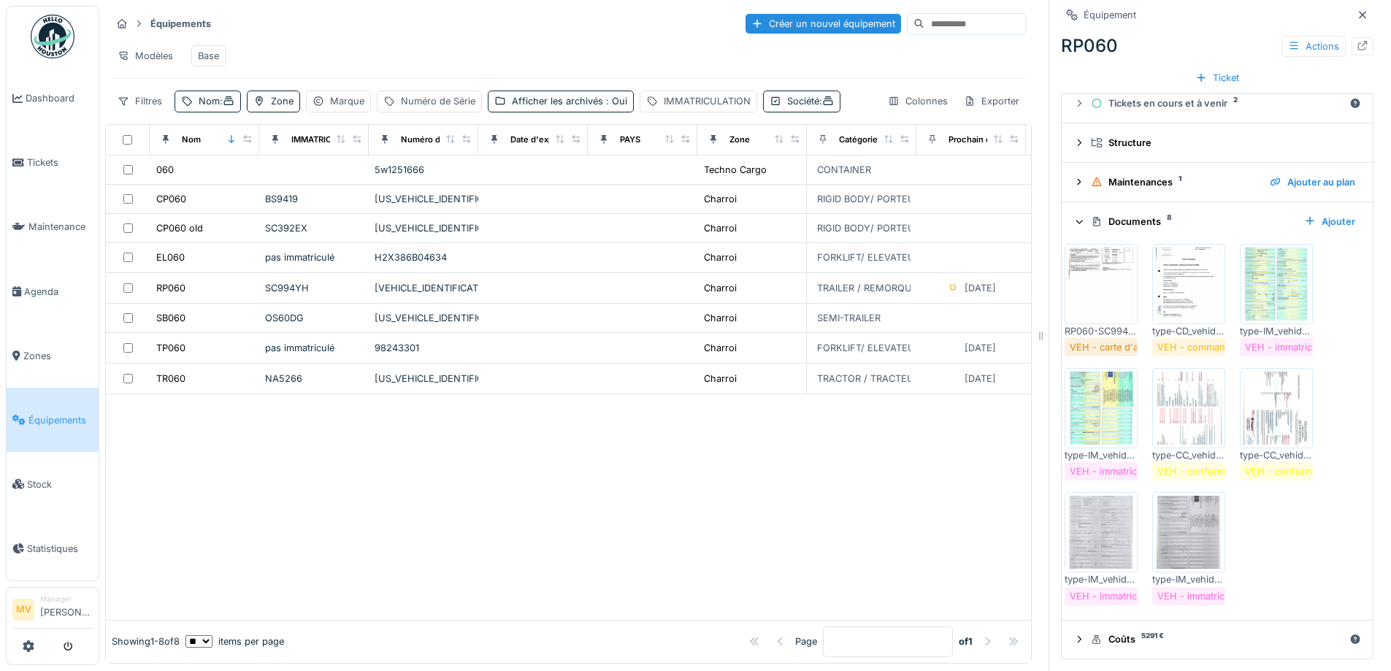
click at [1296, 265] on img at bounding box center [1276, 283] width 66 height 73
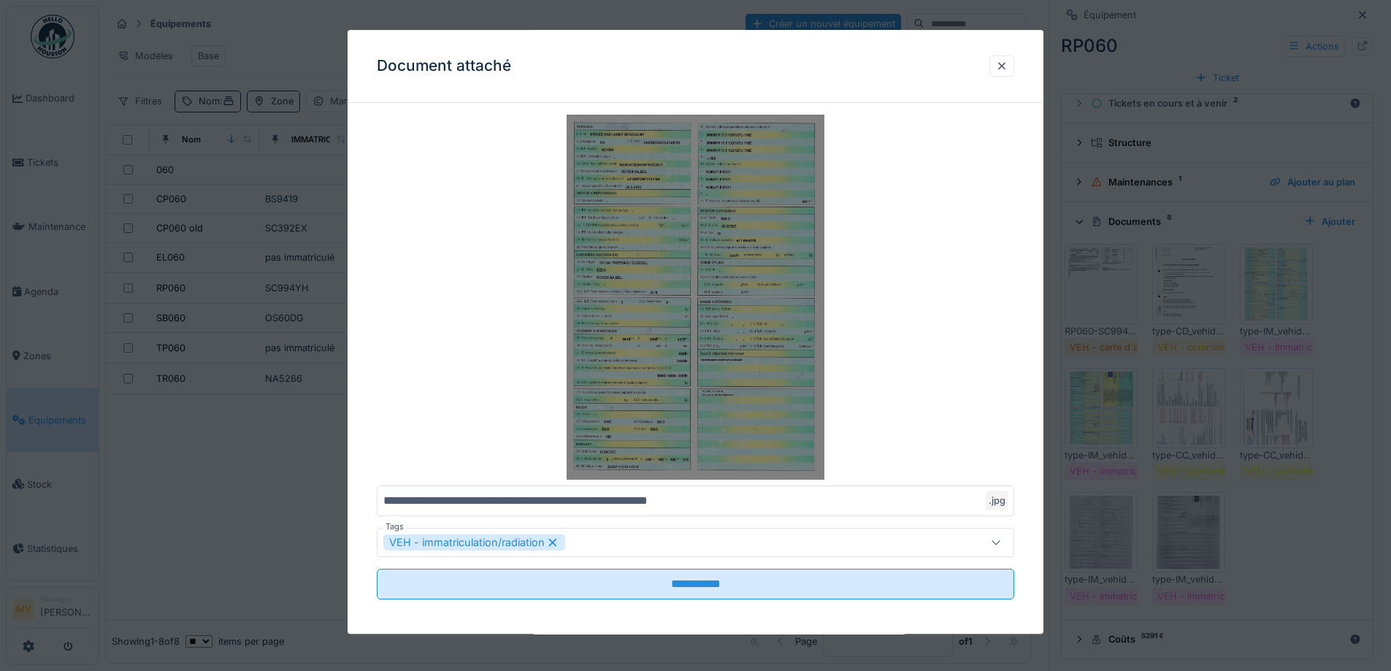
click at [660, 261] on img at bounding box center [695, 297] width 637 height 365
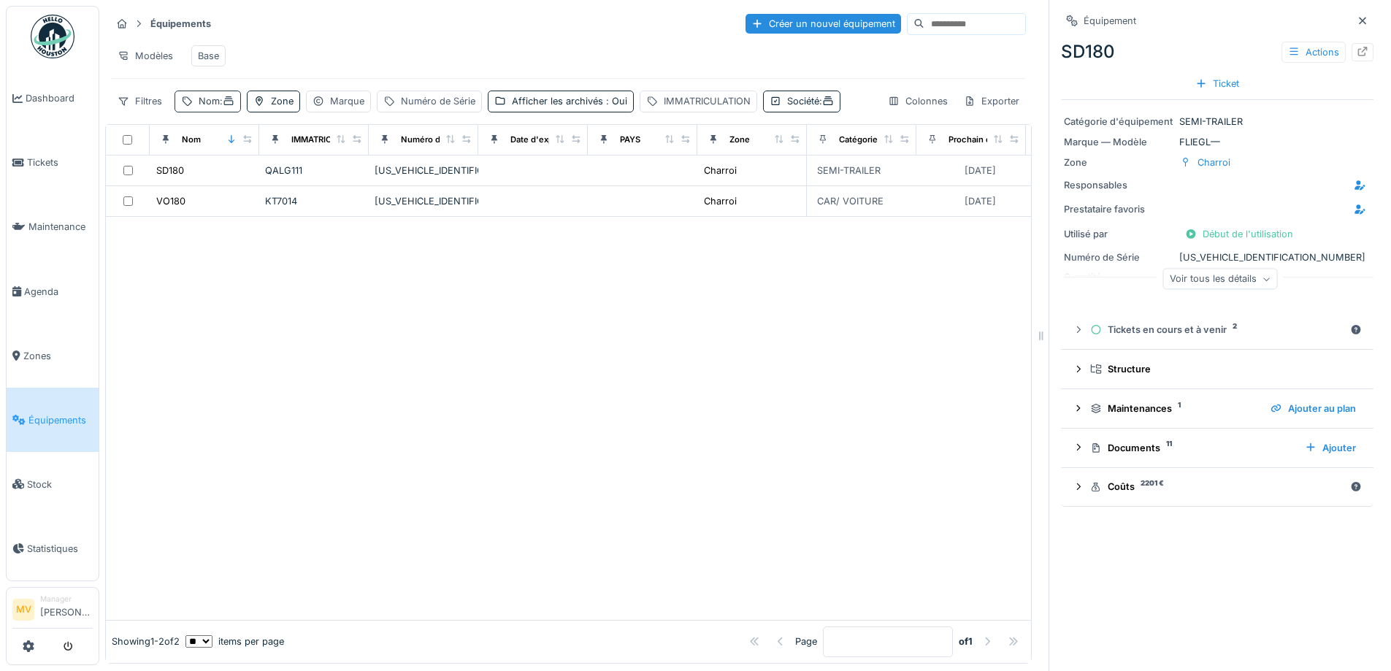
click at [221, 108] on div "Nom :" at bounding box center [217, 101] width 36 height 14
click at [251, 186] on input "***" at bounding box center [253, 182] width 145 height 31
type input "*"
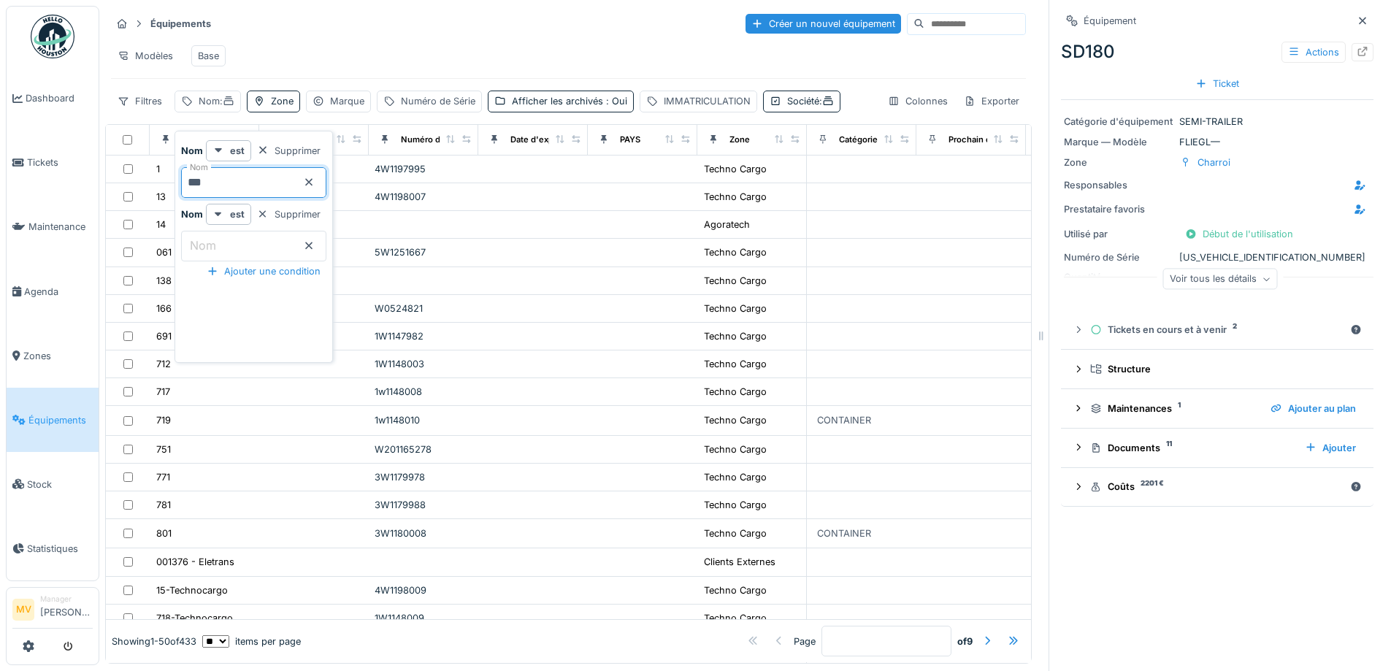
type input "***"
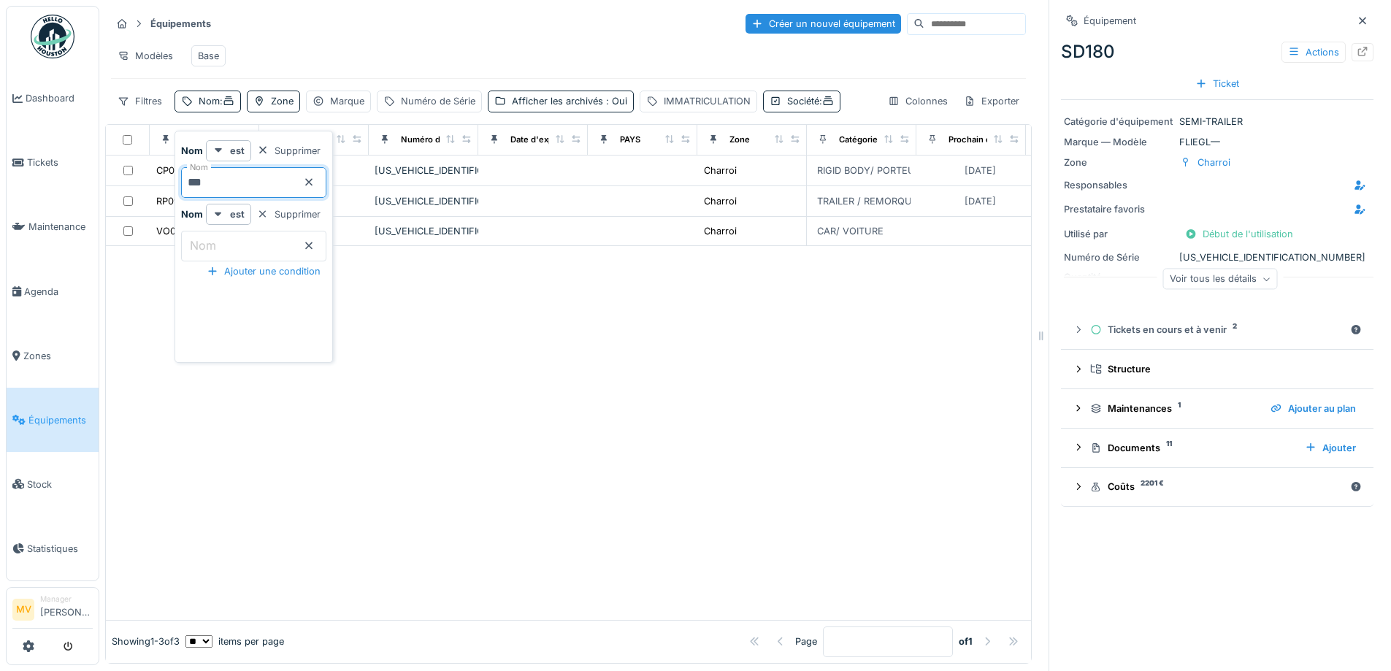
click at [992, 545] on div at bounding box center [568, 432] width 925 height 373
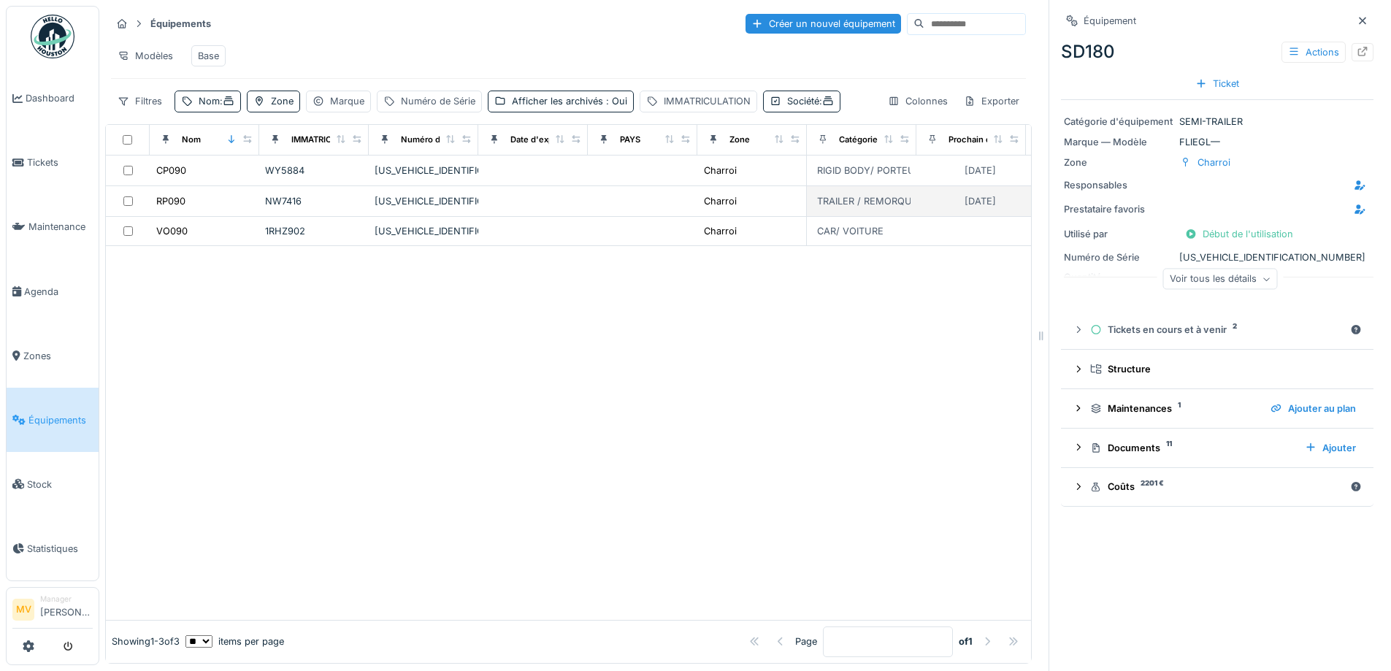
click at [478, 212] on td at bounding box center [533, 201] width 110 height 31
